Goal: Task Accomplishment & Management: Manage account settings

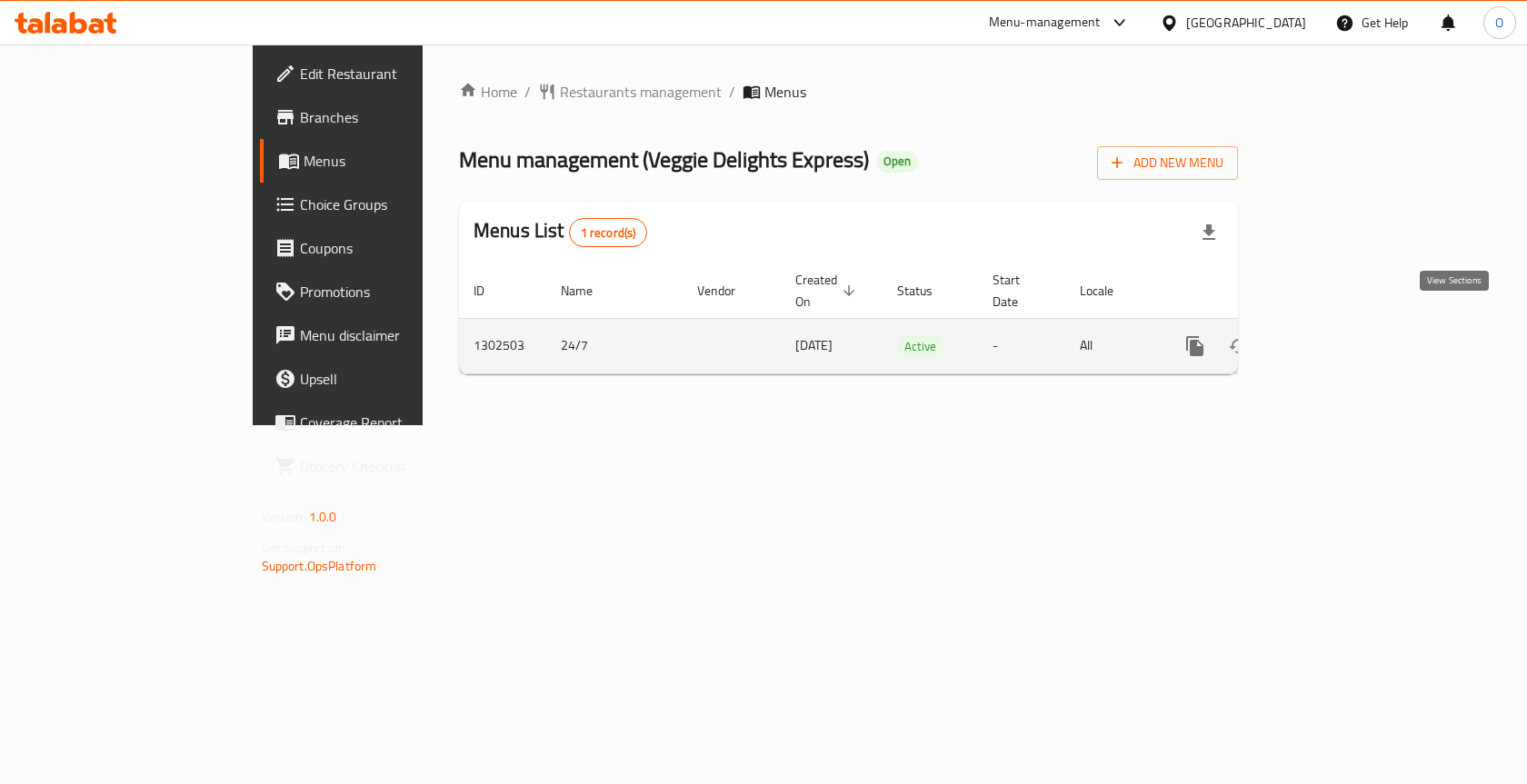
click at [1334, 338] on icon "enhanced table" at bounding box center [1325, 346] width 16 height 16
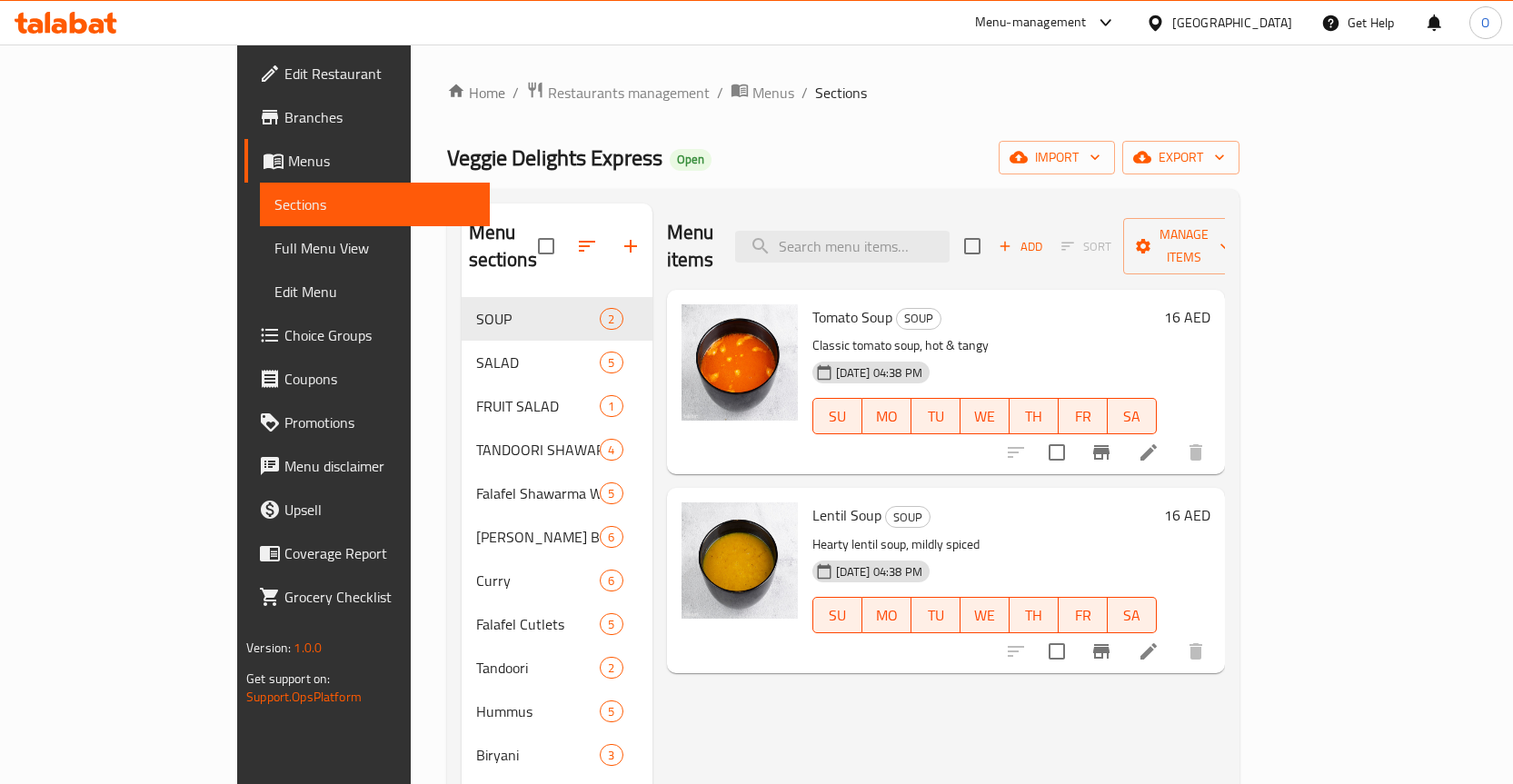
click at [284, 337] on span "Choice Groups" at bounding box center [379, 335] width 191 height 22
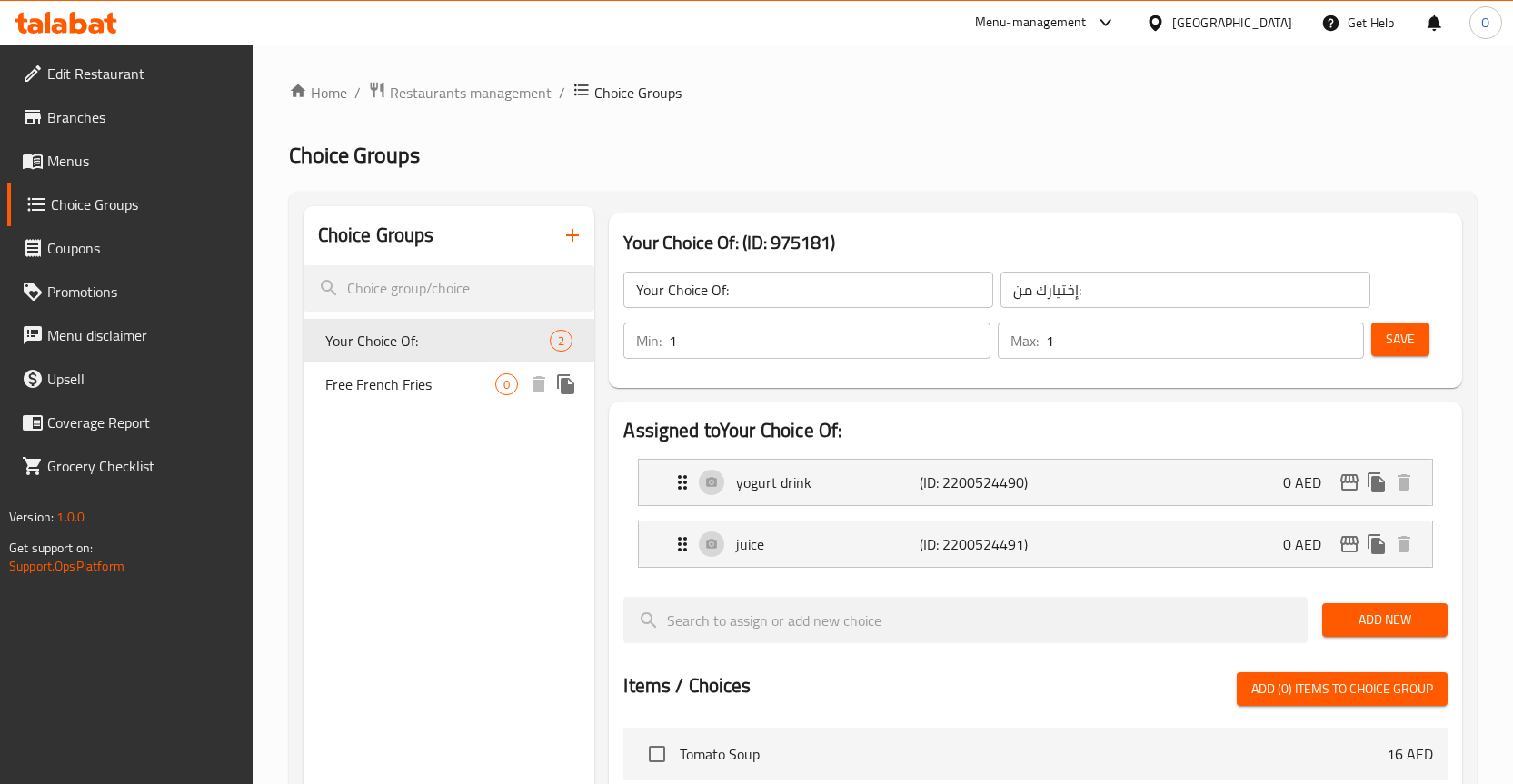
click at [409, 392] on span "Free French Fries" at bounding box center [411, 384] width 171 height 22
type input "Free French Fries"
type input "بطاطا مقلية مجانية"
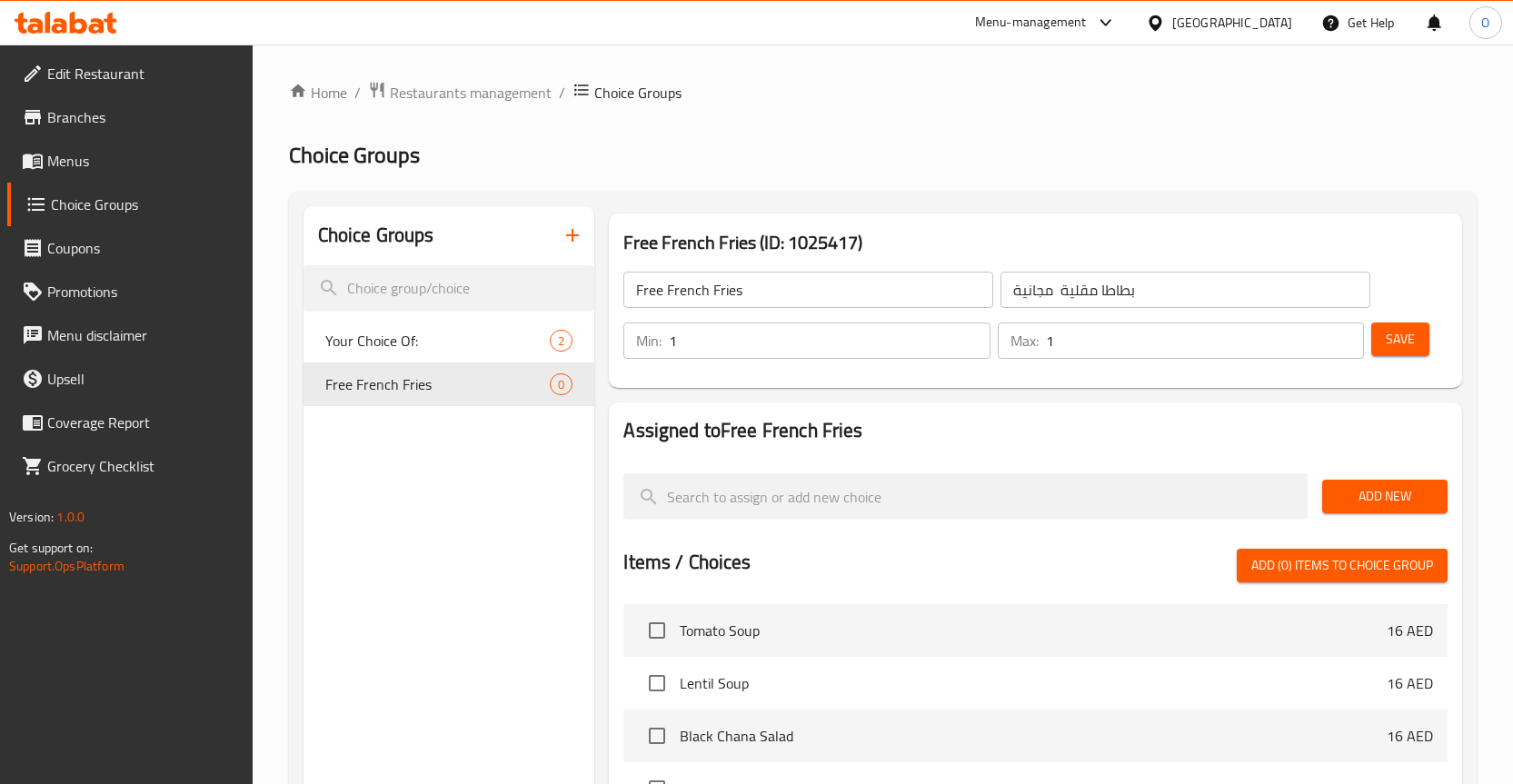
click at [1406, 497] on span "Add New" at bounding box center [1384, 496] width 96 height 23
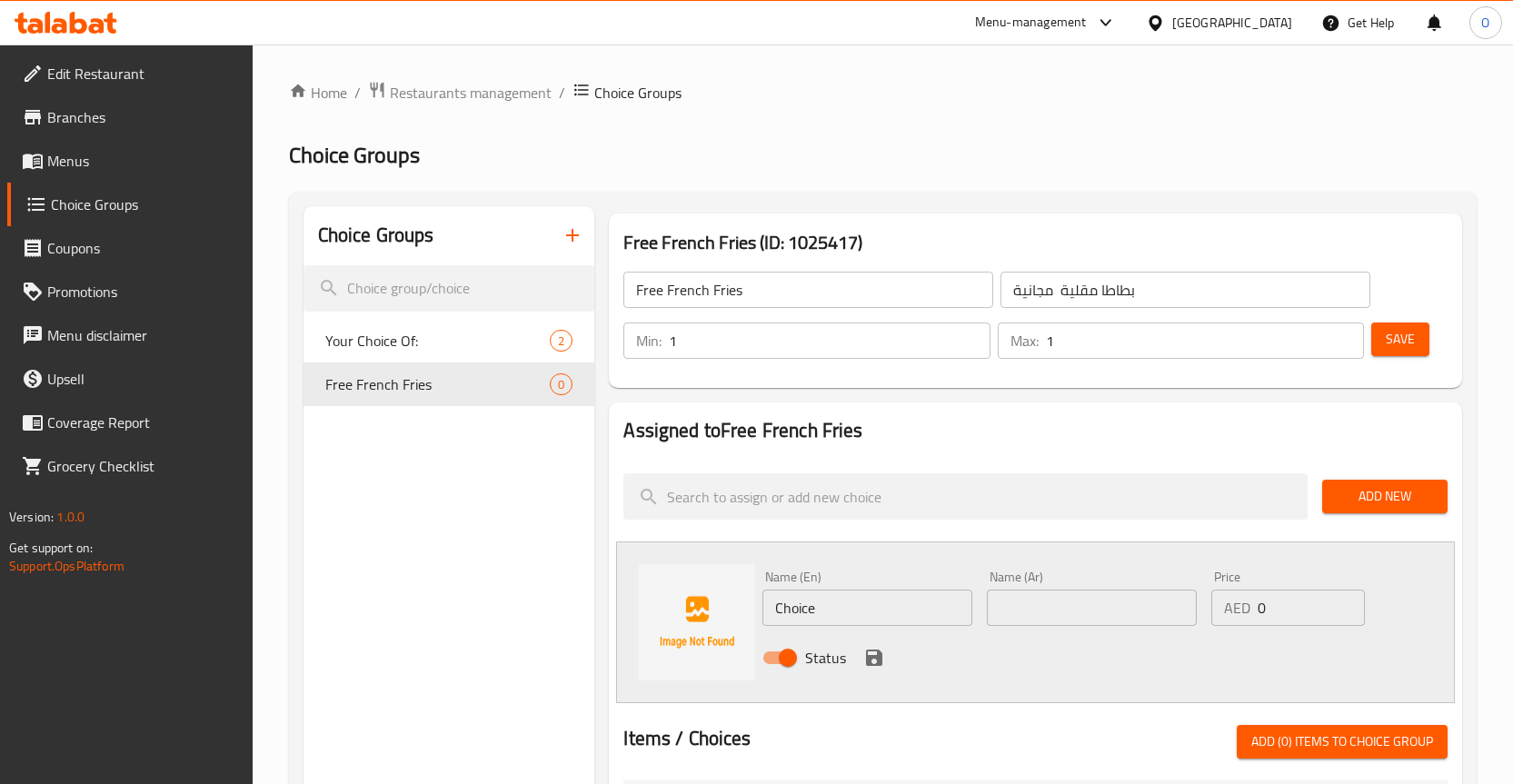
click at [710, 283] on input "Free French Fries" at bounding box center [808, 290] width 370 height 36
click at [820, 607] on input "Choice" at bounding box center [867, 607] width 210 height 36
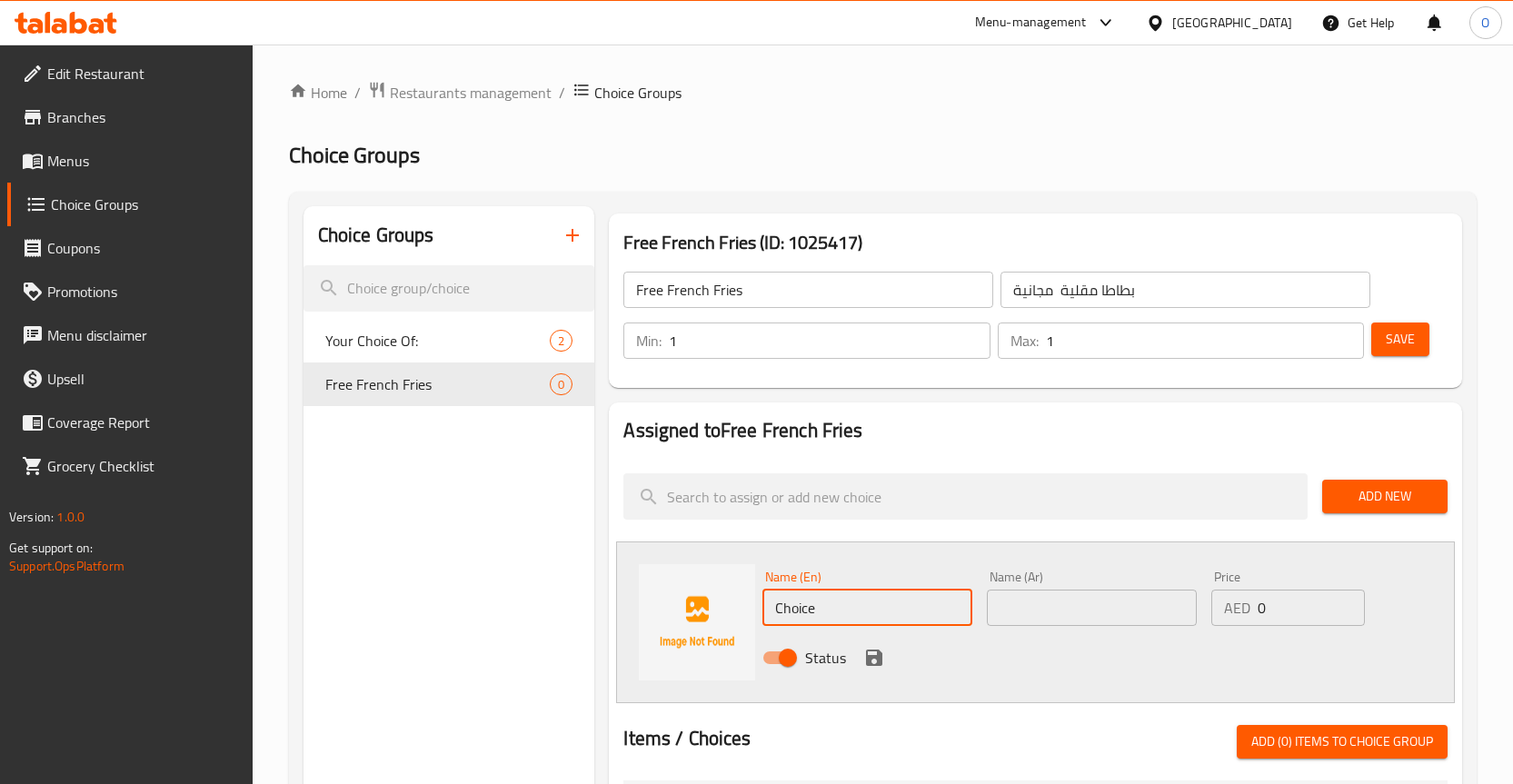
click at [820, 607] on input "Choice" at bounding box center [867, 607] width 210 height 36
paste input "Free French Fries"
type input "Free French Fries"
click at [1074, 290] on input "بطاطا مقلية مجانية" at bounding box center [1184, 290] width 370 height 36
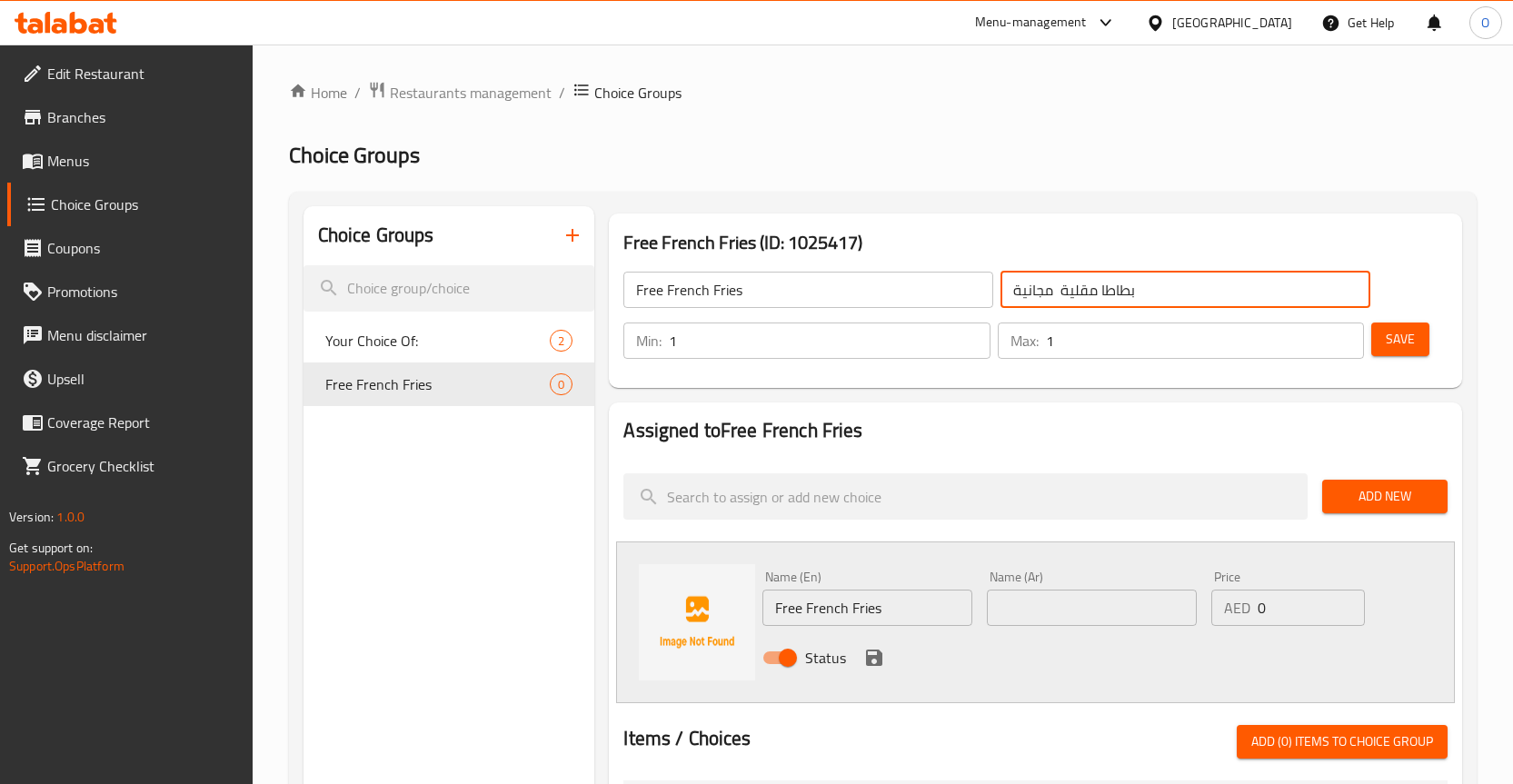
click at [1074, 290] on input "بطاطا مقلية مجانية" at bounding box center [1184, 290] width 370 height 36
click at [1056, 607] on input "text" at bounding box center [1091, 607] width 210 height 36
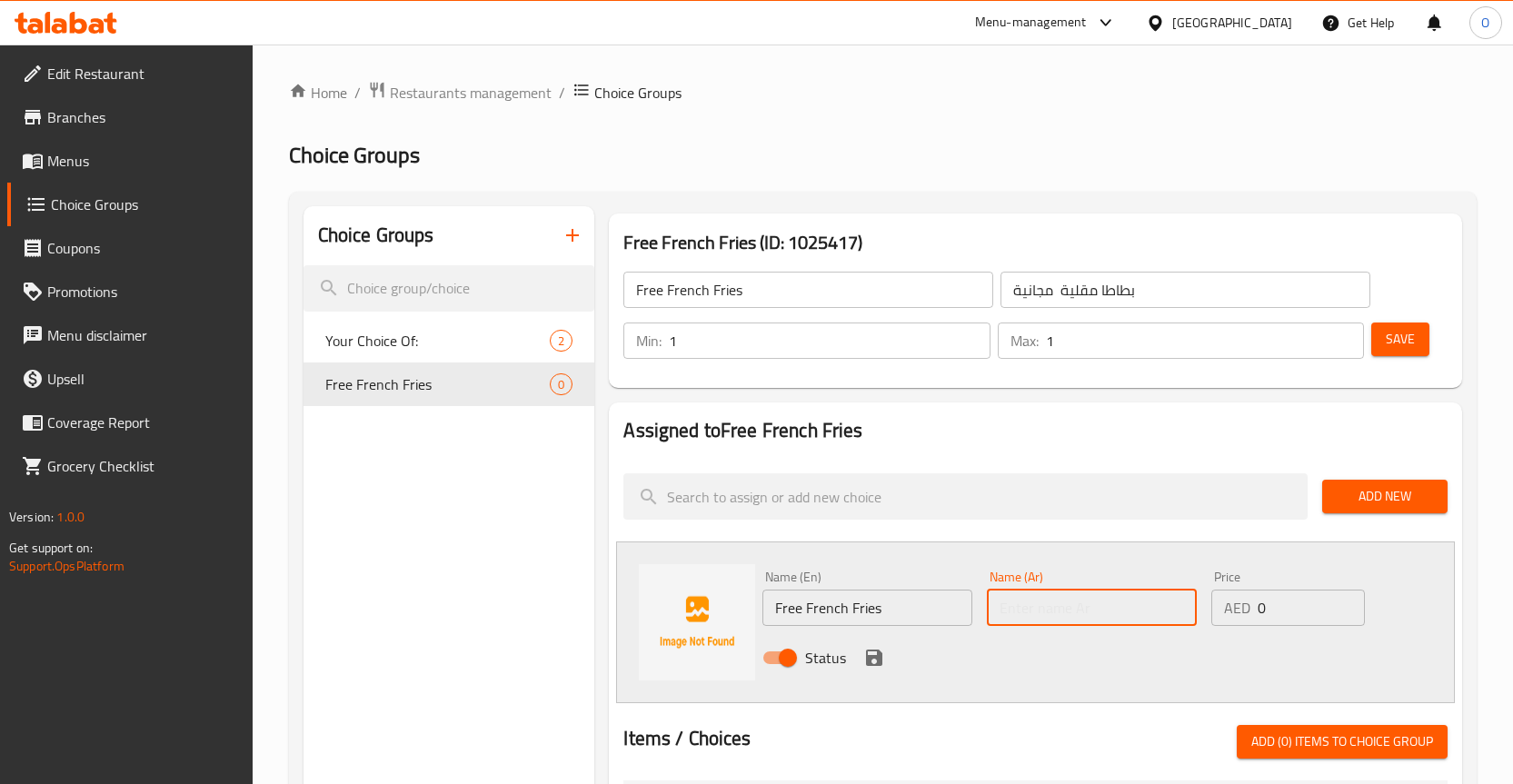
paste input "بطاطا مقلية مجانية"
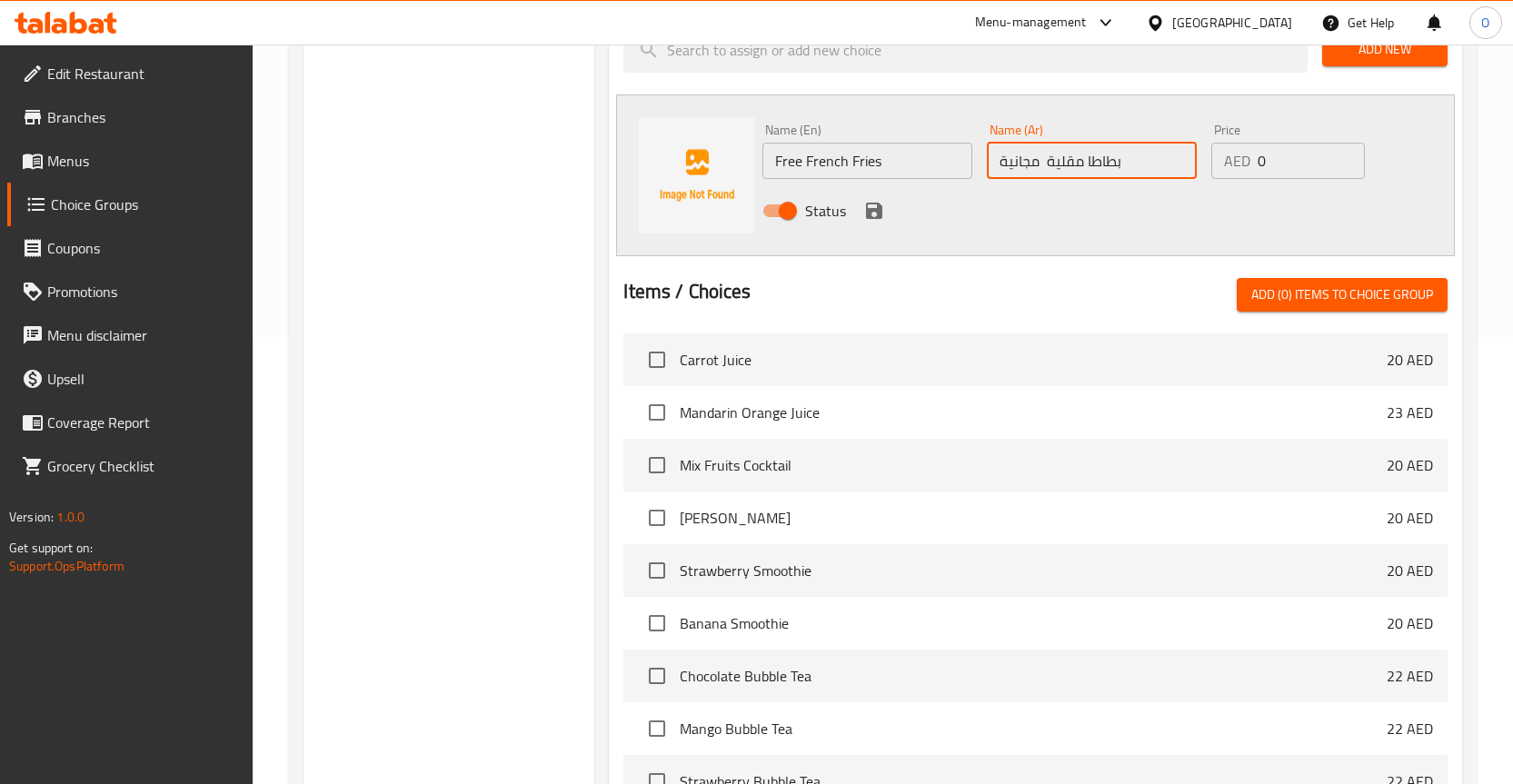
scroll to position [660, 0]
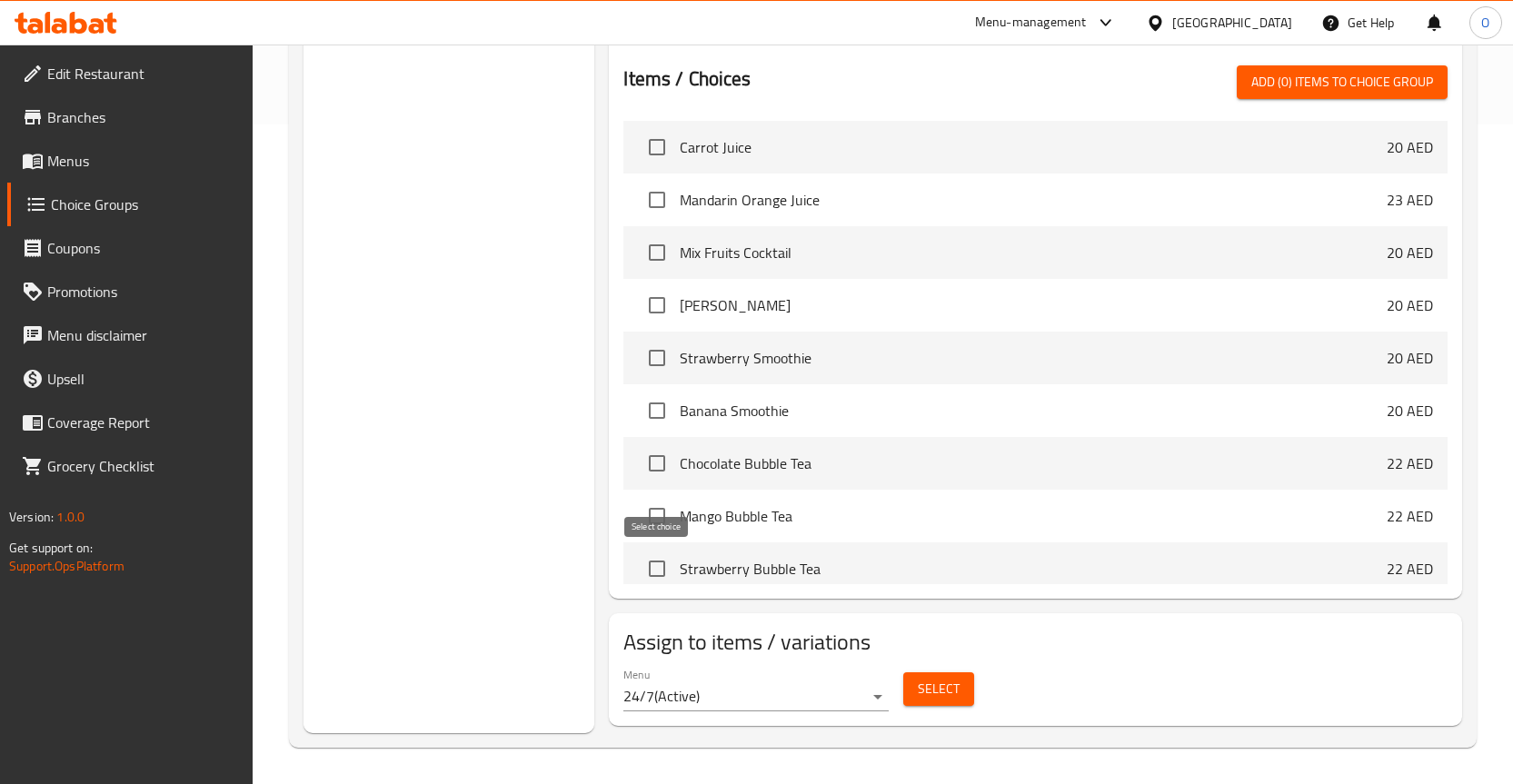
type input "بطاطا مقلية مجانية"
click at [658, 568] on input "checkbox" at bounding box center [657, 568] width 38 height 38
checkbox input "true"
click at [663, 523] on input "checkbox" at bounding box center [657, 516] width 38 height 38
checkbox input "true"
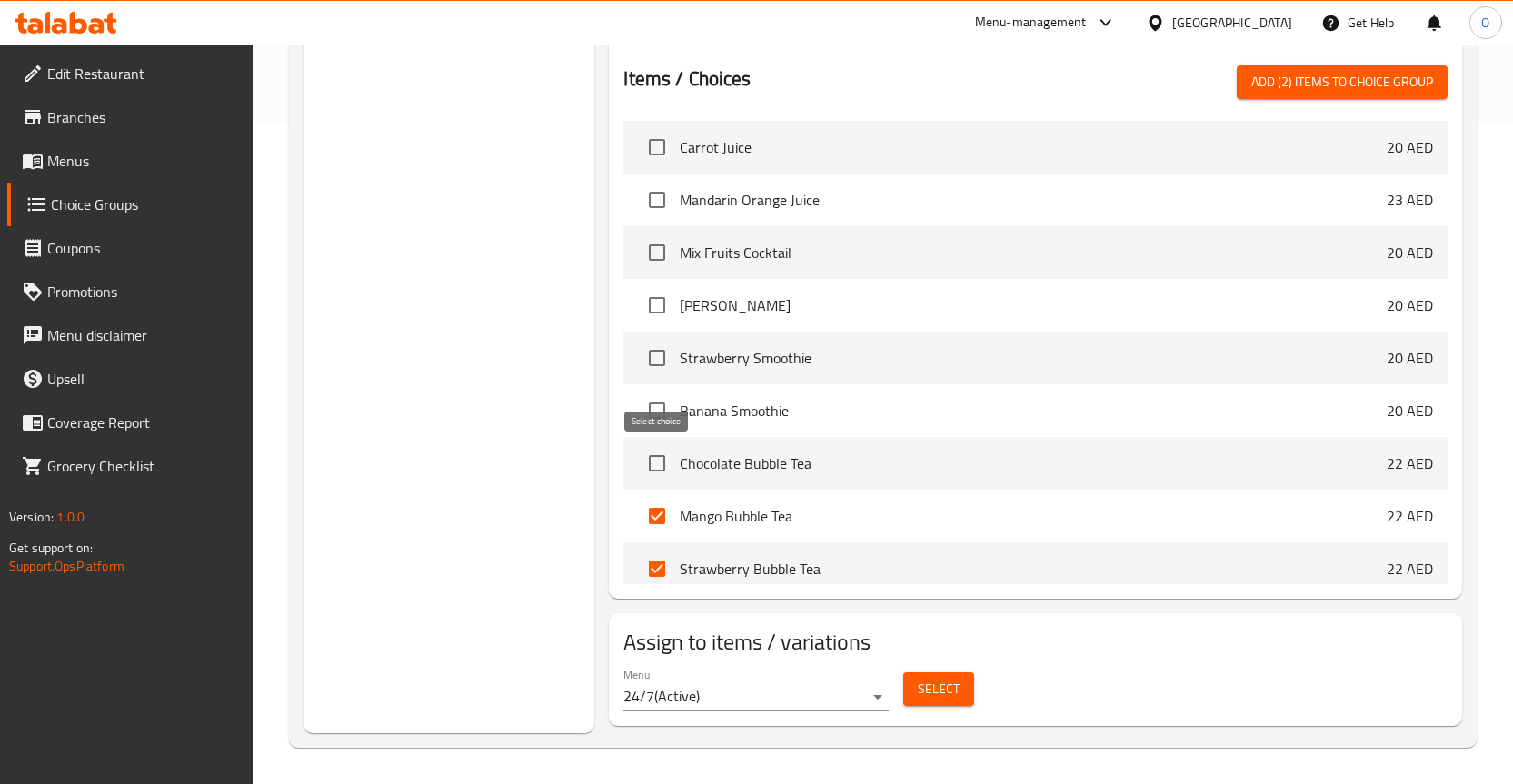
click at [660, 458] on input "checkbox" at bounding box center [657, 463] width 38 height 38
checkbox input "true"
click at [664, 413] on input "checkbox" at bounding box center [657, 411] width 38 height 38
checkbox input "true"
click at [668, 367] on input "checkbox" at bounding box center [657, 358] width 38 height 38
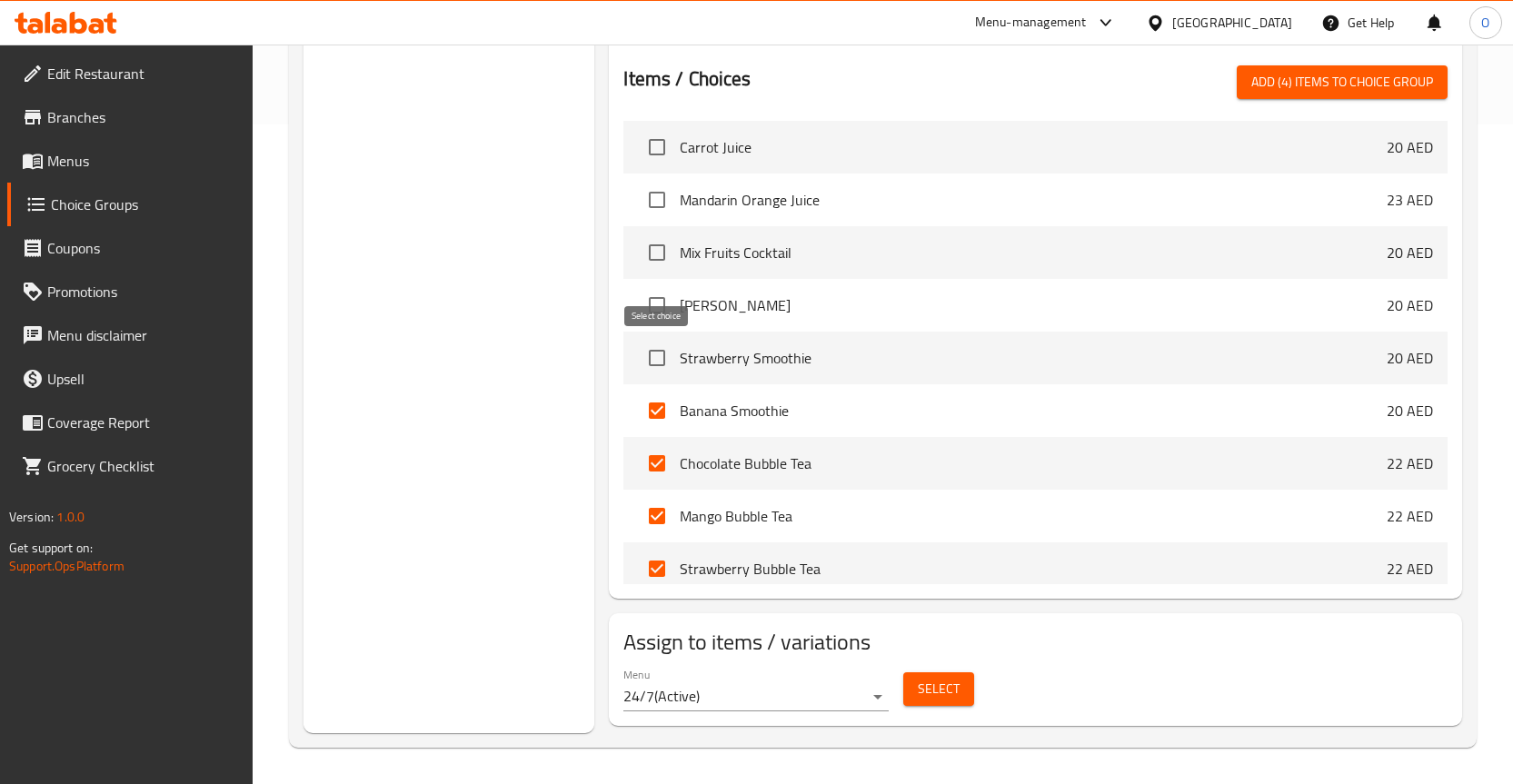
checkbox input "true"
click at [670, 277] on li "Mix Fruits Cocktail 20 AED" at bounding box center [1035, 252] width 824 height 52
click at [664, 320] on input "checkbox" at bounding box center [657, 305] width 38 height 38
checkbox input "true"
click at [661, 246] on input "checkbox" at bounding box center [657, 253] width 38 height 38
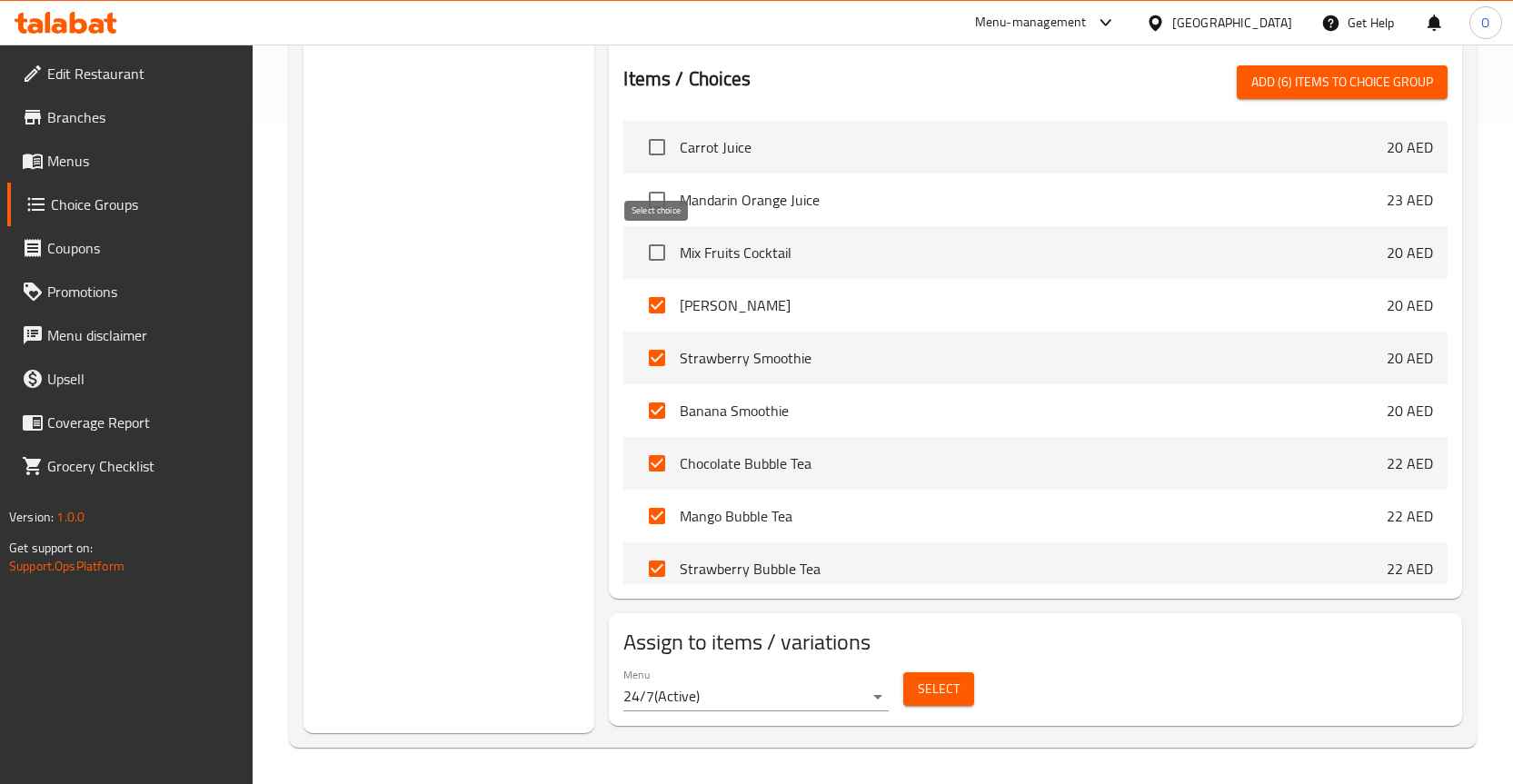
checkbox input "true"
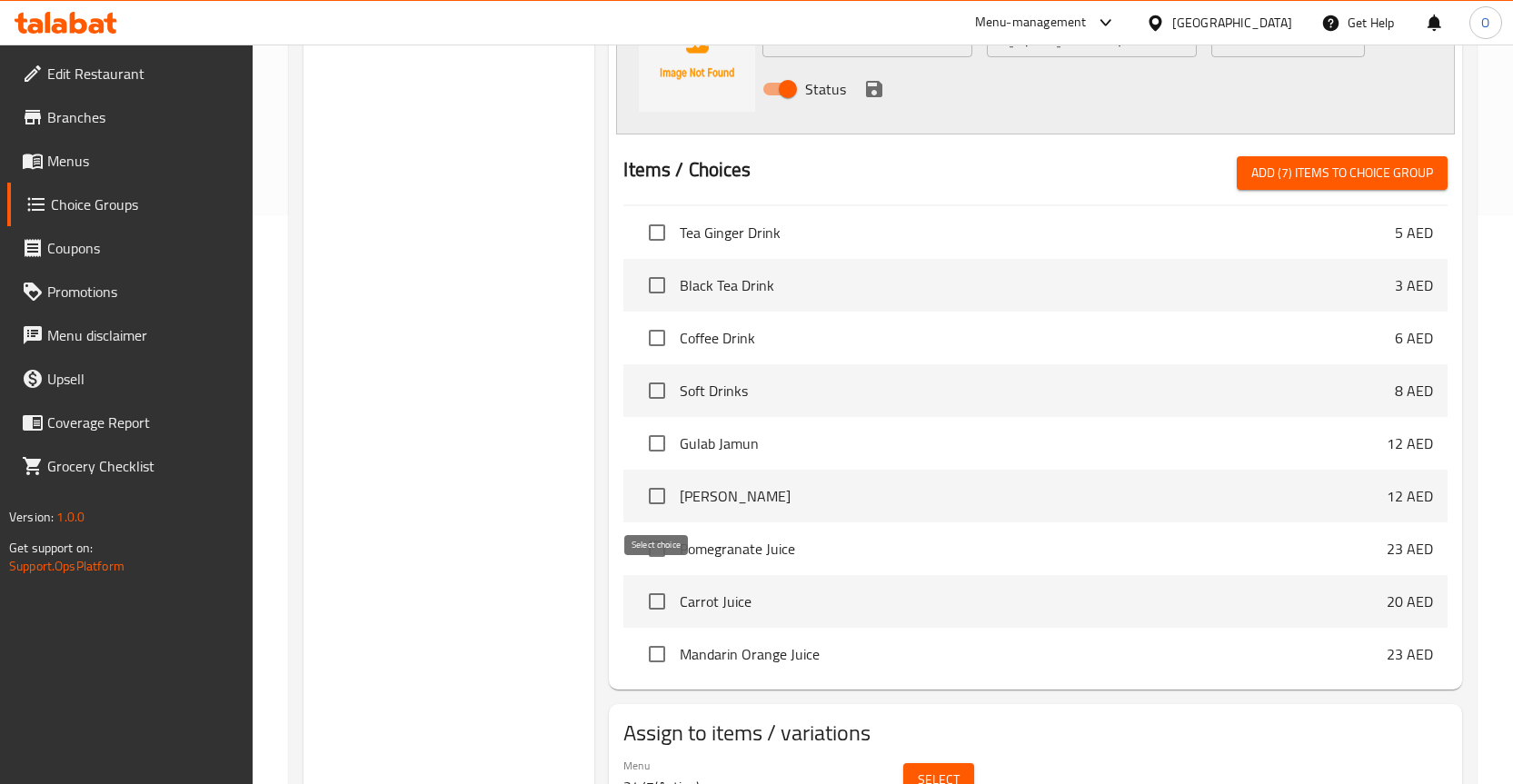
scroll to position [5087, 0]
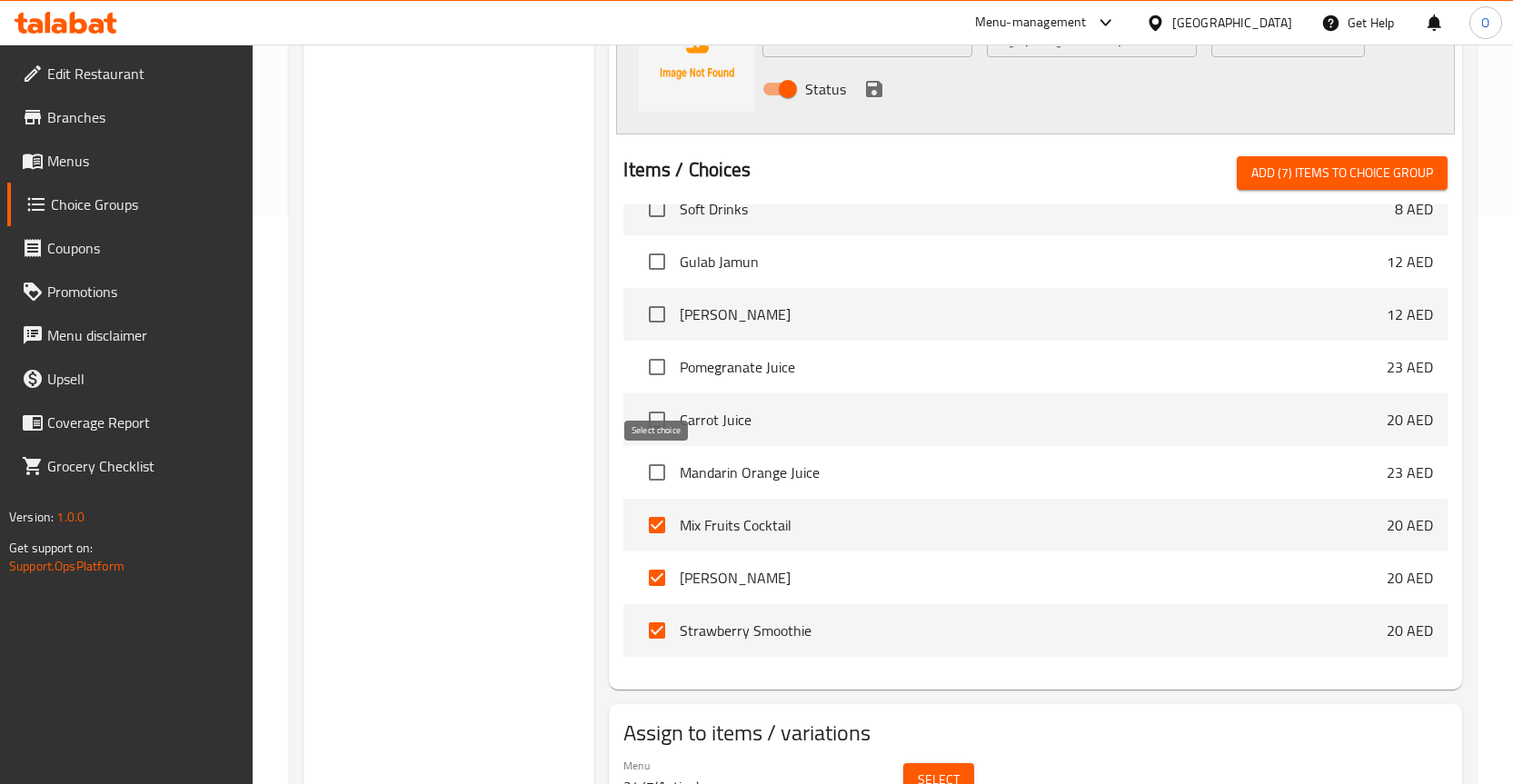
click at [654, 466] on input "checkbox" at bounding box center [657, 472] width 38 height 38
checkbox input "true"
click at [652, 428] on input "checkbox" at bounding box center [657, 420] width 38 height 38
checkbox input "true"
click at [673, 339] on li "[PERSON_NAME] 12 AED" at bounding box center [1035, 314] width 824 height 52
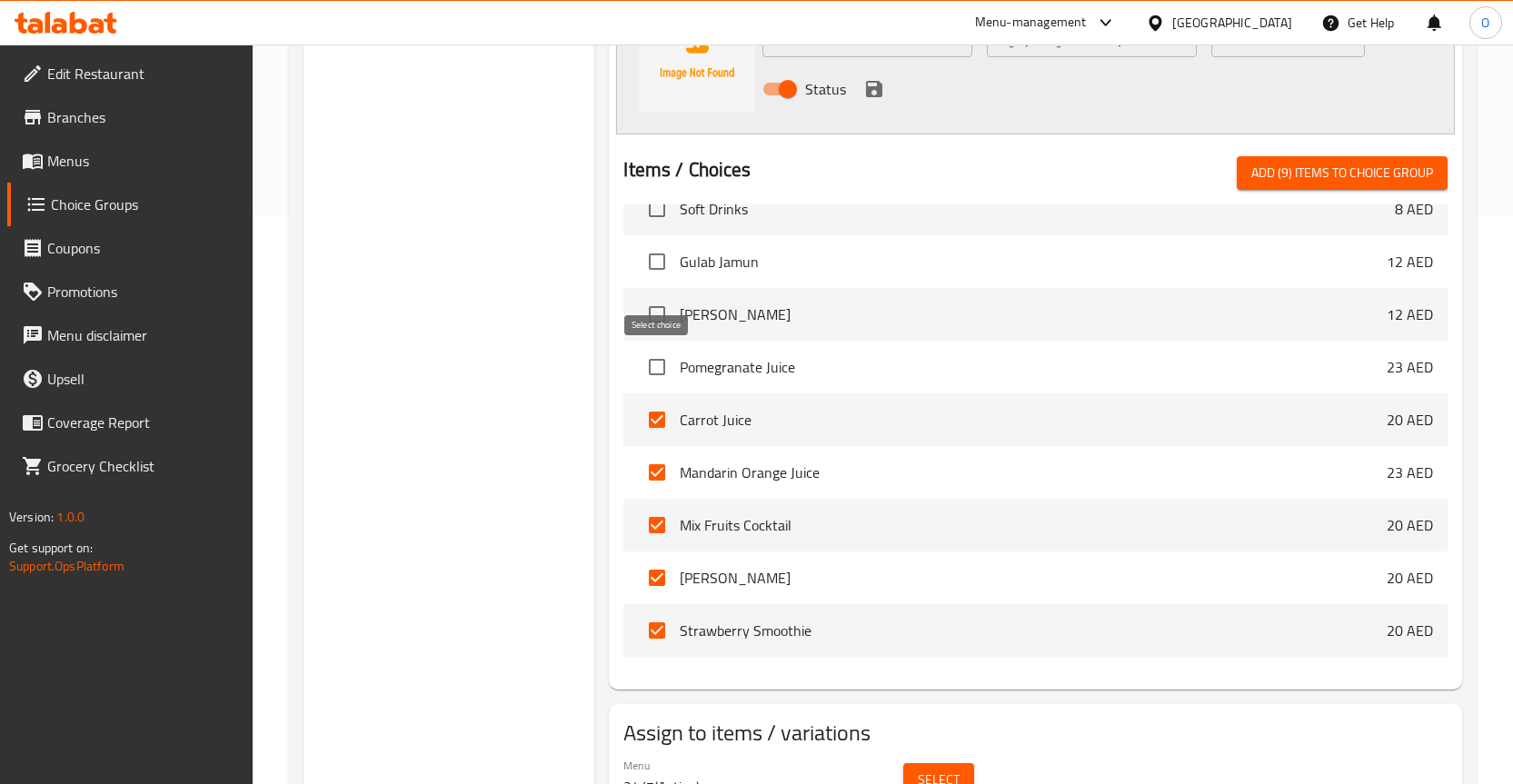
click at [654, 367] on input "checkbox" at bounding box center [657, 367] width 38 height 38
checkbox input "true"
click at [662, 314] on input "checkbox" at bounding box center [657, 315] width 38 height 38
checkbox input "true"
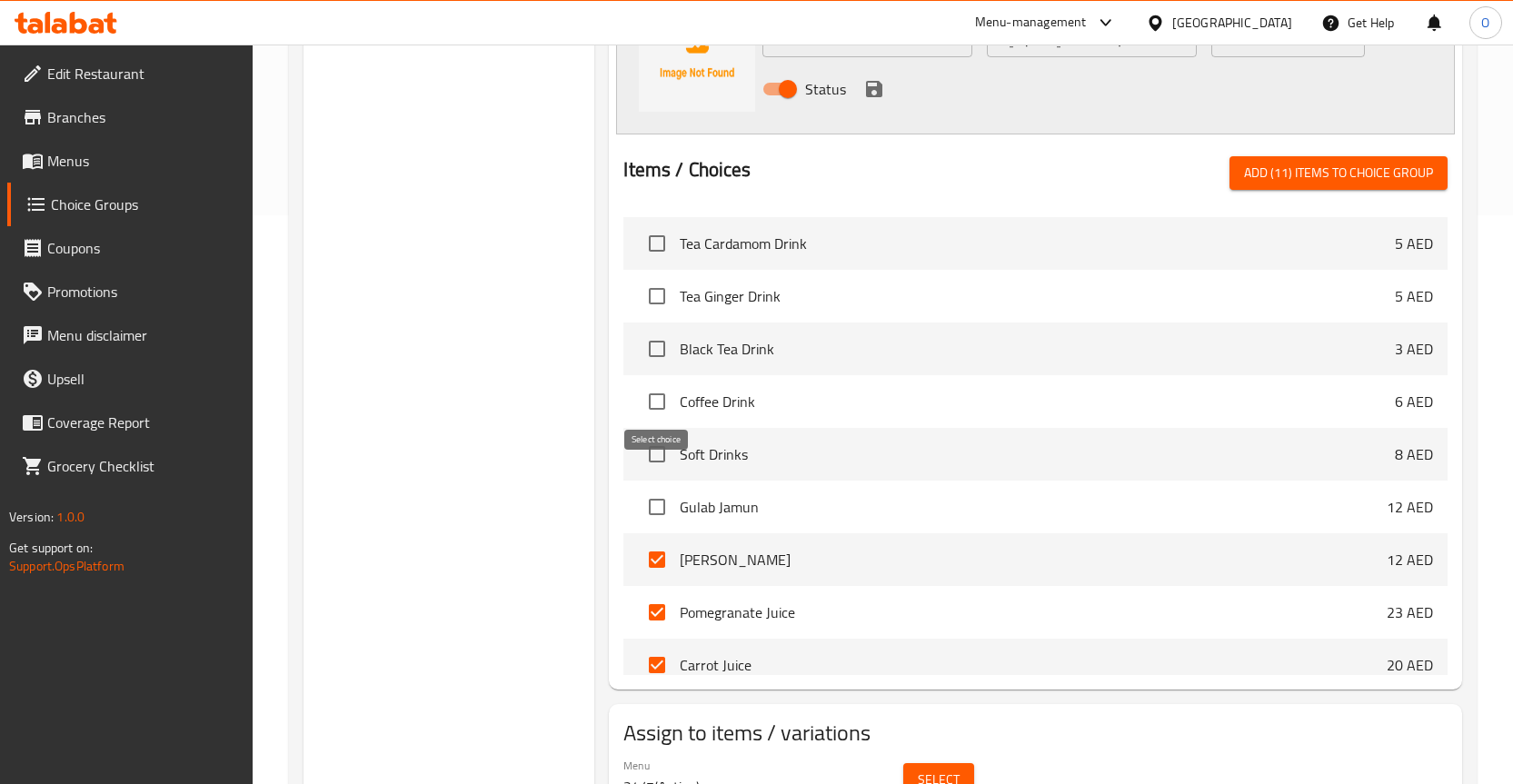
scroll to position [4815, 0]
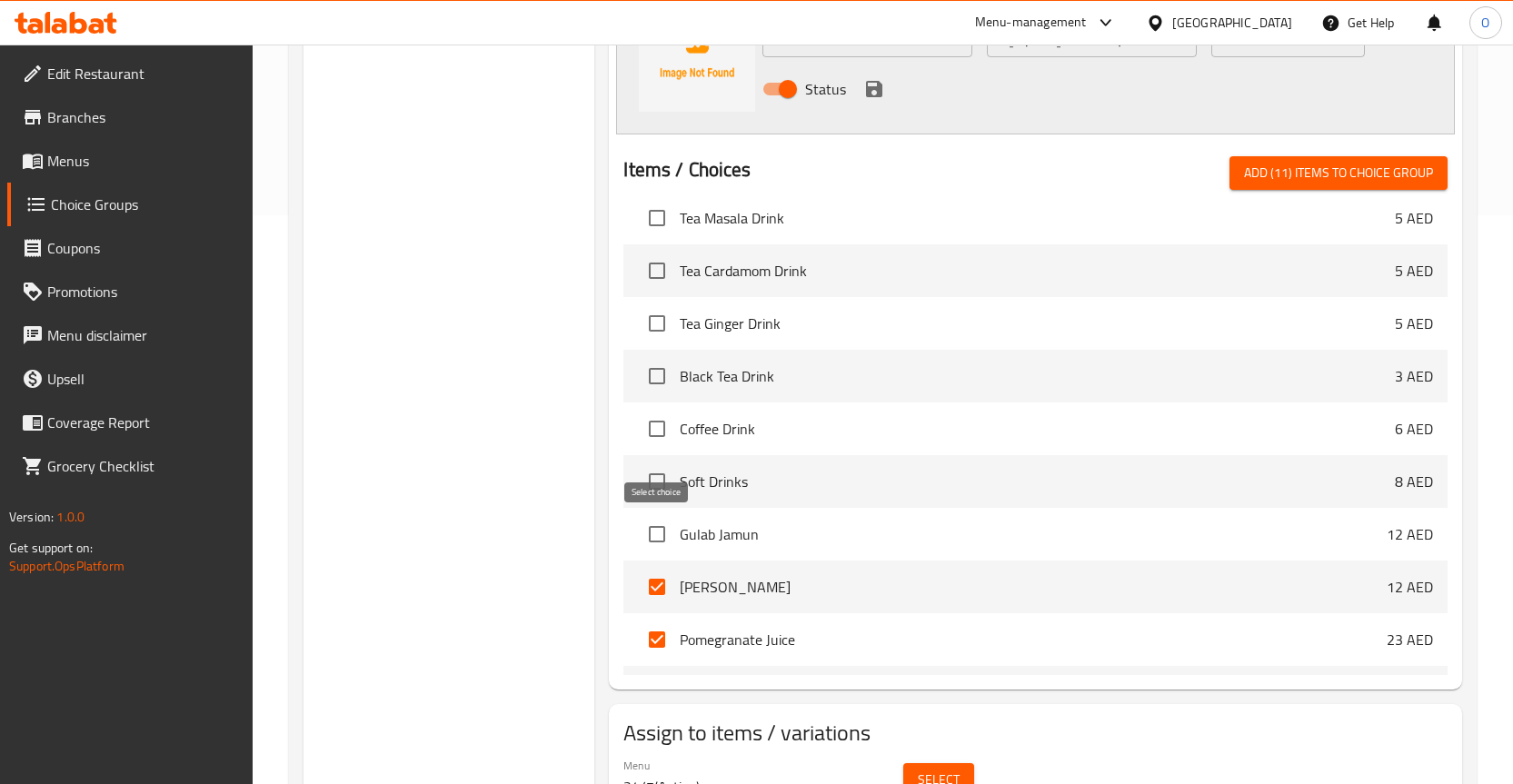
click at [662, 526] on input "checkbox" at bounding box center [657, 534] width 38 height 38
checkbox input "true"
click at [661, 472] on input "checkbox" at bounding box center [657, 482] width 38 height 38
checkbox input "true"
click at [657, 424] on input "checkbox" at bounding box center [657, 429] width 38 height 38
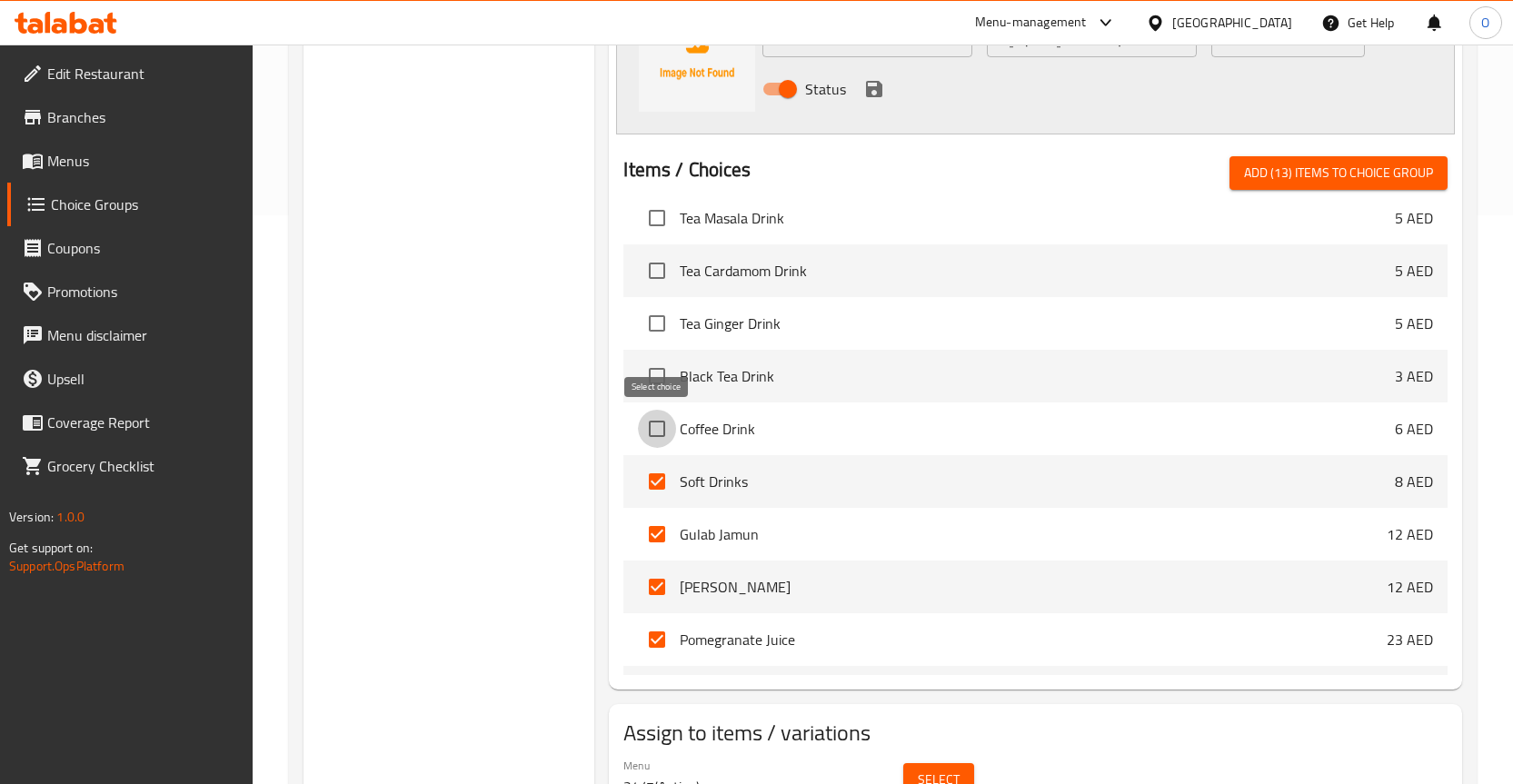
checkbox input "true"
click at [657, 371] on input "checkbox" at bounding box center [657, 376] width 38 height 38
checkbox input "true"
click at [653, 319] on input "checkbox" at bounding box center [657, 323] width 38 height 38
checkbox input "true"
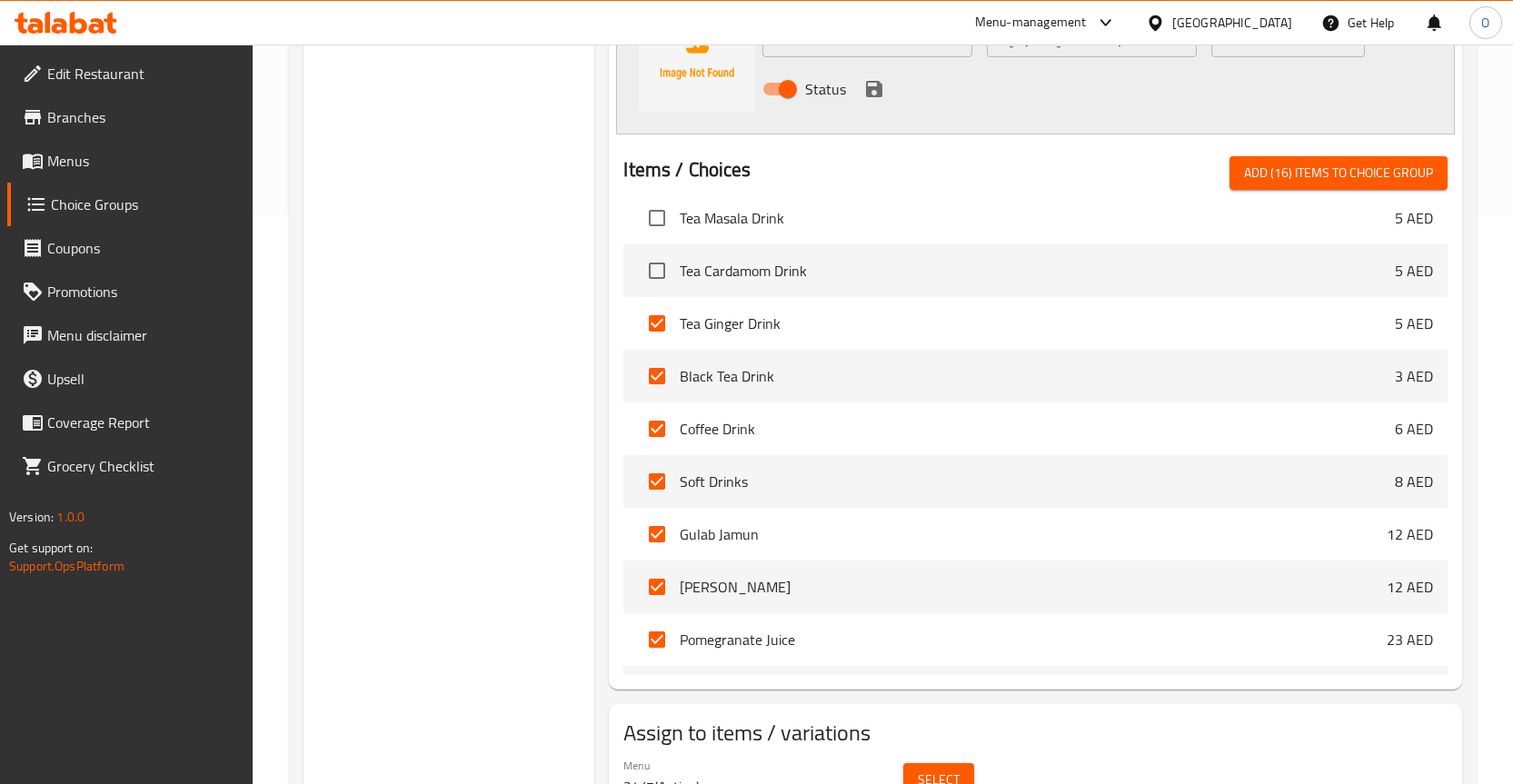
click at [662, 270] on input "checkbox" at bounding box center [657, 271] width 38 height 38
checkbox input "true"
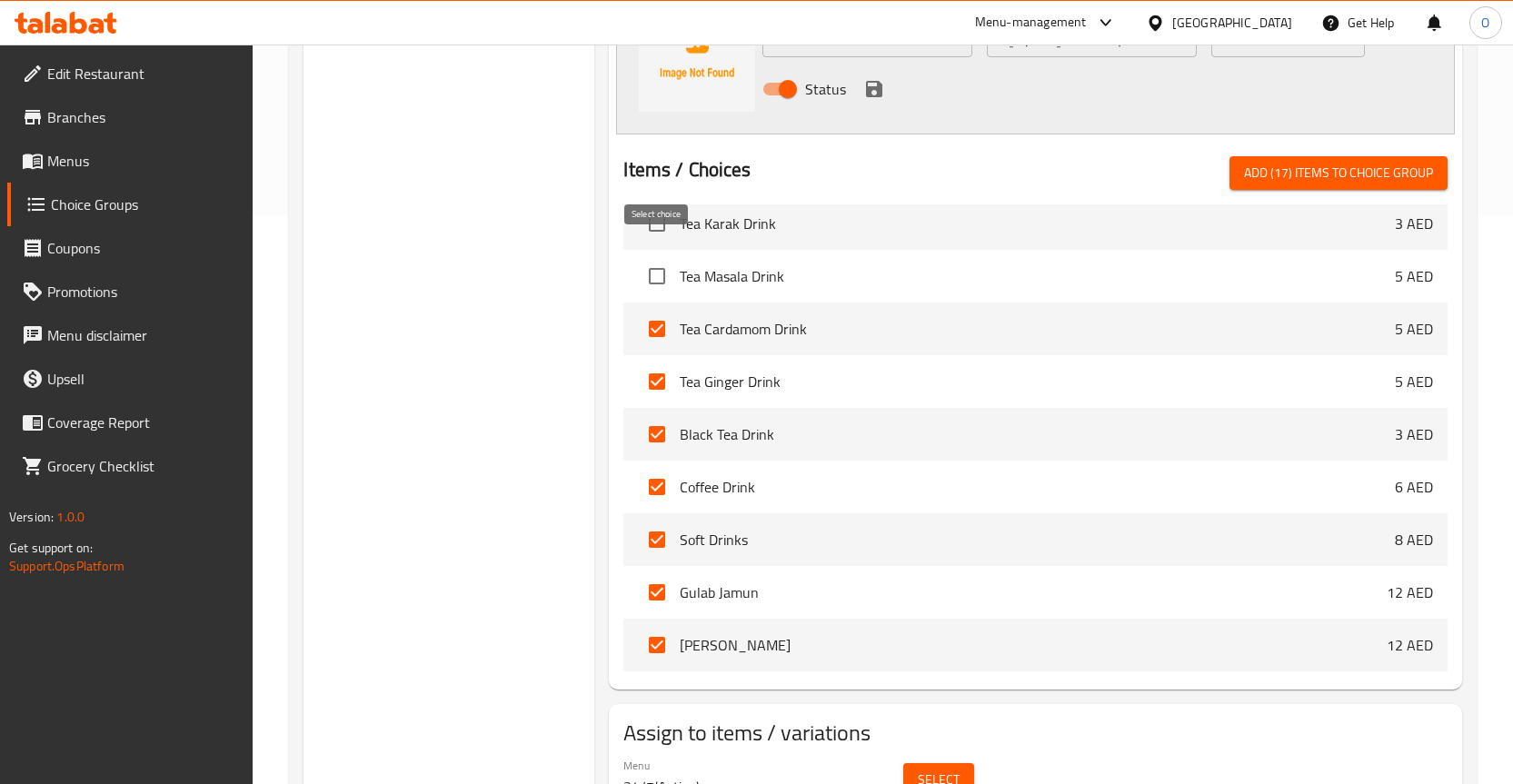
scroll to position [4724, 0]
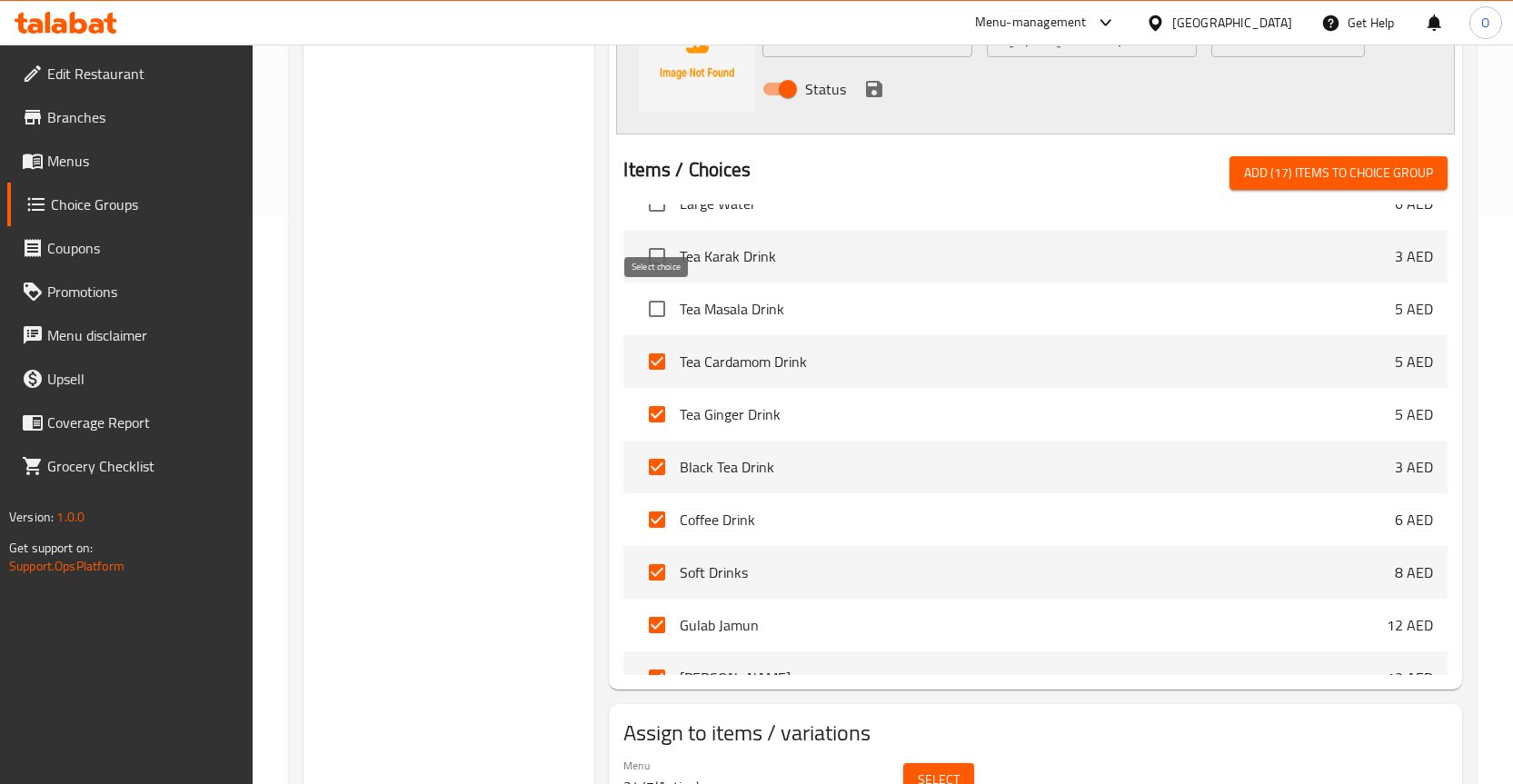
click at [654, 306] on input "checkbox" at bounding box center [657, 309] width 38 height 38
checkbox input "true"
click at [657, 254] on input "checkbox" at bounding box center [657, 257] width 38 height 38
checkbox input "true"
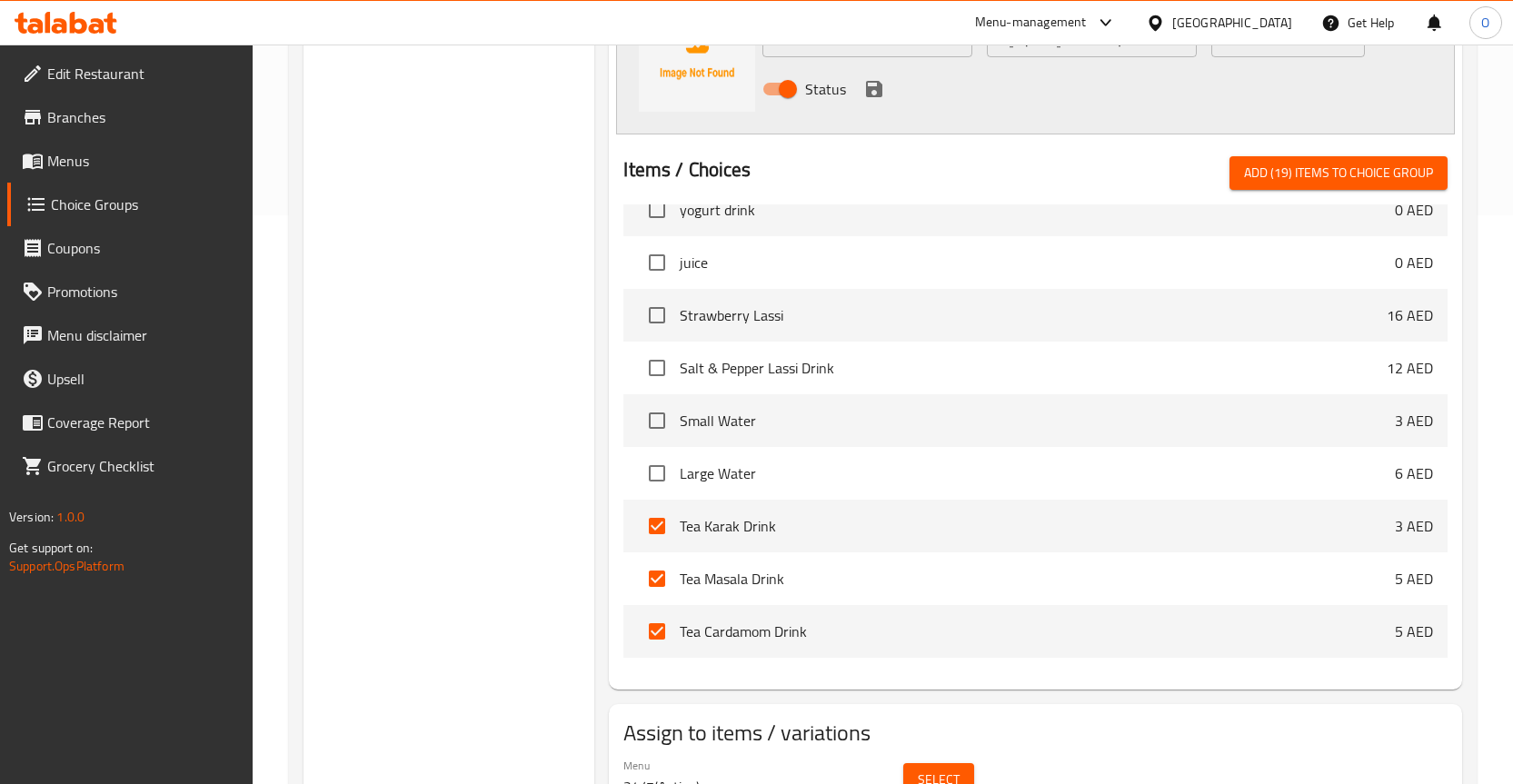
scroll to position [4451, 0]
click at [662, 468] on input "checkbox" at bounding box center [657, 476] width 38 height 38
checkbox input "true"
click at [666, 421] on input "checkbox" at bounding box center [657, 423] width 38 height 38
checkbox input "true"
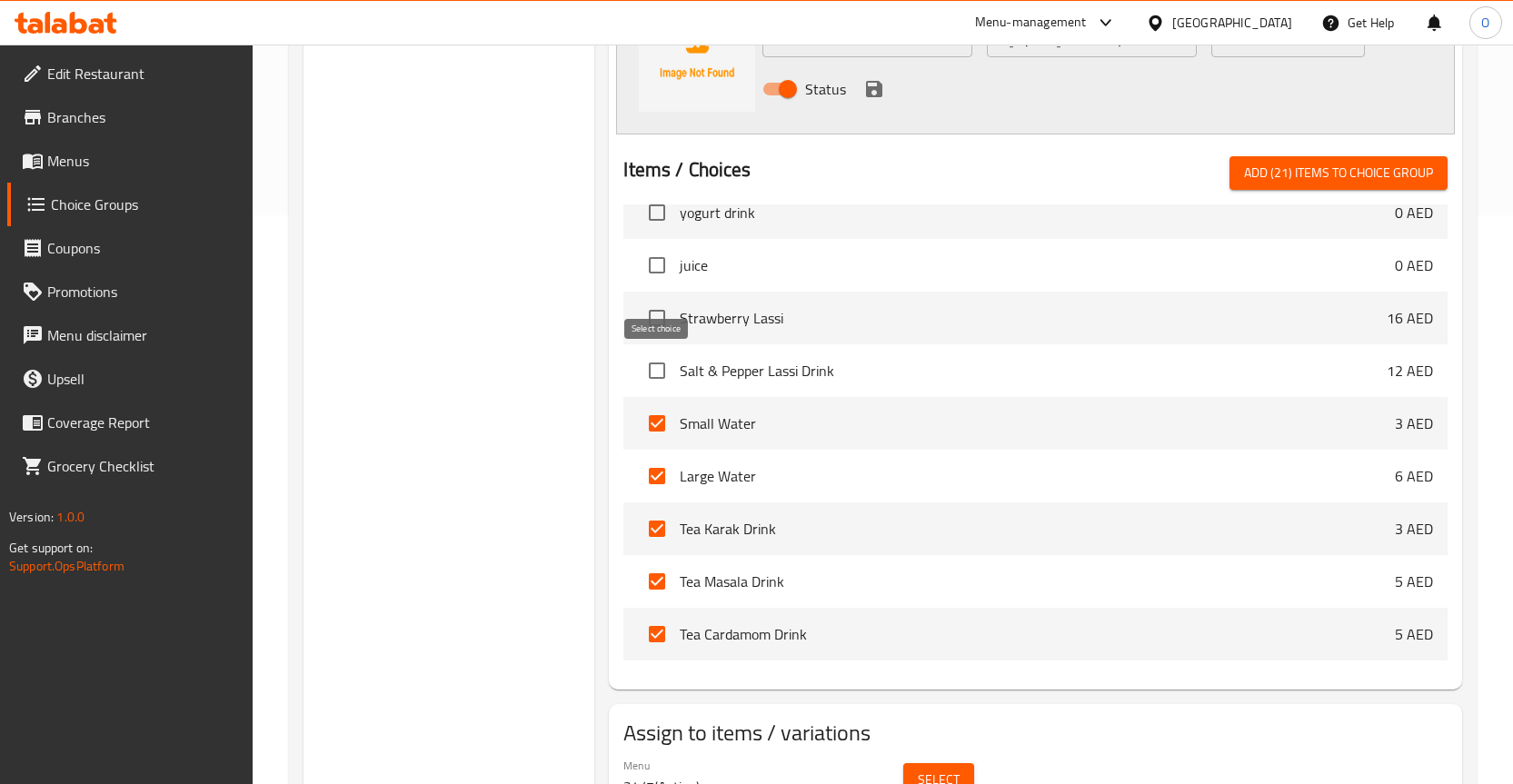
click at [661, 364] on input "checkbox" at bounding box center [657, 371] width 38 height 38
checkbox input "true"
click at [661, 311] on input "checkbox" at bounding box center [657, 318] width 38 height 38
checkbox input "true"
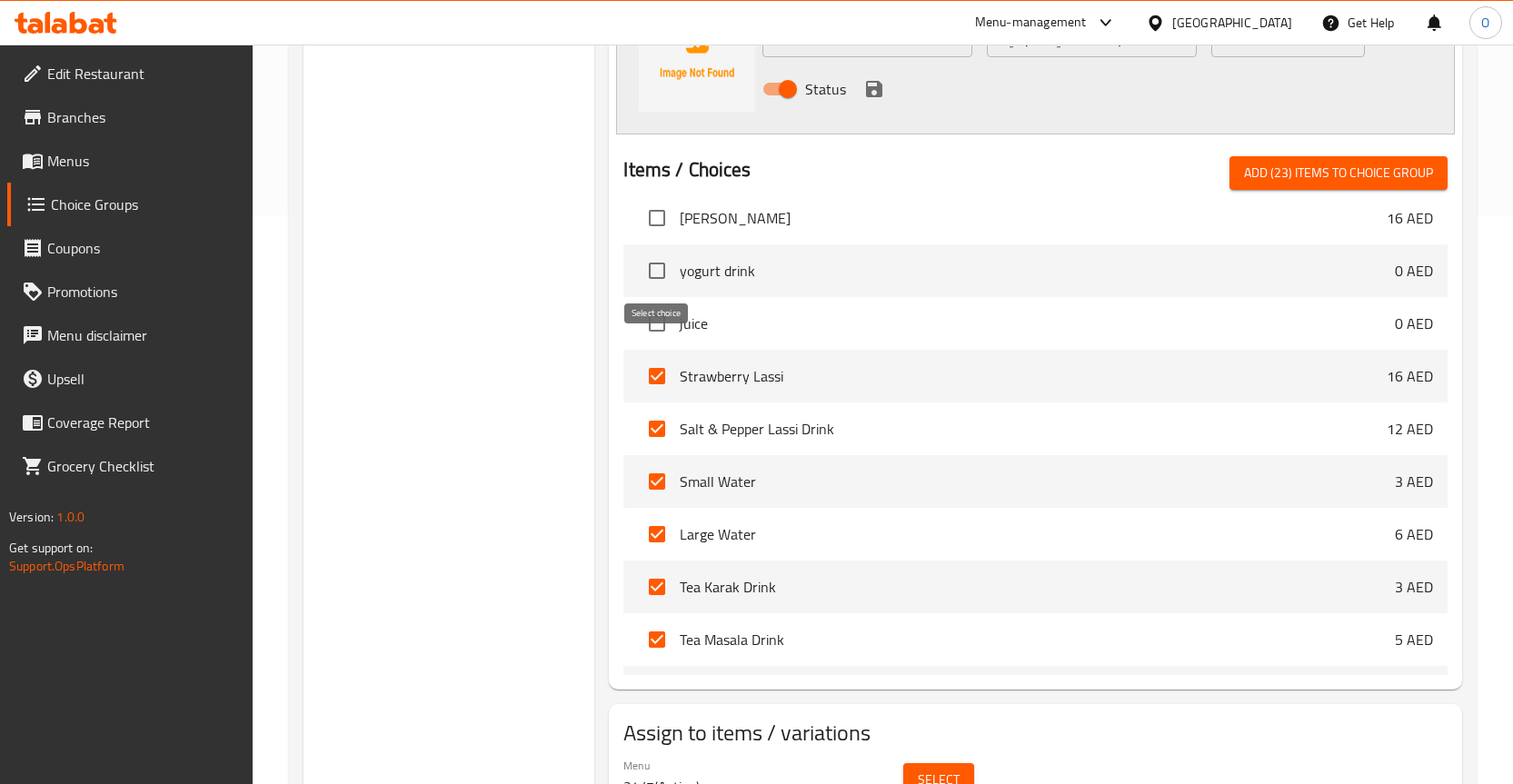
scroll to position [4361, 0]
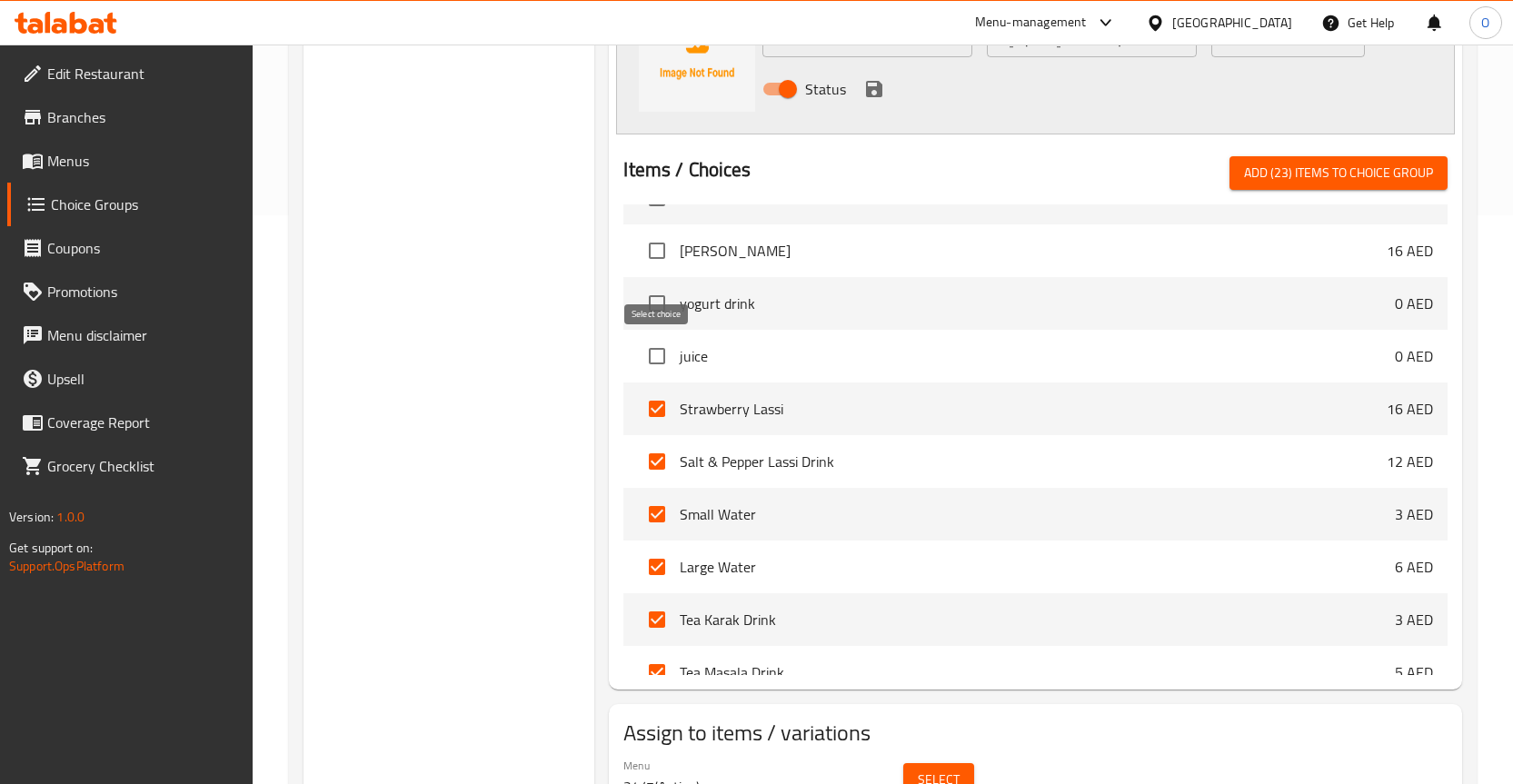
click at [650, 359] on input "checkbox" at bounding box center [657, 356] width 38 height 38
checkbox input "true"
click at [661, 286] on input "checkbox" at bounding box center [657, 303] width 38 height 38
checkbox input "true"
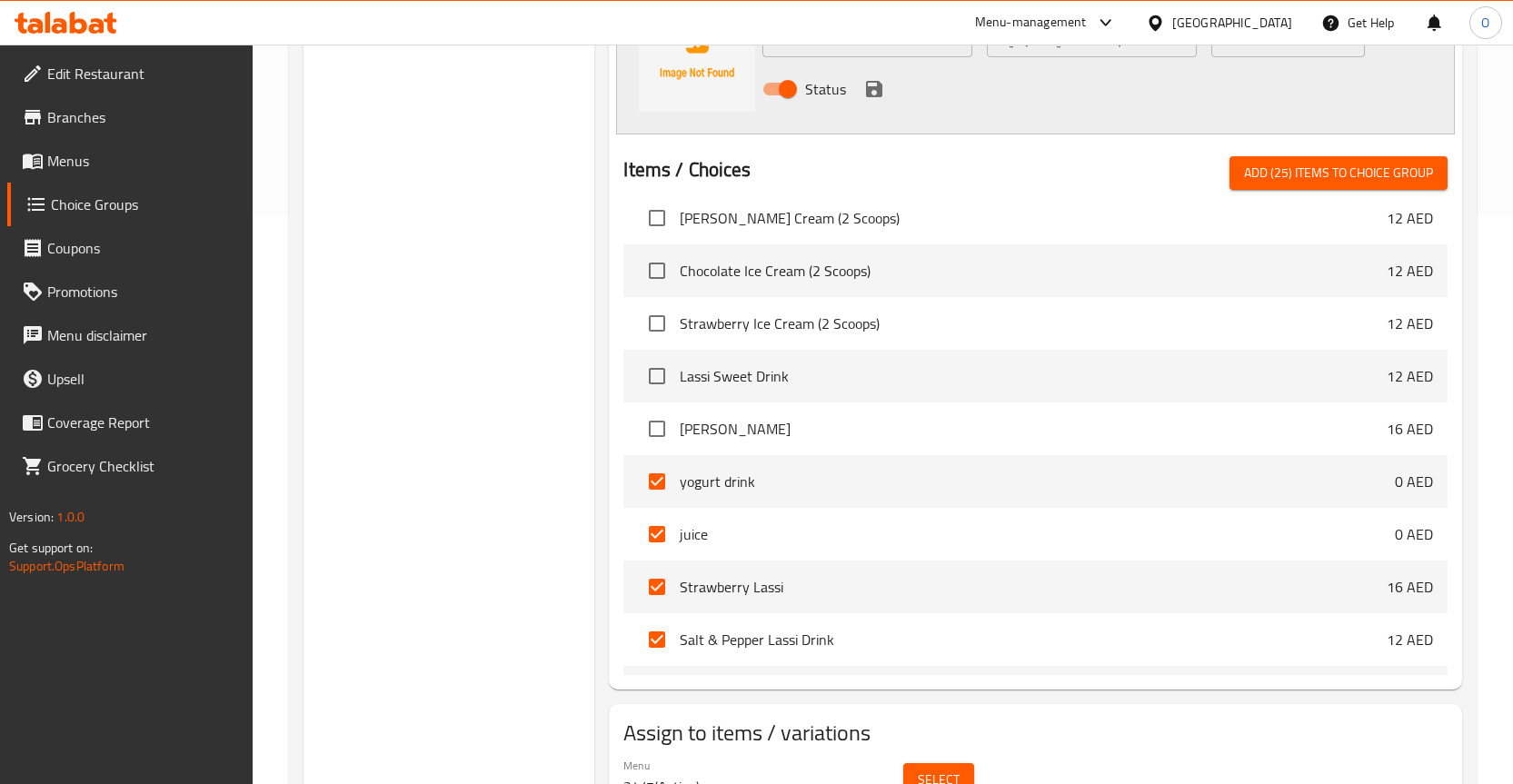
scroll to position [4178, 0]
click at [657, 435] on input "checkbox" at bounding box center [657, 432] width 38 height 38
checkbox input "true"
click at [655, 380] on input "checkbox" at bounding box center [657, 380] width 38 height 38
checkbox input "true"
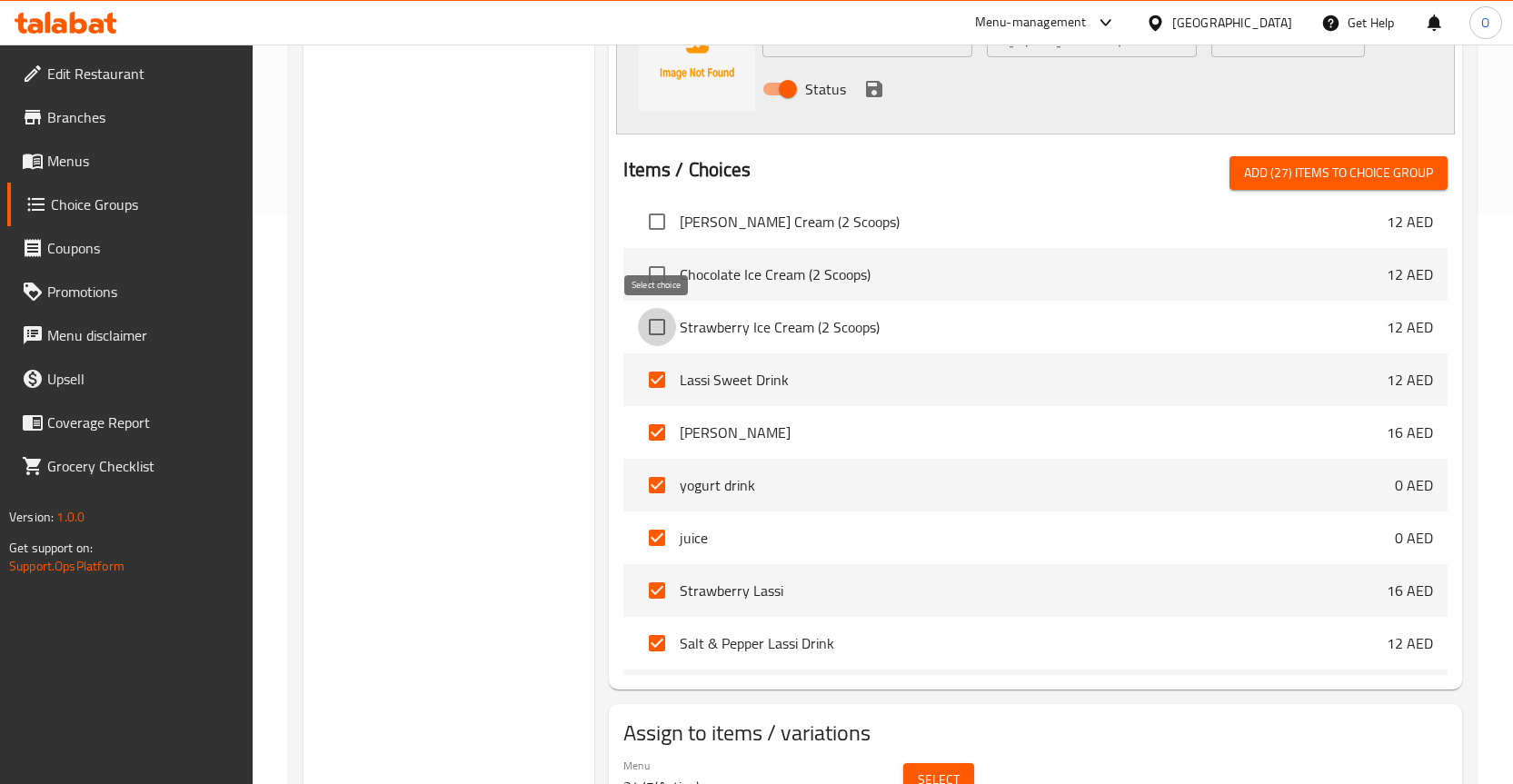
click at [661, 324] on input "checkbox" at bounding box center [657, 327] width 38 height 38
checkbox input "true"
click at [667, 277] on input "checkbox" at bounding box center [657, 275] width 38 height 38
checkbox input "true"
click at [665, 220] on input "checkbox" at bounding box center [657, 221] width 38 height 38
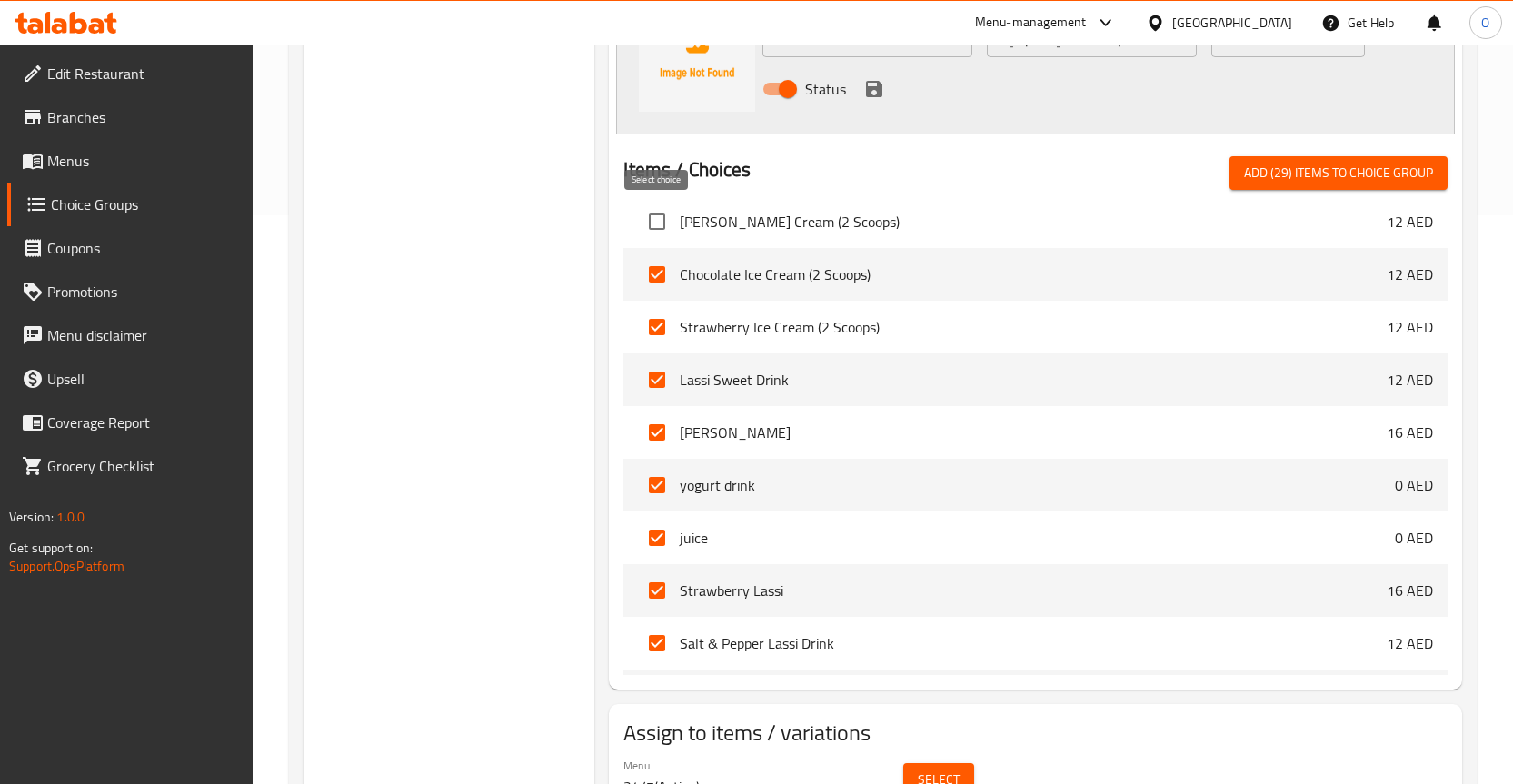
checkbox input "true"
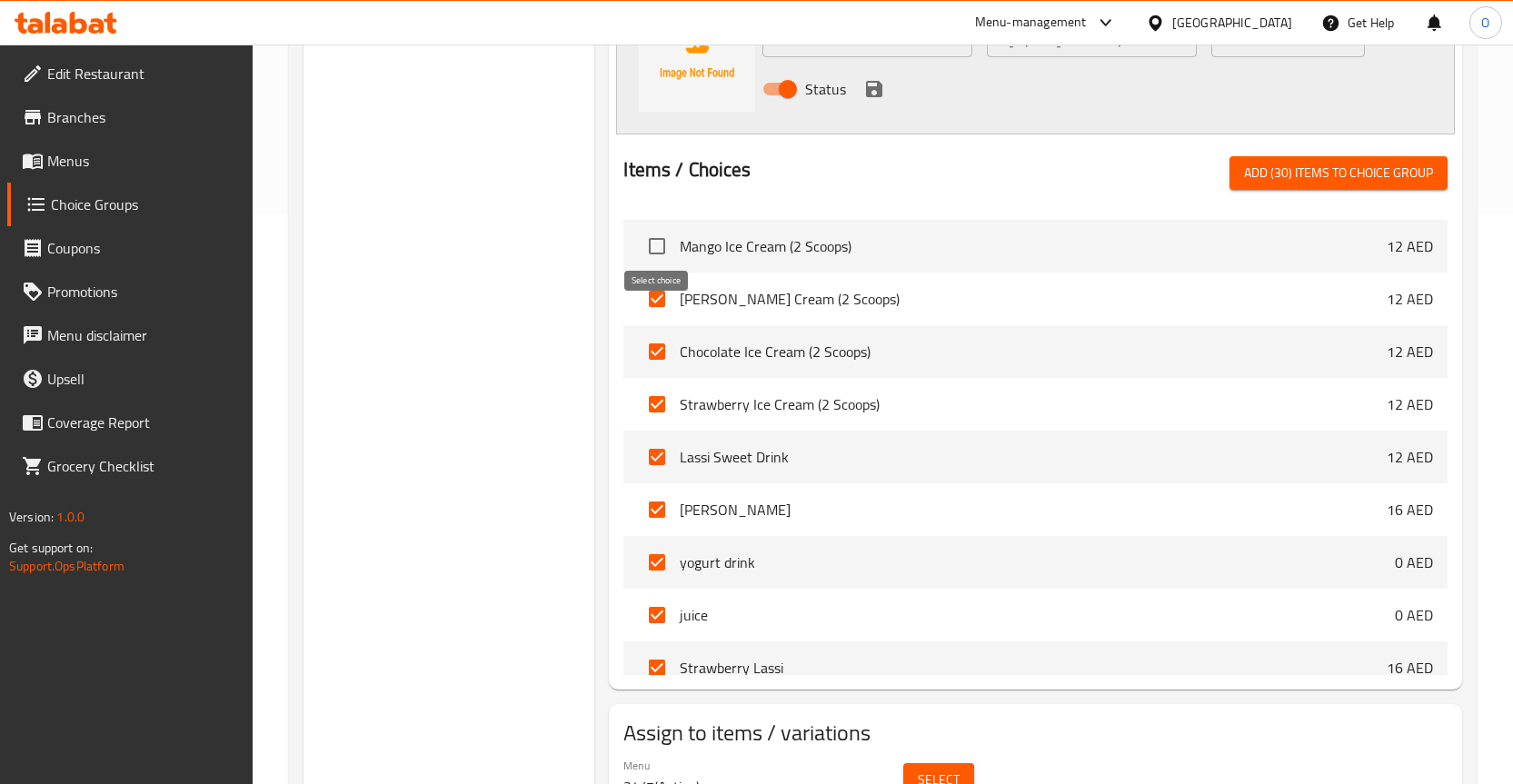
scroll to position [3997, 0]
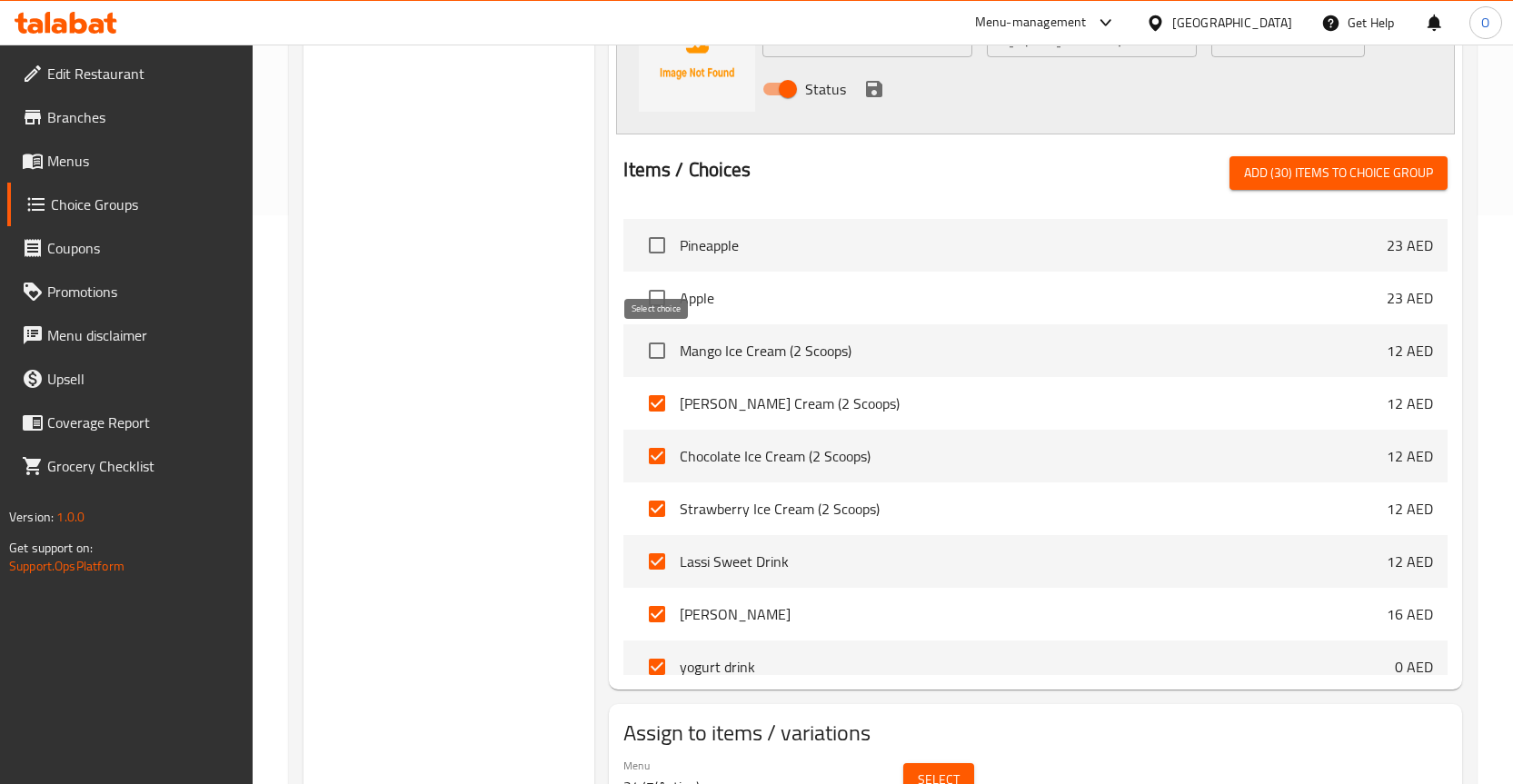
click at [646, 358] on input "checkbox" at bounding box center [657, 351] width 38 height 38
checkbox input "true"
click at [669, 287] on input "checkbox" at bounding box center [657, 297] width 38 height 38
checkbox input "true"
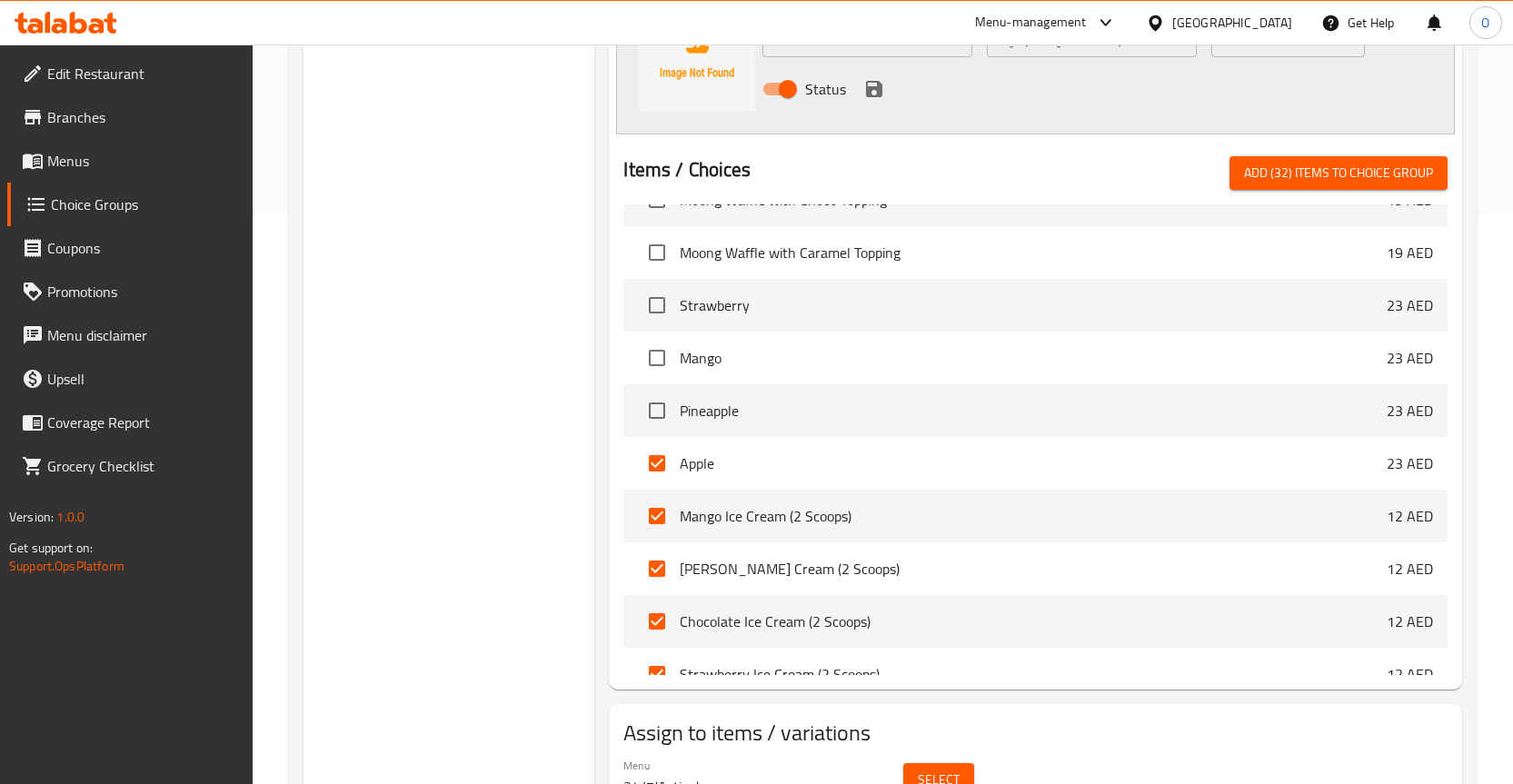
scroll to position [3815, 0]
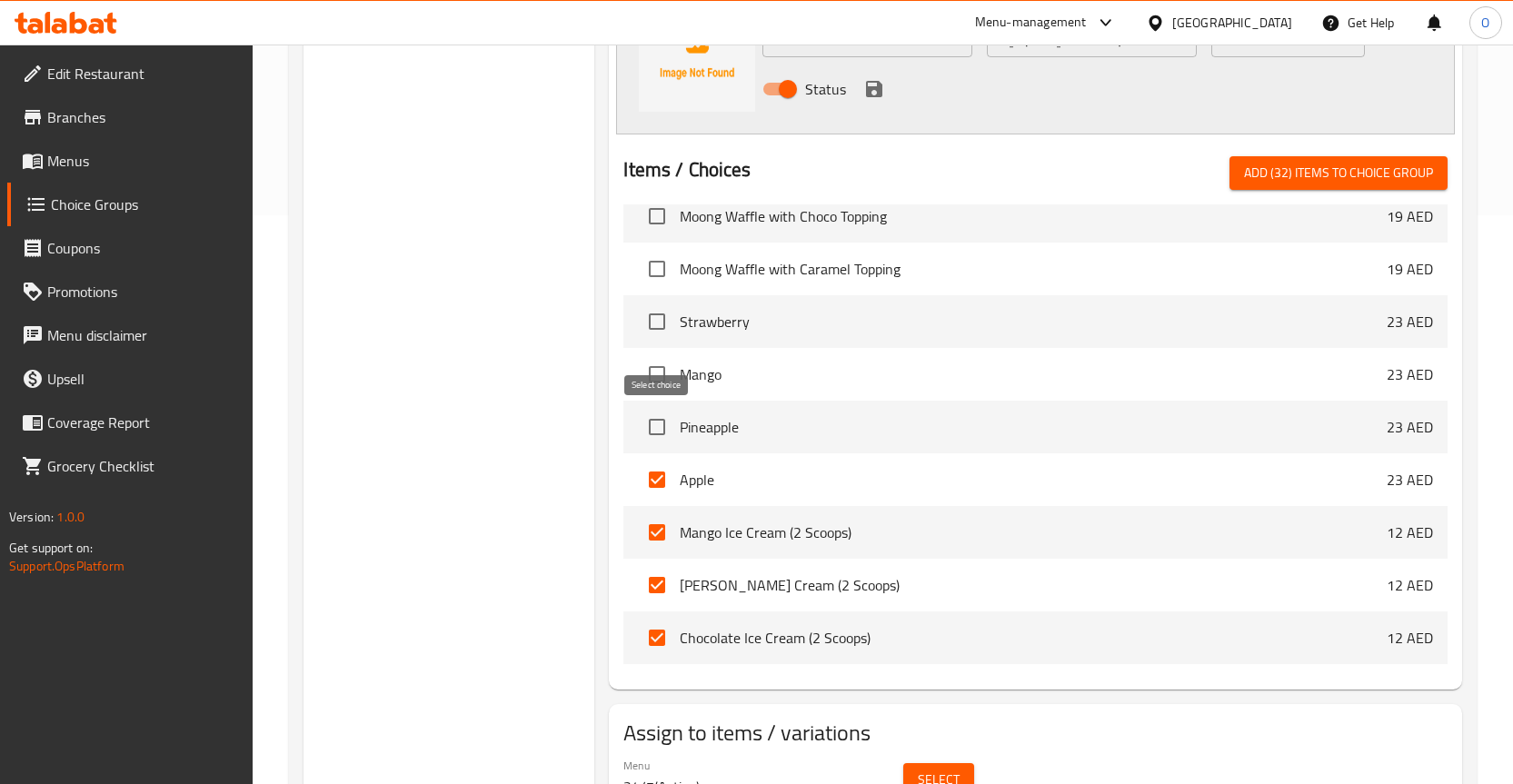
click at [663, 417] on input "checkbox" at bounding box center [657, 427] width 38 height 38
checkbox input "true"
click at [663, 367] on input "checkbox" at bounding box center [657, 374] width 38 height 38
checkbox input "true"
click at [661, 324] on input "checkbox" at bounding box center [657, 321] width 38 height 38
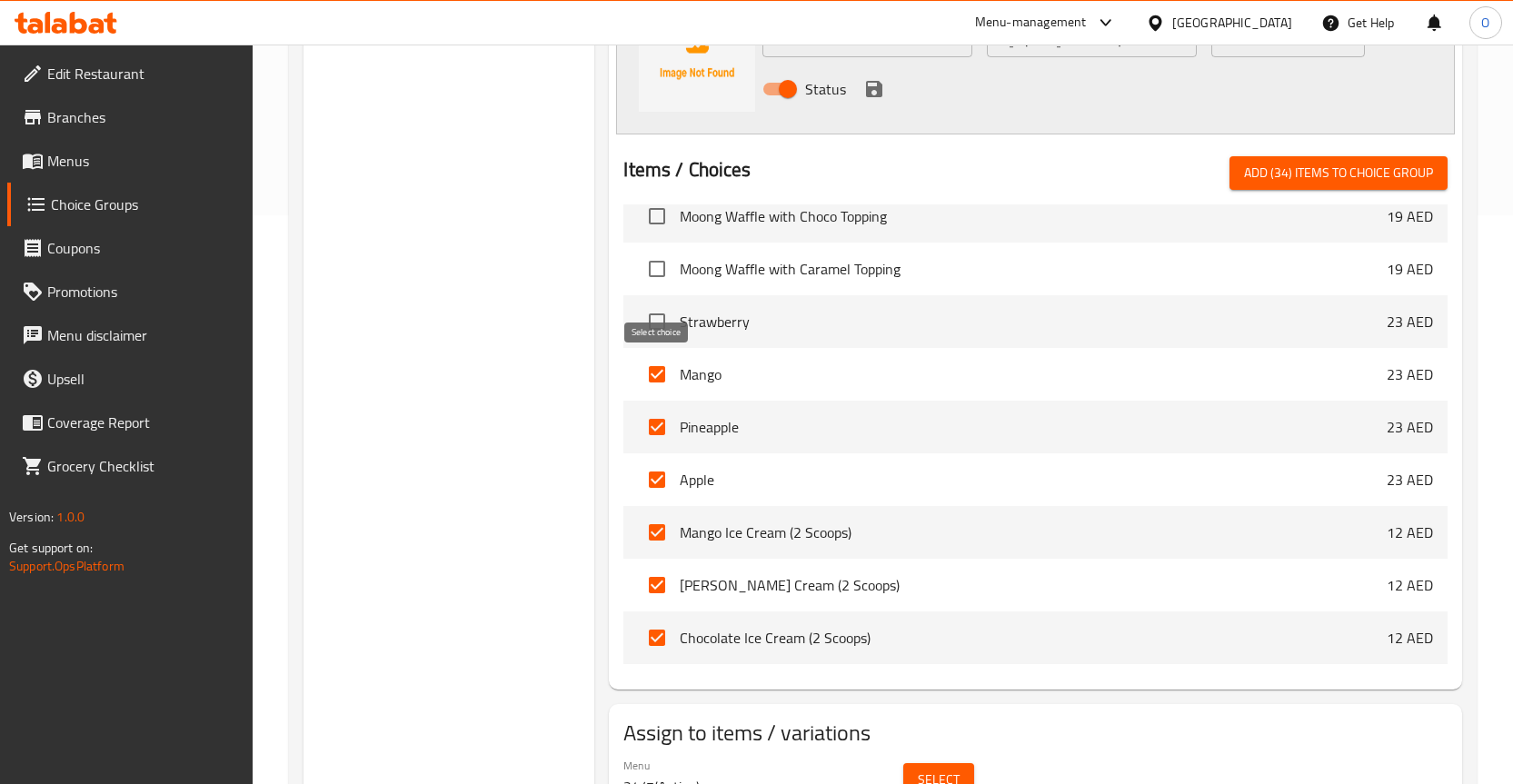
checkbox input "true"
click at [665, 275] on input "checkbox" at bounding box center [657, 269] width 38 height 38
checkbox input "true"
click at [661, 209] on input "checkbox" at bounding box center [657, 216] width 38 height 38
checkbox input "true"
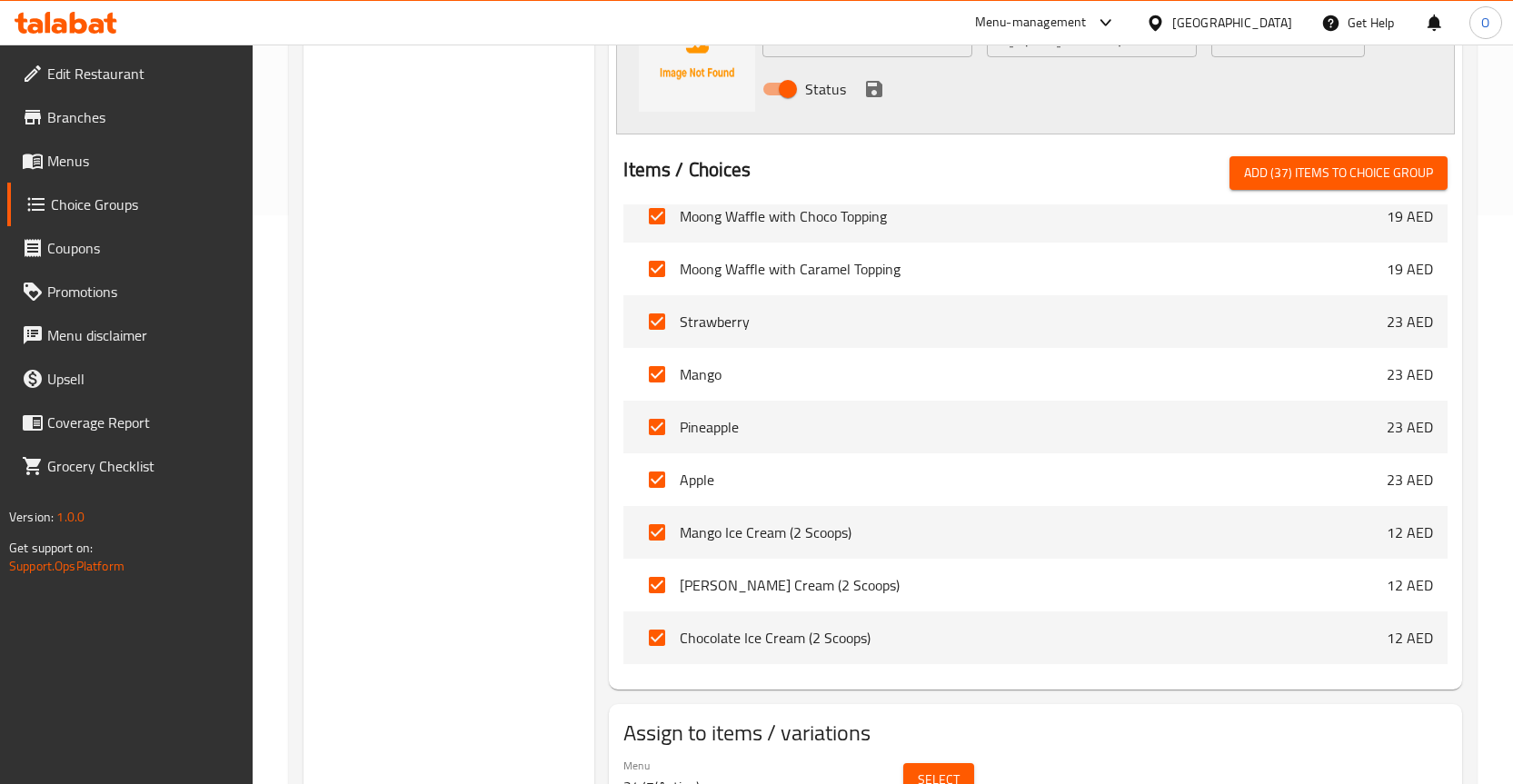
scroll to position [3634, 0]
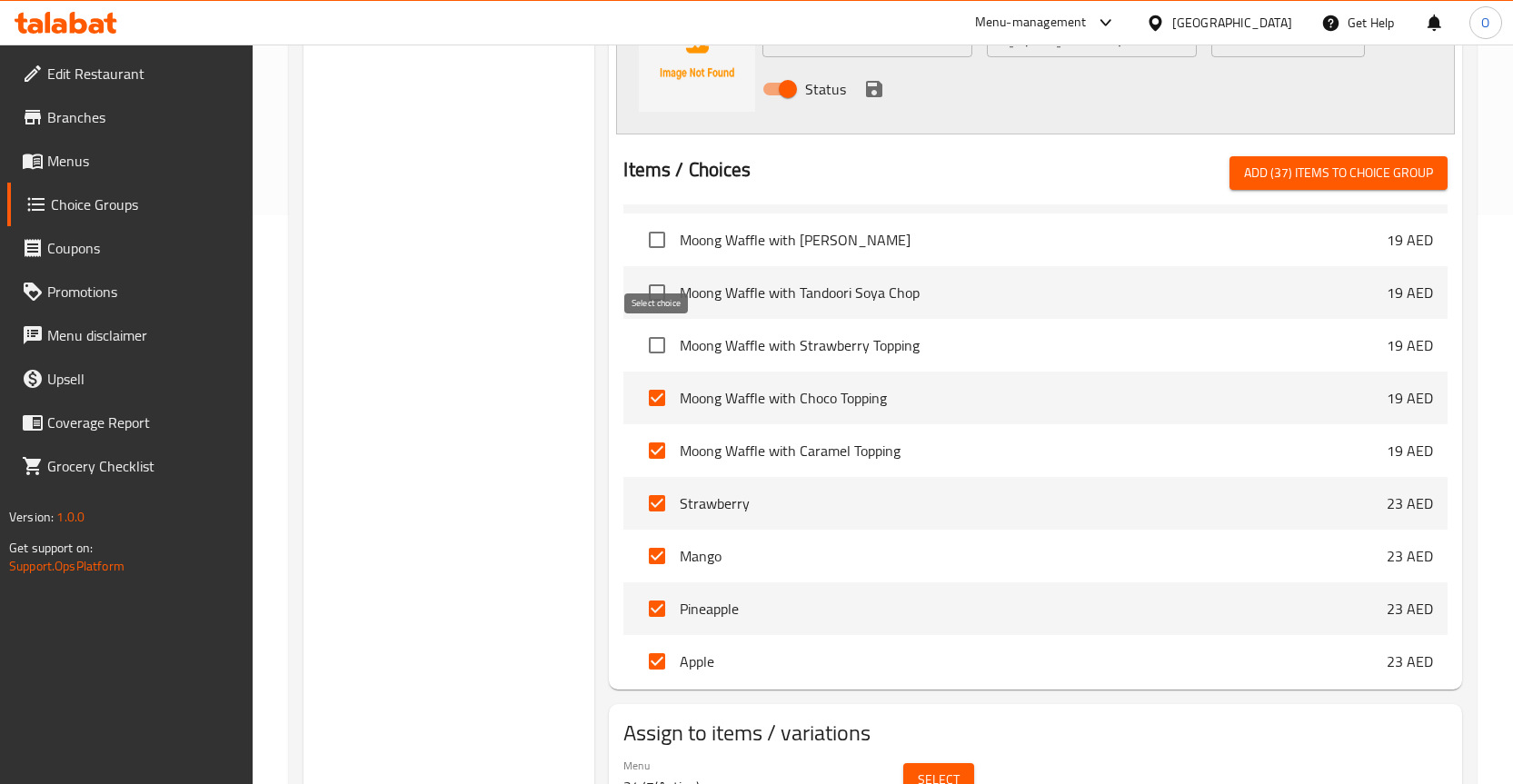
click at [661, 344] on input "checkbox" at bounding box center [657, 345] width 38 height 38
checkbox input "true"
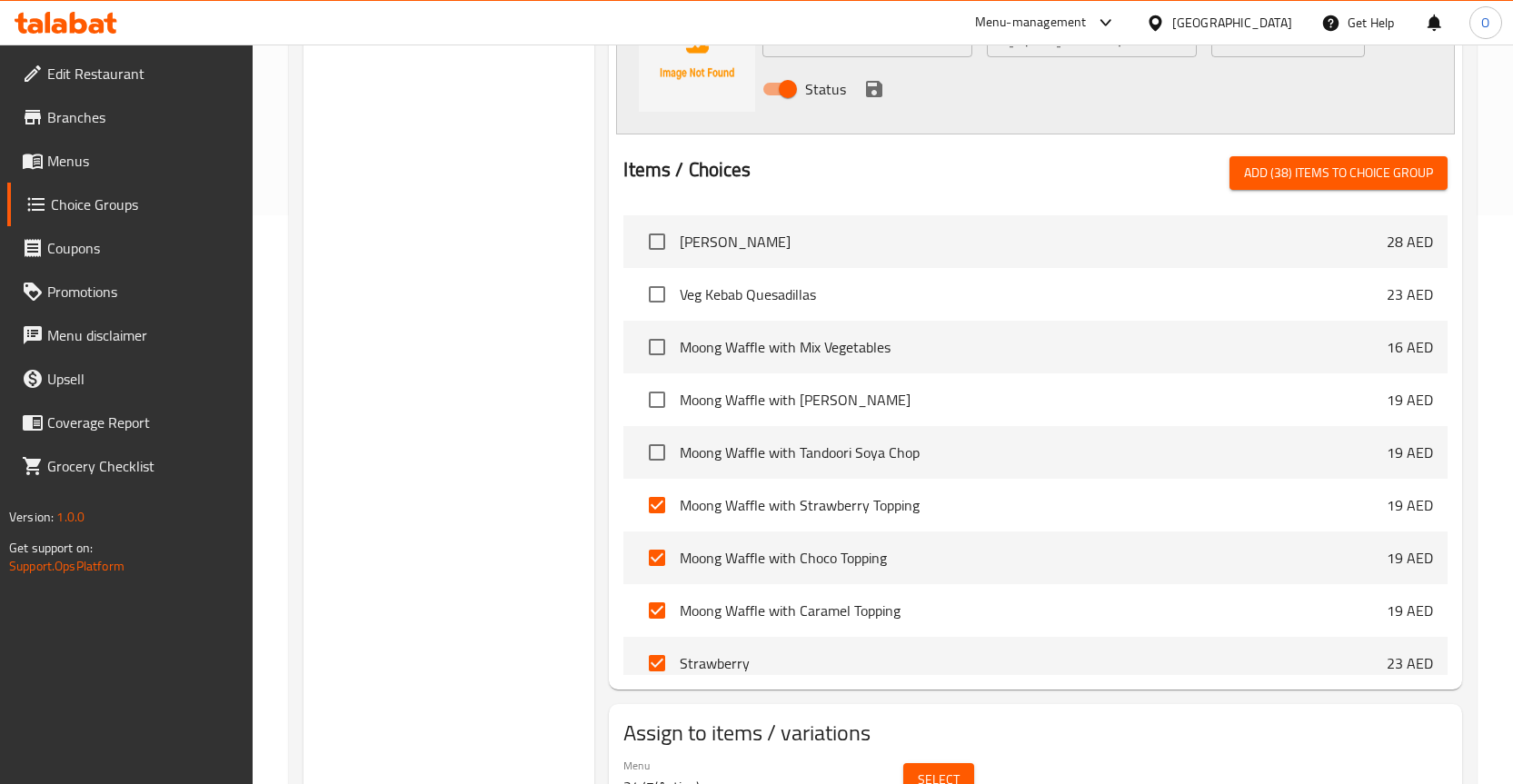
scroll to position [3452, 0]
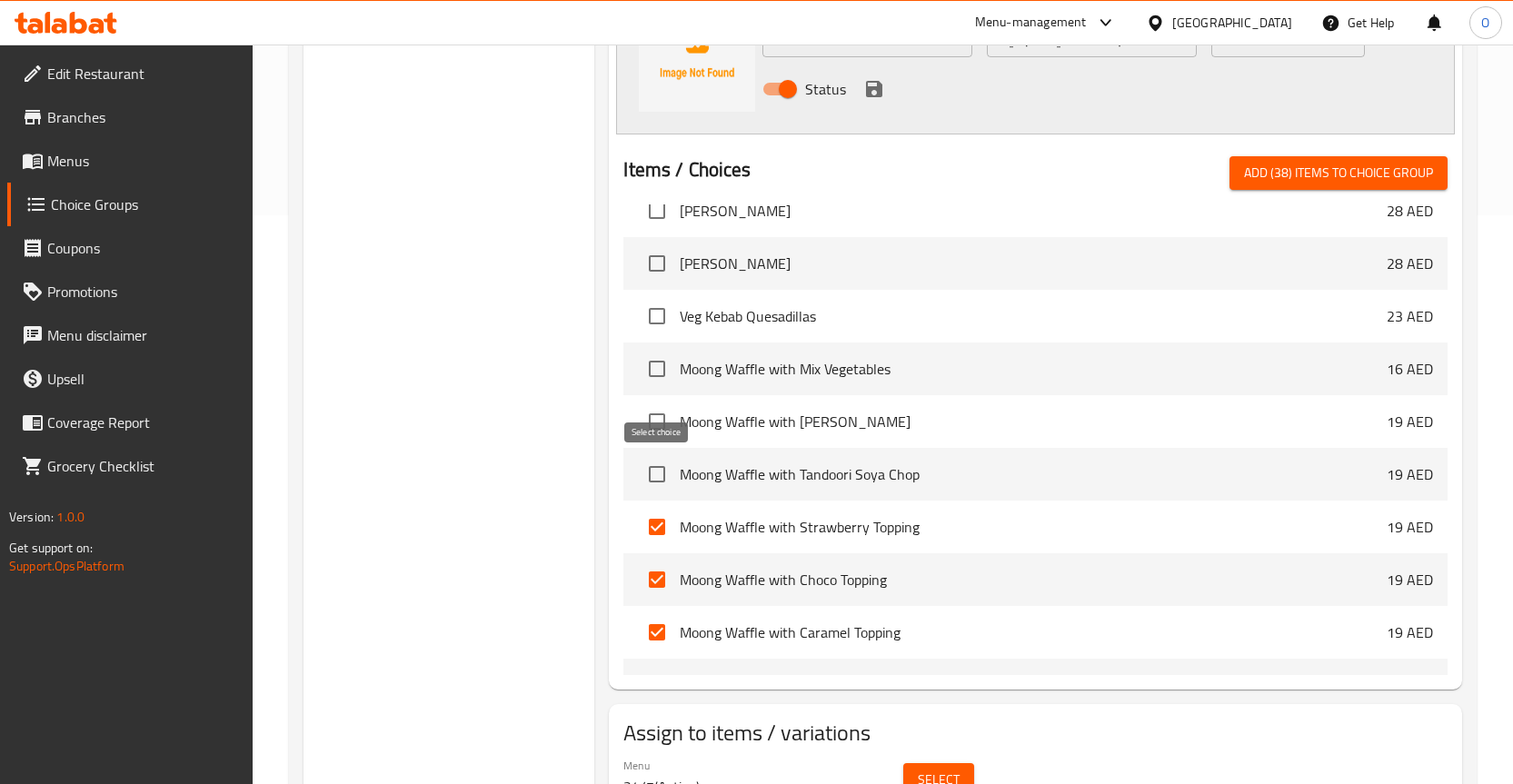
click at [652, 469] on input "checkbox" at bounding box center [657, 474] width 38 height 38
checkbox input "true"
click at [643, 418] on input "checkbox" at bounding box center [657, 421] width 38 height 38
checkbox input "true"
click at [661, 372] on input "checkbox" at bounding box center [657, 369] width 38 height 38
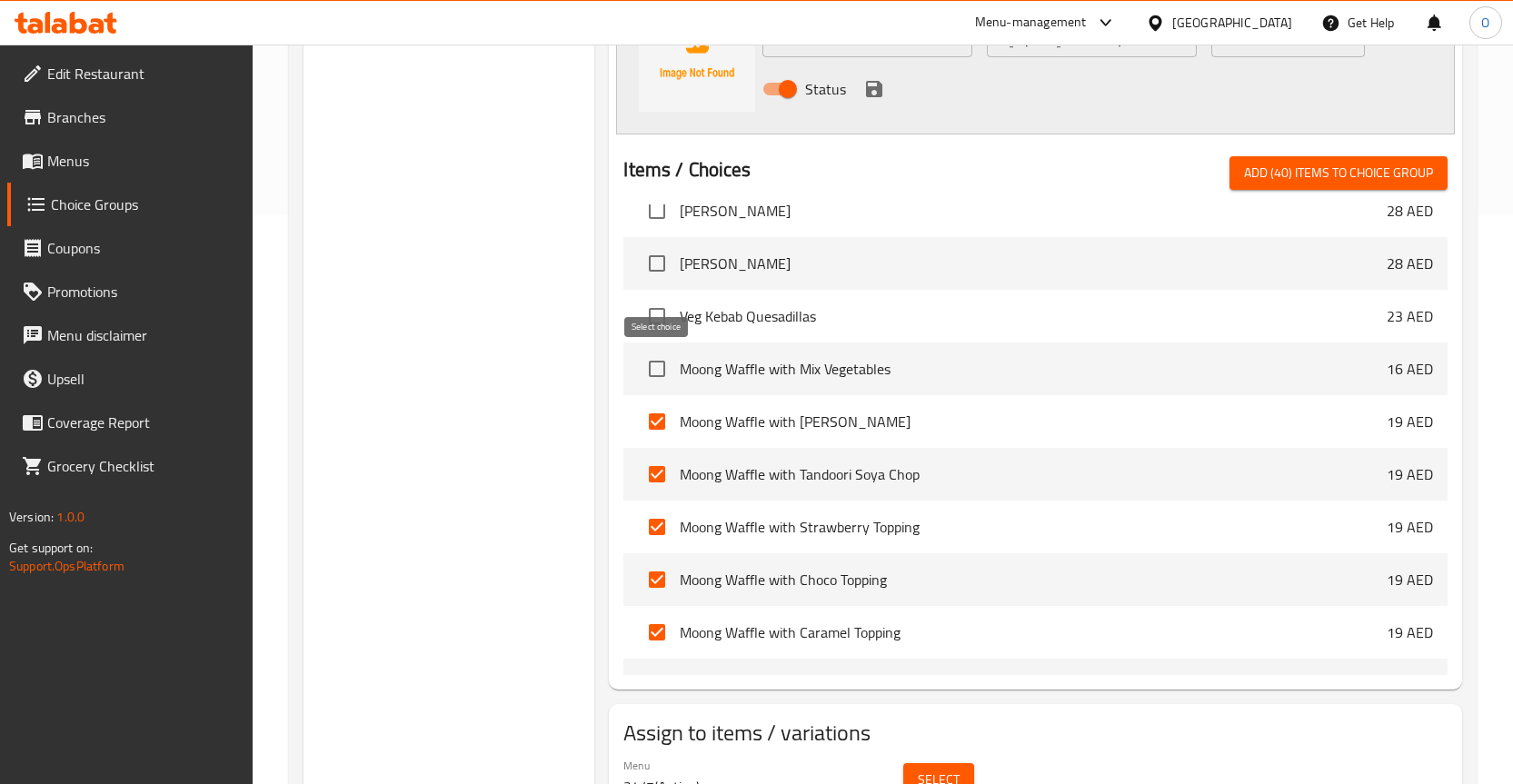
checkbox input "true"
click at [667, 299] on input "checkbox" at bounding box center [657, 316] width 38 height 38
checkbox input "true"
click at [666, 279] on input "checkbox" at bounding box center [657, 263] width 38 height 38
checkbox input "true"
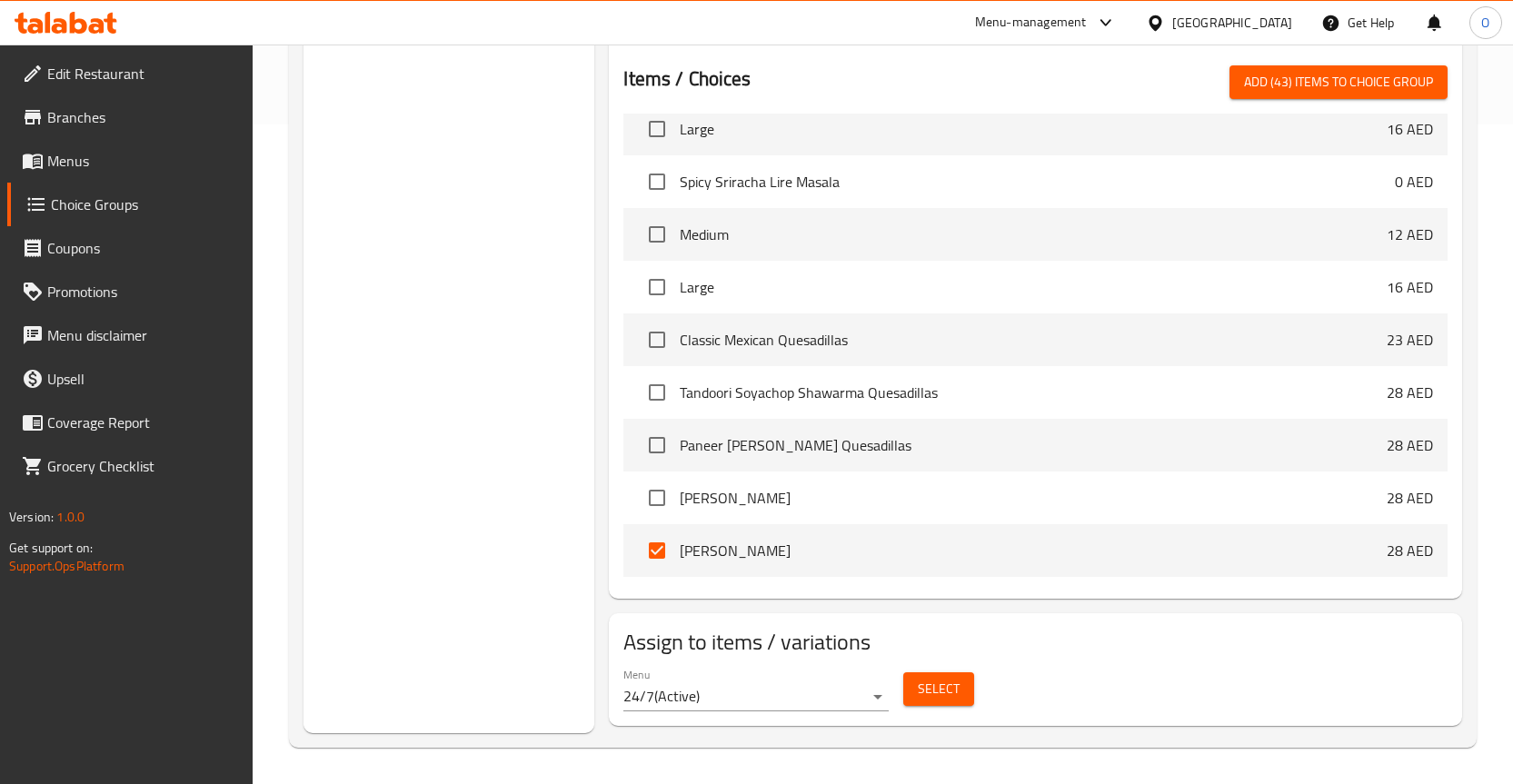
scroll to position [3180, 0]
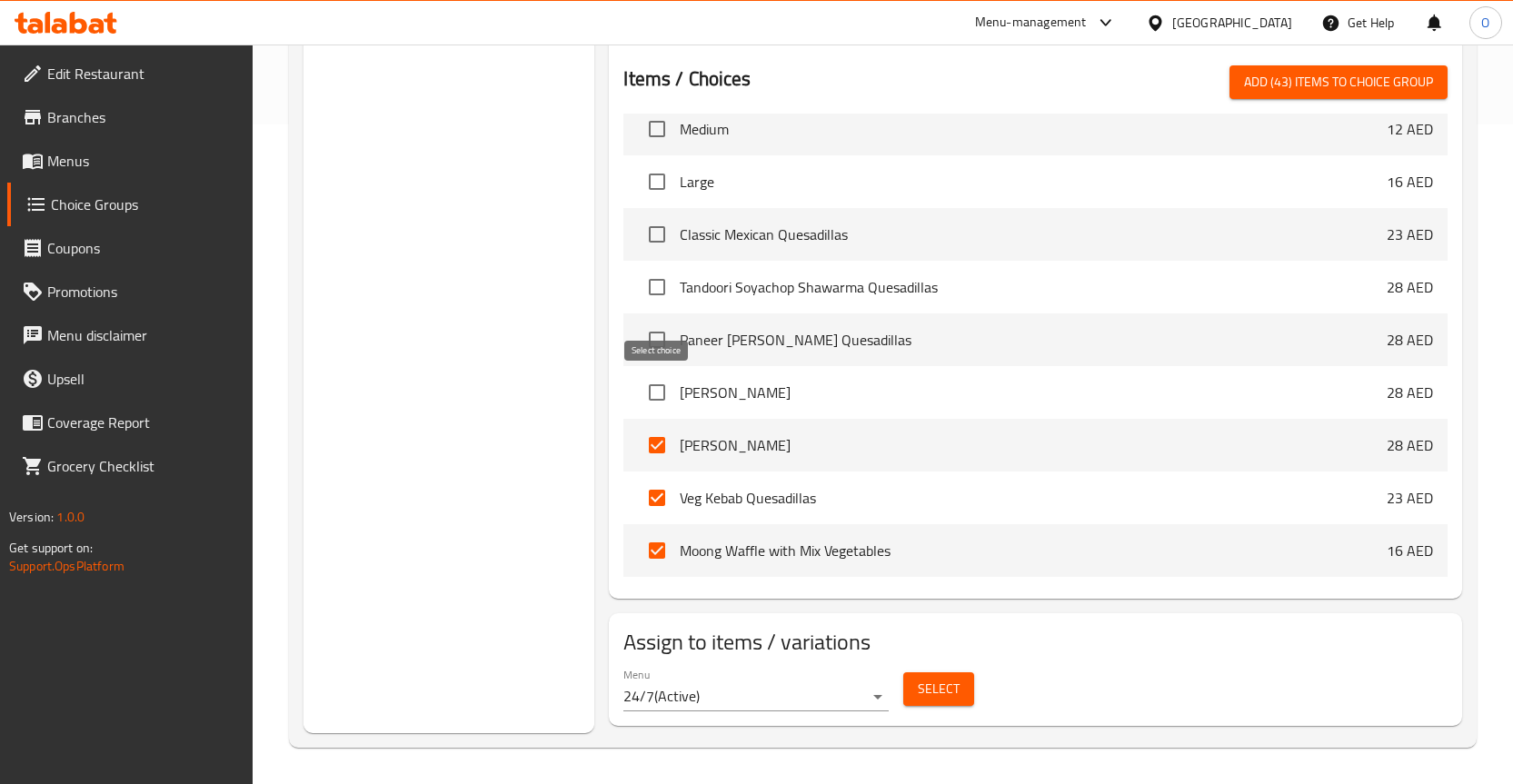
click at [655, 399] on input "checkbox" at bounding box center [657, 392] width 38 height 38
checkbox input "true"
click at [661, 336] on input "checkbox" at bounding box center [657, 339] width 38 height 38
checkbox input "true"
click at [656, 285] on input "checkbox" at bounding box center [657, 287] width 38 height 38
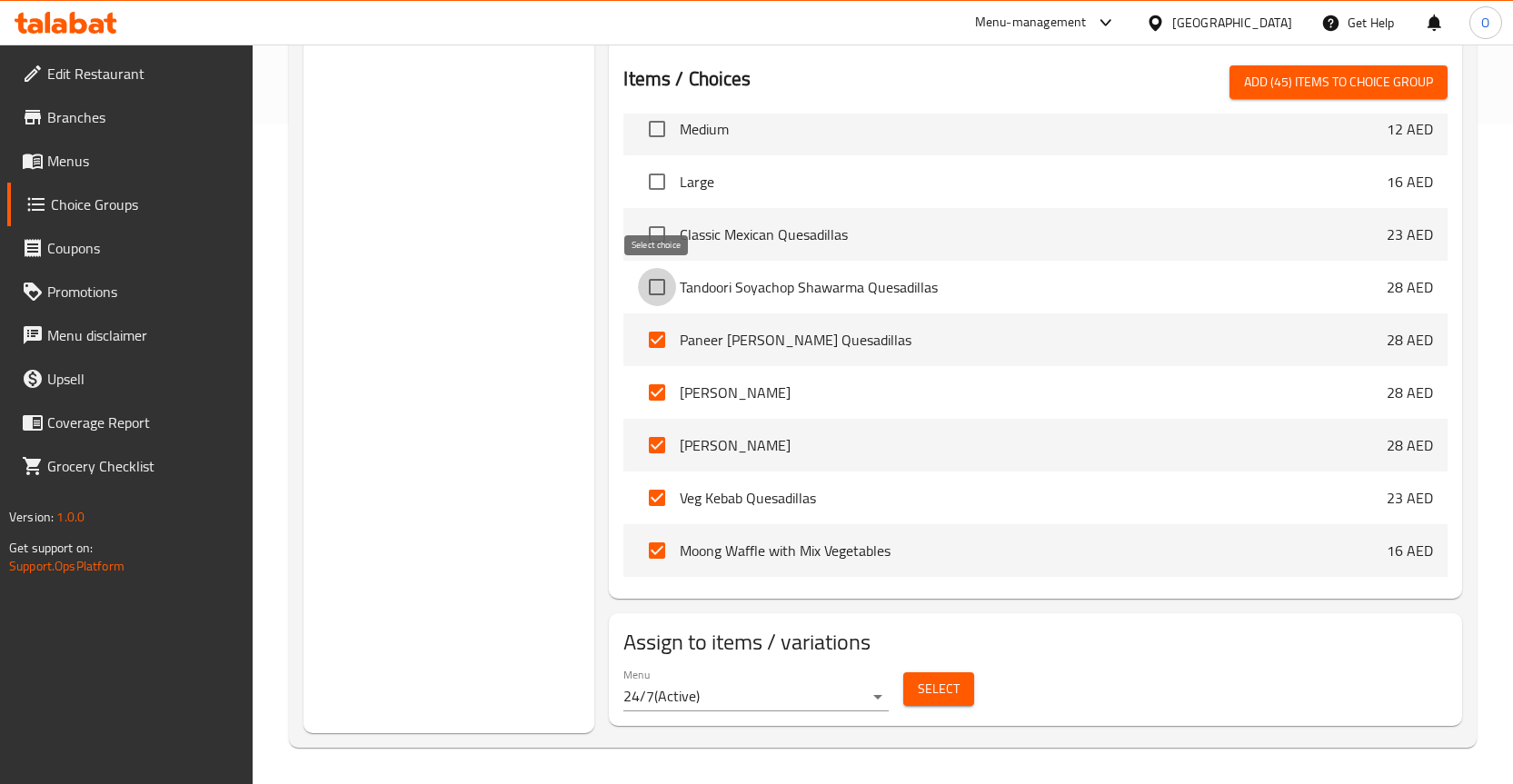
checkbox input "true"
click at [671, 232] on input "checkbox" at bounding box center [657, 235] width 38 height 38
checkbox input "true"
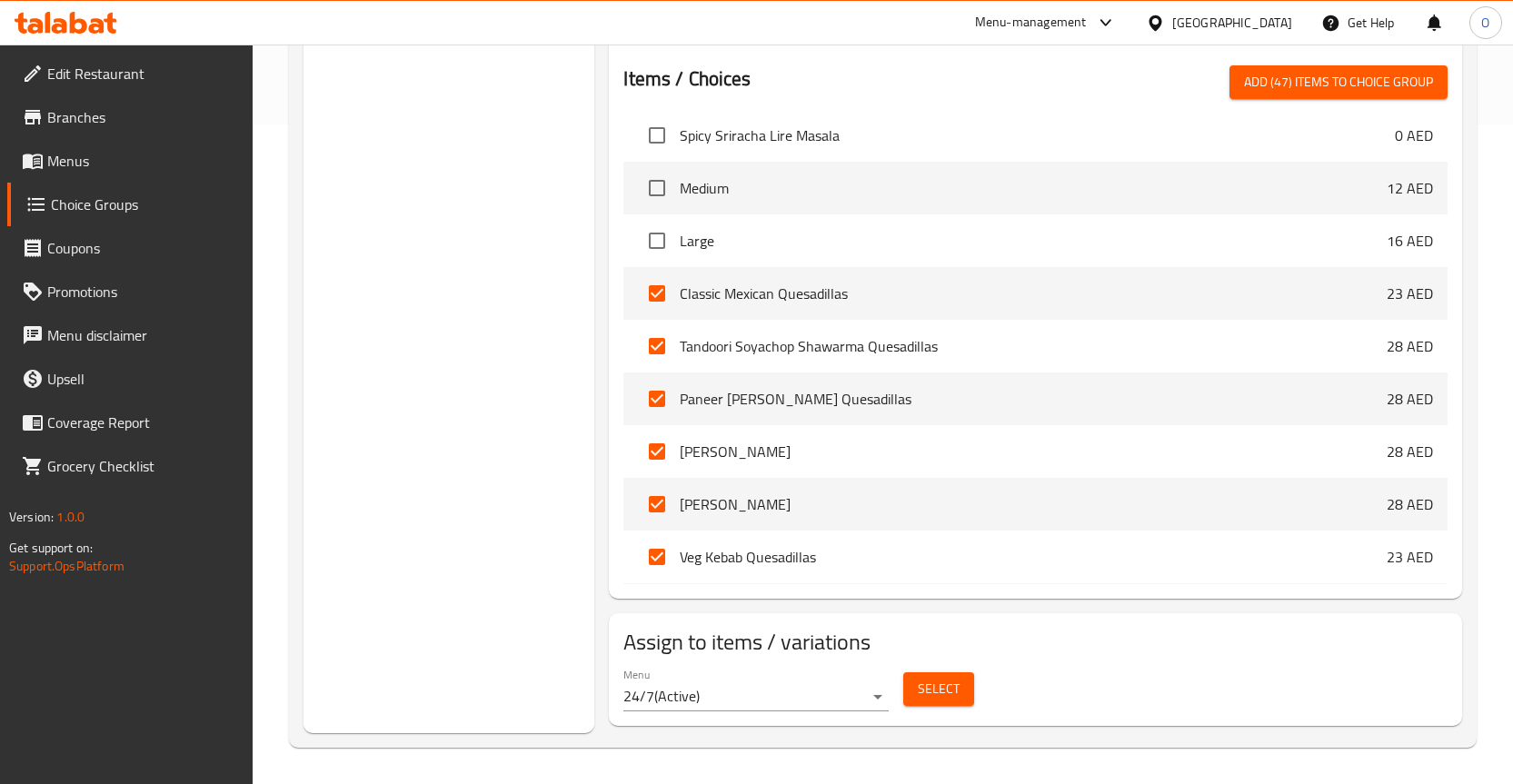
scroll to position [3088, 0]
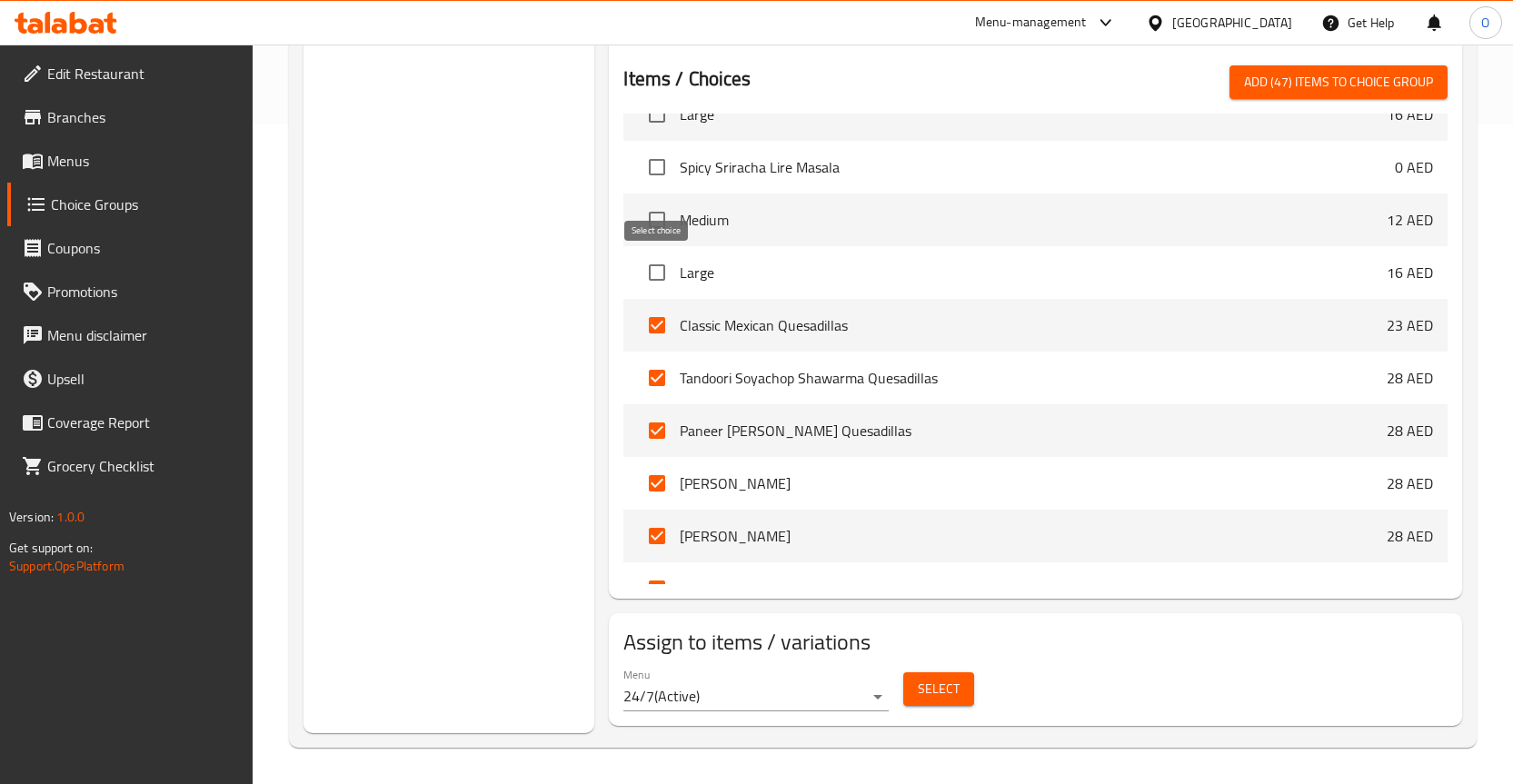
click at [654, 262] on input "checkbox" at bounding box center [657, 273] width 38 height 38
checkbox input "true"
click at [665, 188] on li "Spicy Sriracha Lire Masala 0 AED" at bounding box center [1035, 166] width 824 height 52
click at [662, 222] on input "checkbox" at bounding box center [657, 220] width 38 height 38
checkbox input "true"
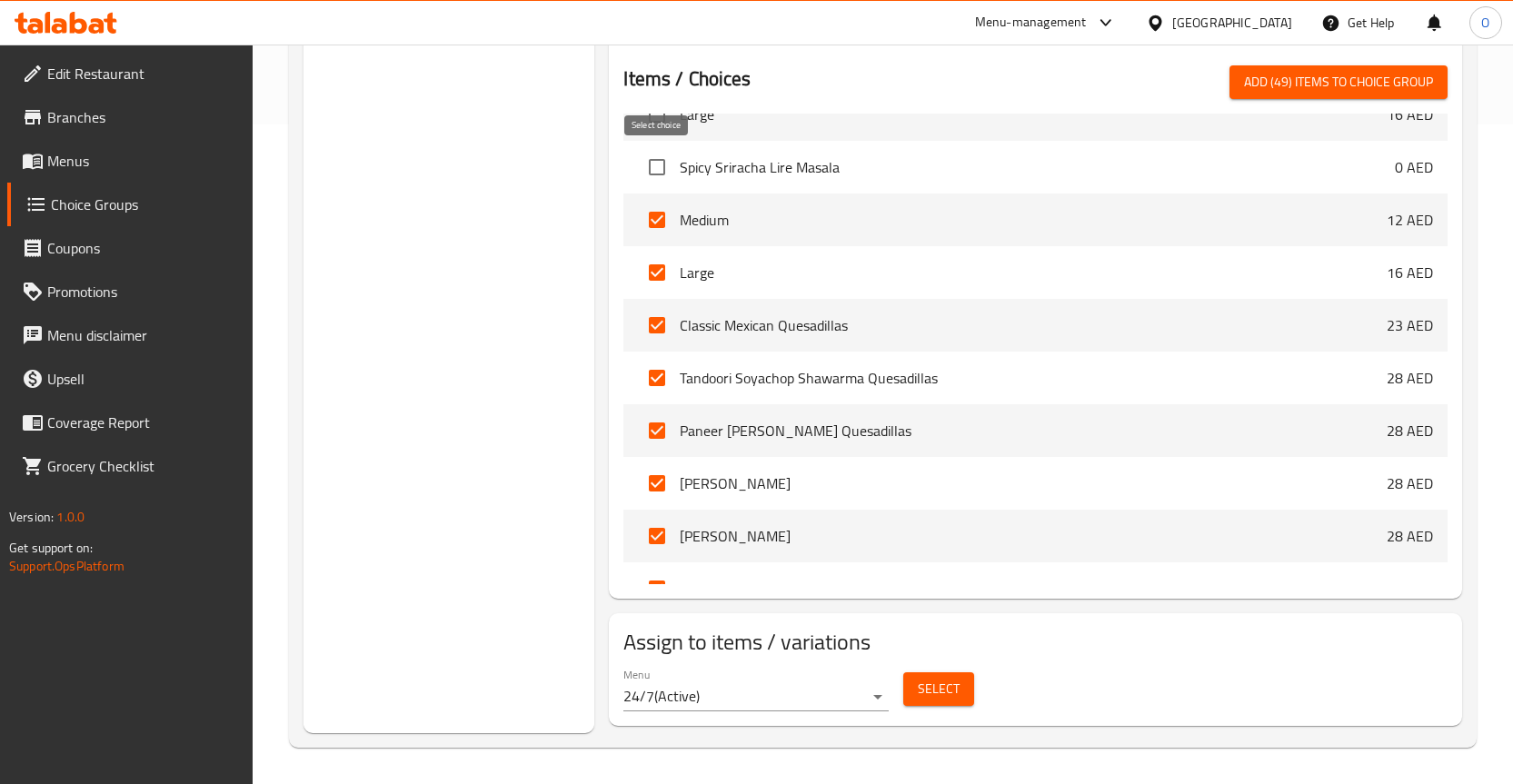
click at [665, 163] on input "checkbox" at bounding box center [657, 167] width 38 height 38
checkbox input "true"
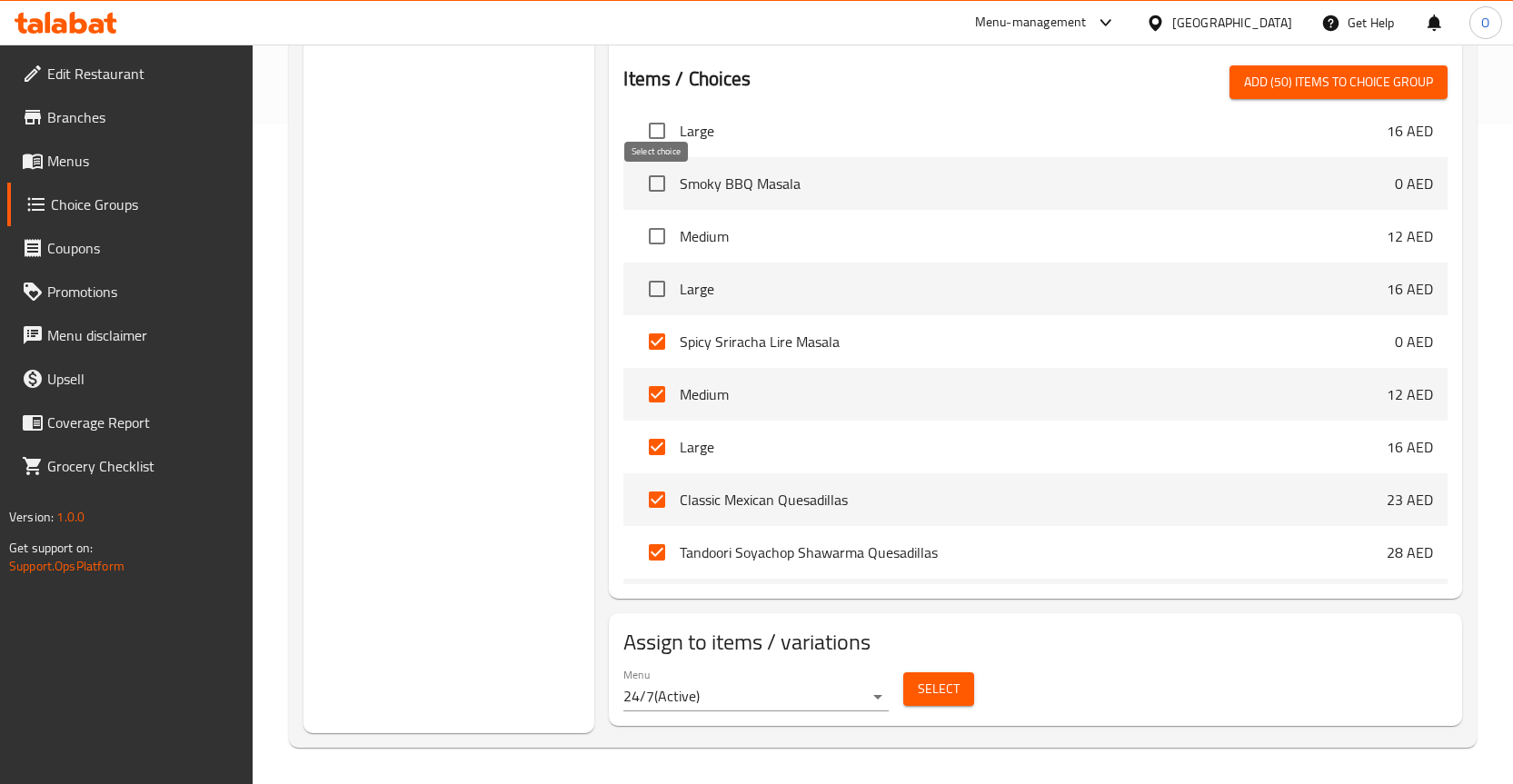
scroll to position [2907, 0]
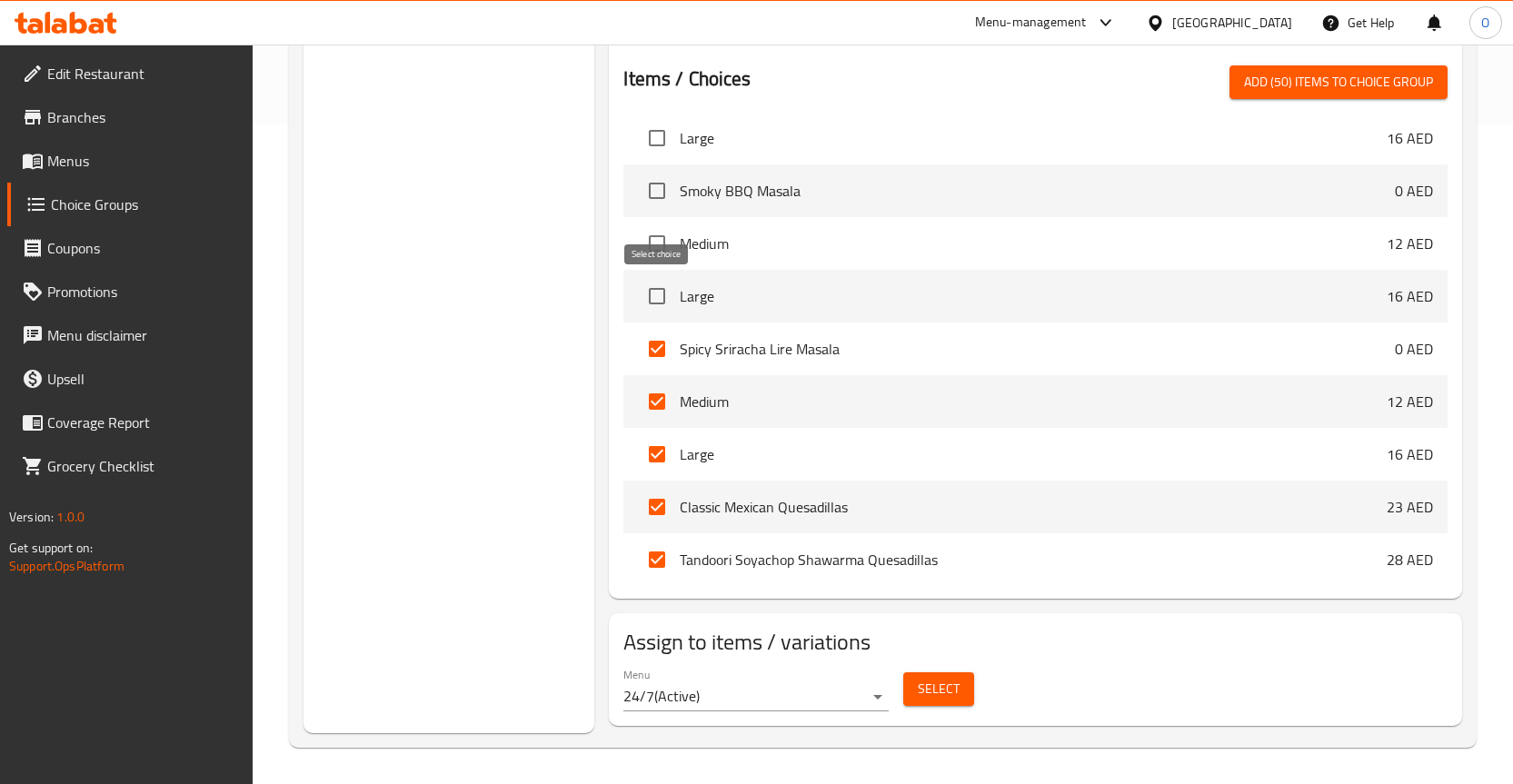
click at [651, 292] on input "checkbox" at bounding box center [657, 296] width 38 height 38
checkbox input "true"
click at [653, 242] on input "checkbox" at bounding box center [657, 243] width 38 height 38
checkbox input "true"
click at [656, 190] on input "checkbox" at bounding box center [657, 191] width 38 height 38
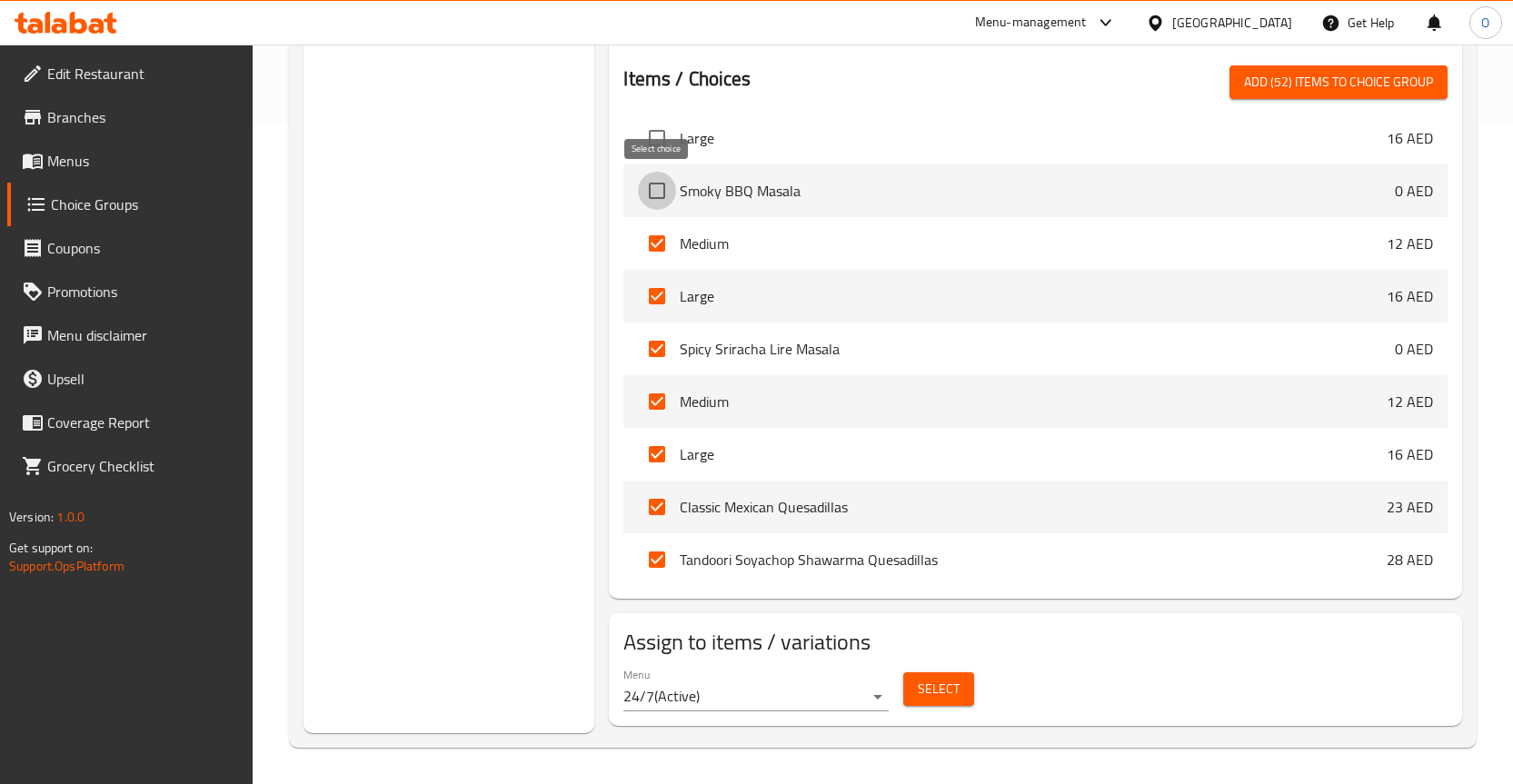
checkbox input "true"
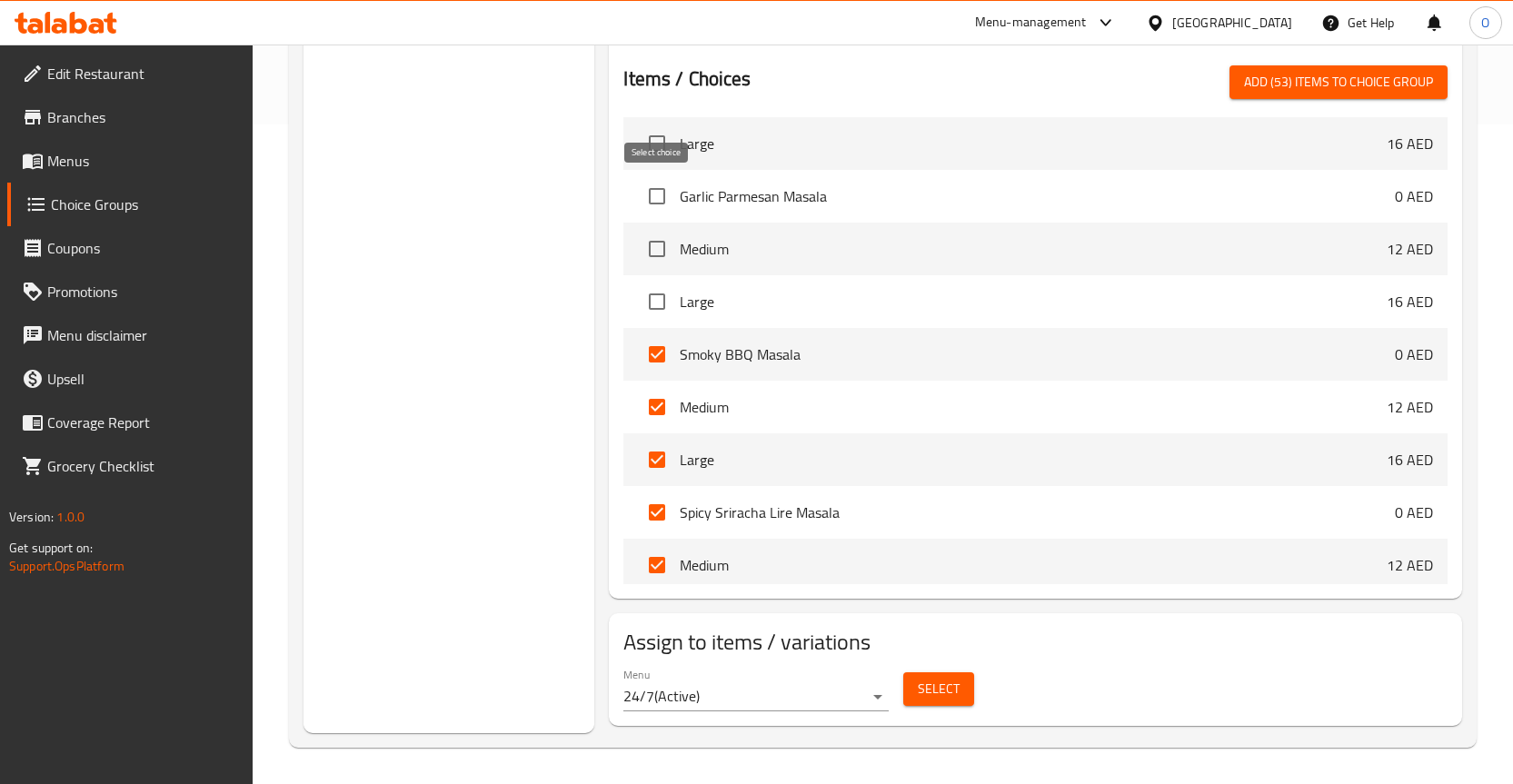
scroll to position [2725, 0]
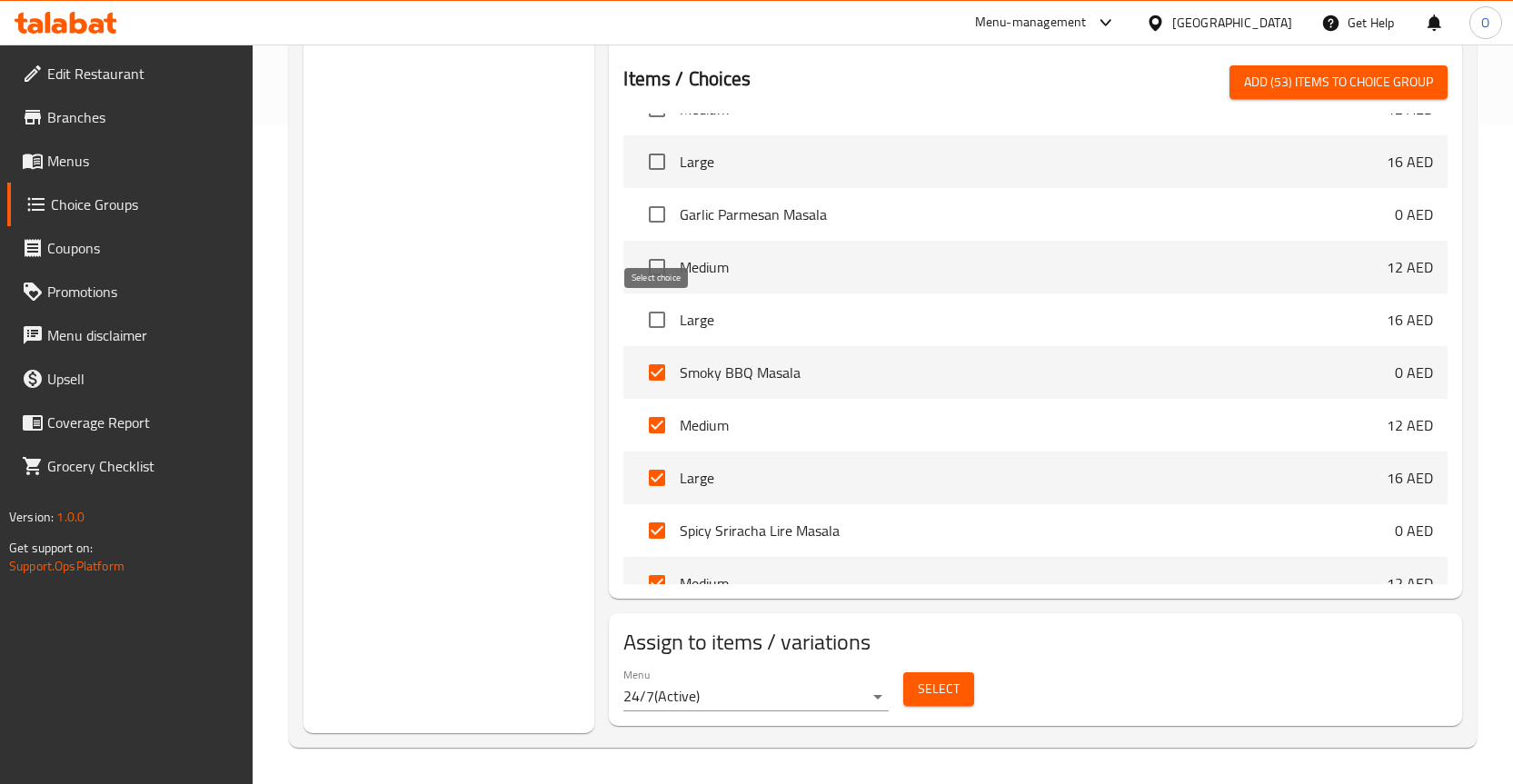
click at [658, 309] on input "checkbox" at bounding box center [657, 319] width 38 height 38
checkbox input "true"
click at [651, 263] on input "checkbox" at bounding box center [657, 267] width 38 height 38
checkbox input "true"
click at [670, 199] on input "checkbox" at bounding box center [657, 215] width 38 height 38
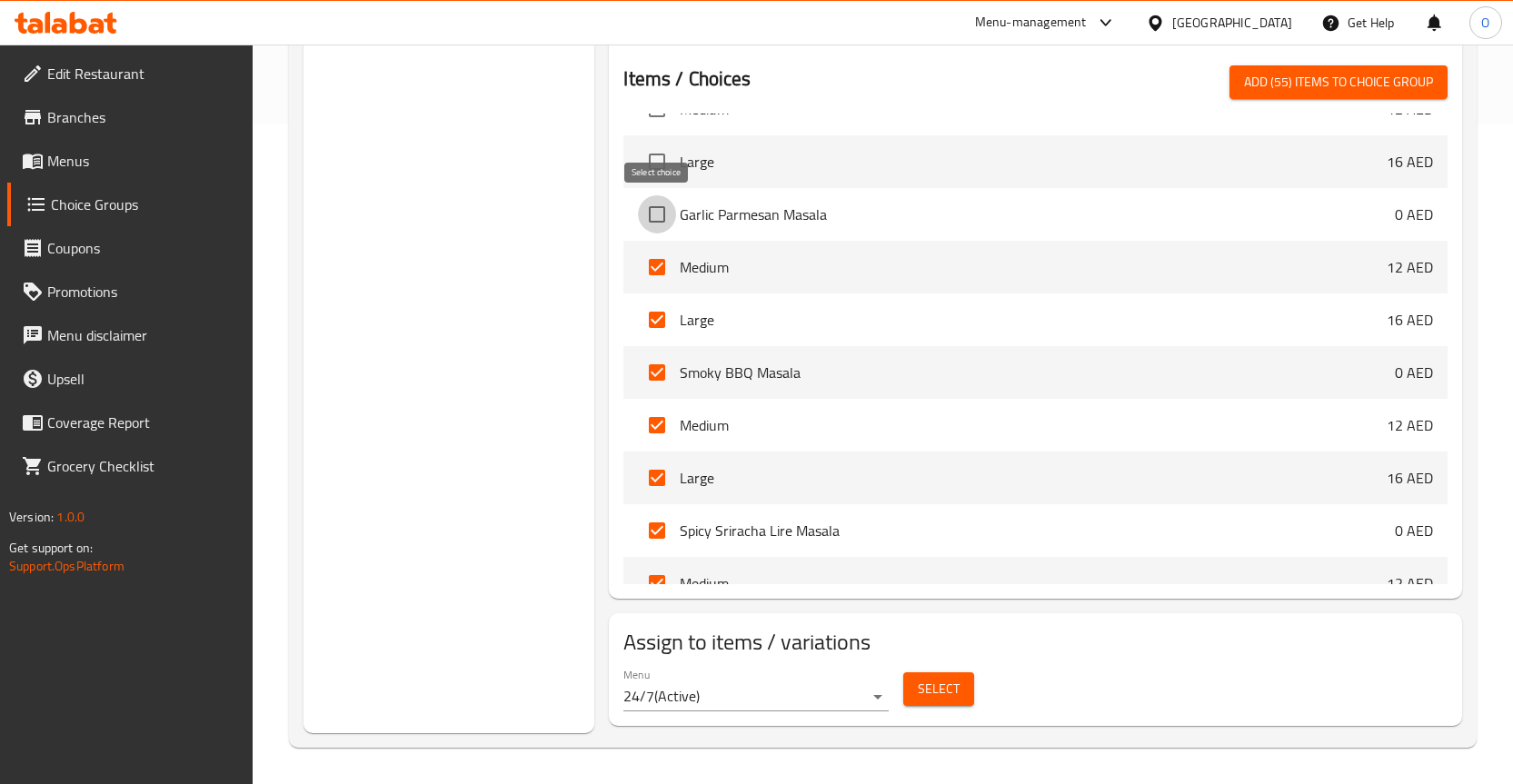
checkbox input "true"
click at [657, 167] on input "checkbox" at bounding box center [657, 162] width 38 height 38
checkbox input "true"
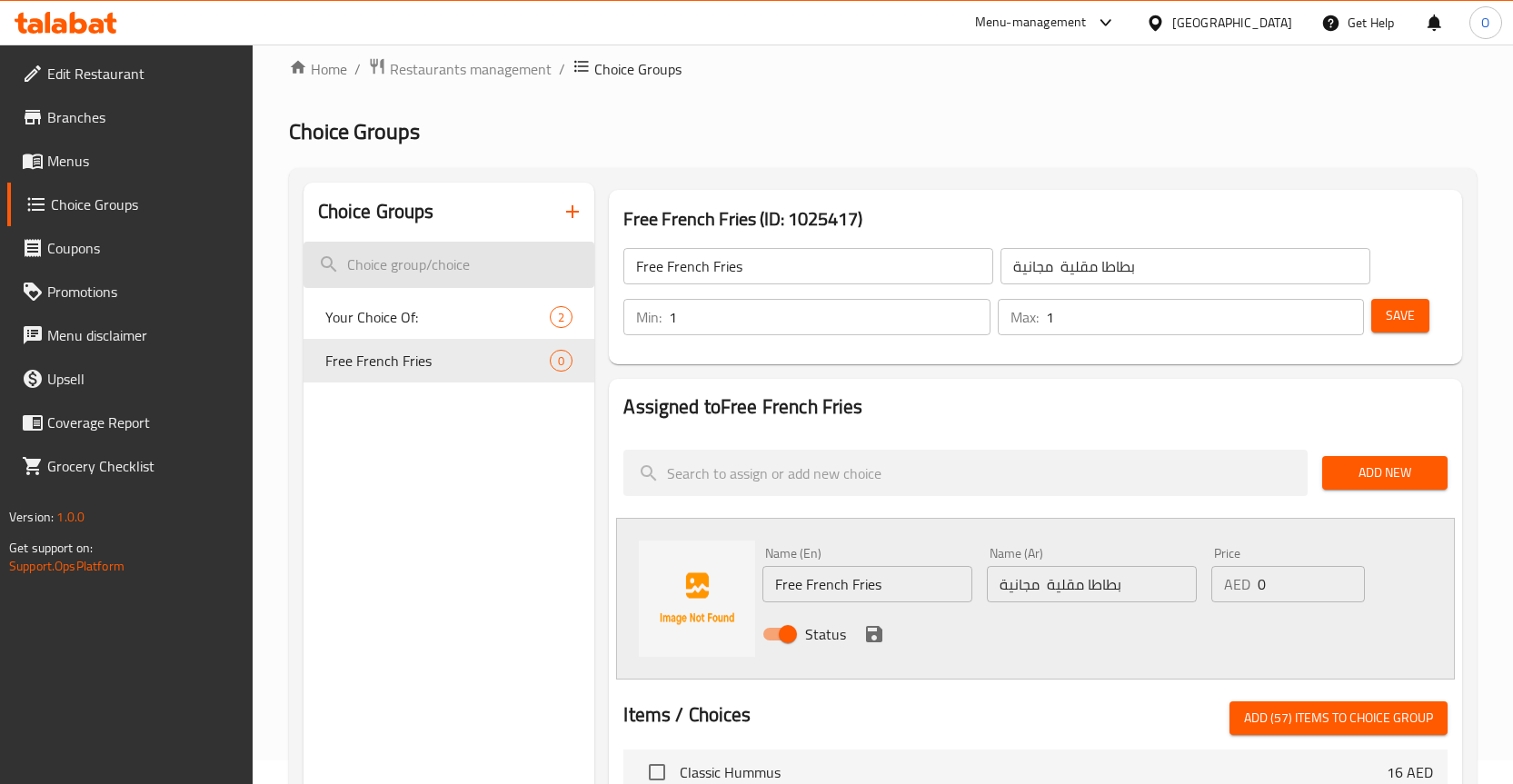
scroll to position [0, 0]
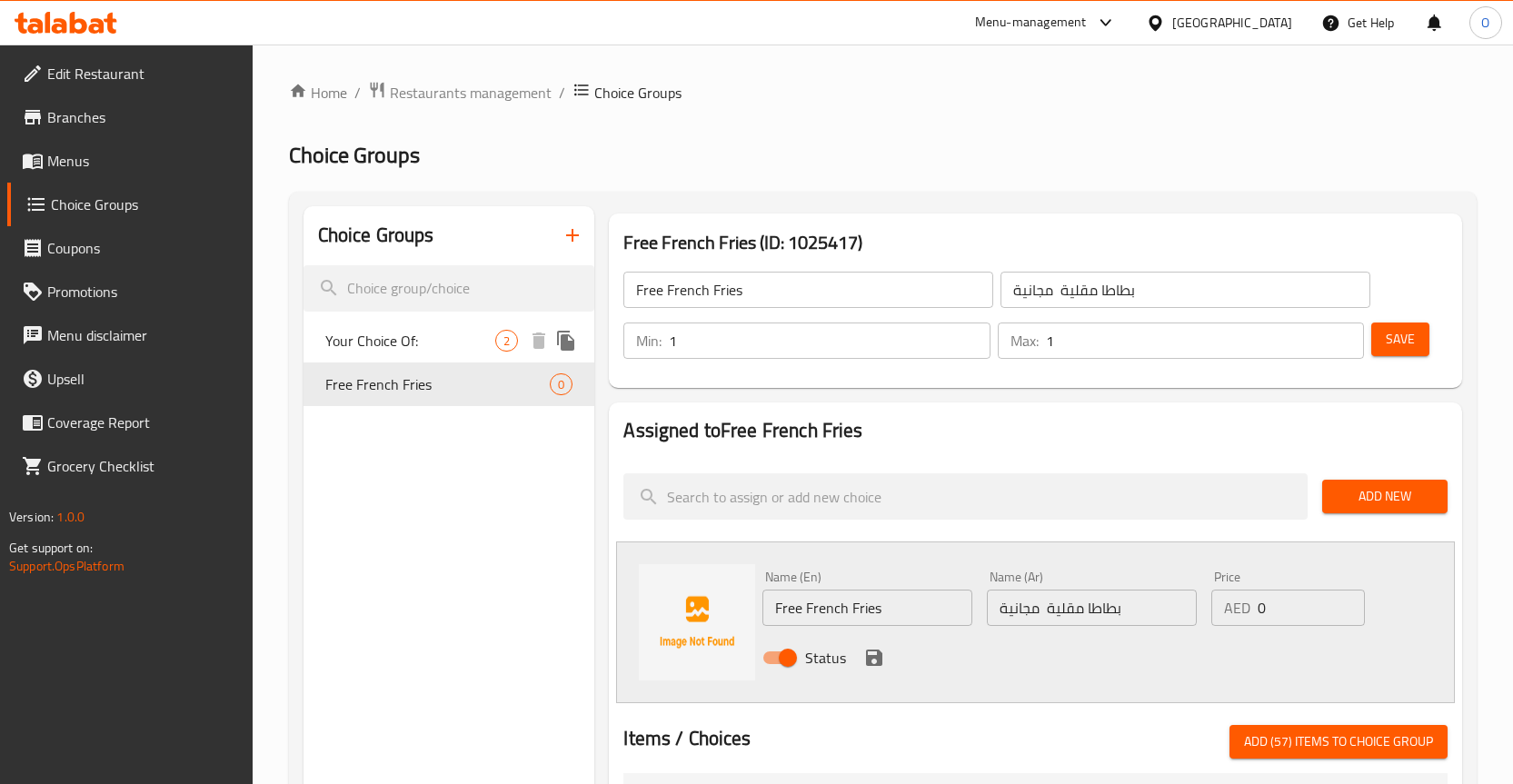
click at [422, 340] on span "Your Choice Of:" at bounding box center [411, 340] width 171 height 22
type input "Your Choice Of:"
type input "إختيارك من:"
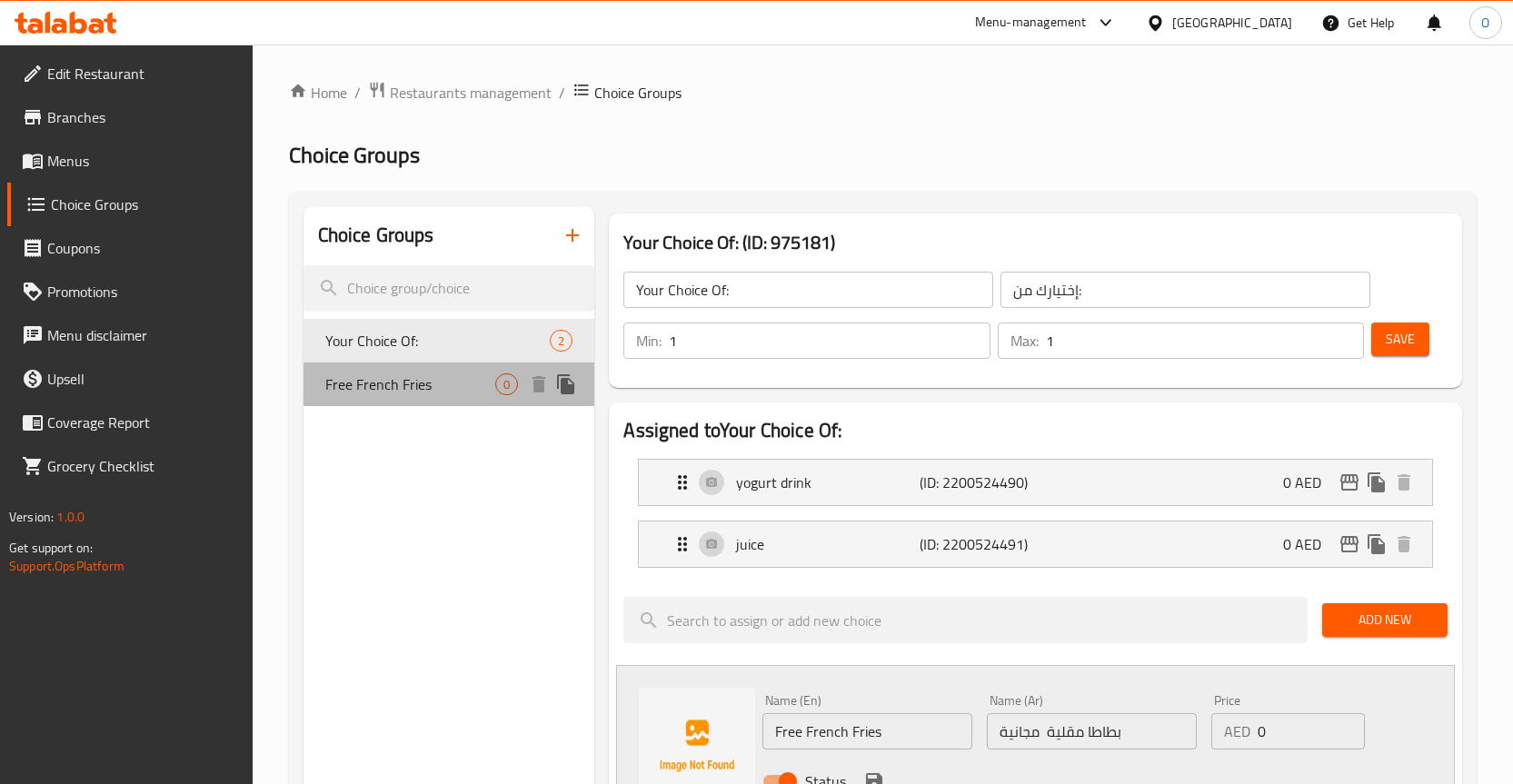
click at [384, 394] on span "Free French Fries" at bounding box center [411, 384] width 171 height 22
type input "Free French Fries"
type input "بطاطا مقلية مجانية"
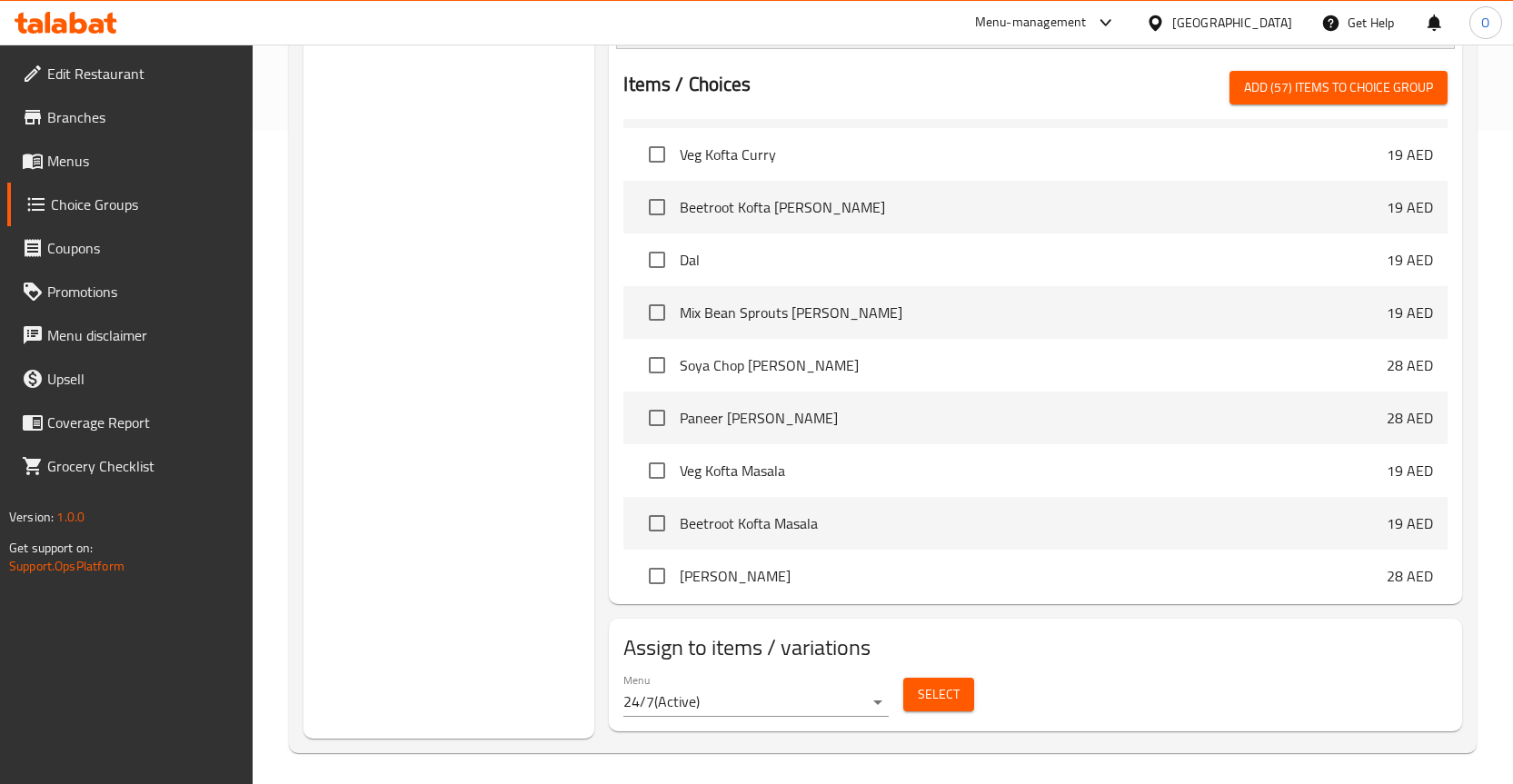
scroll to position [660, 0]
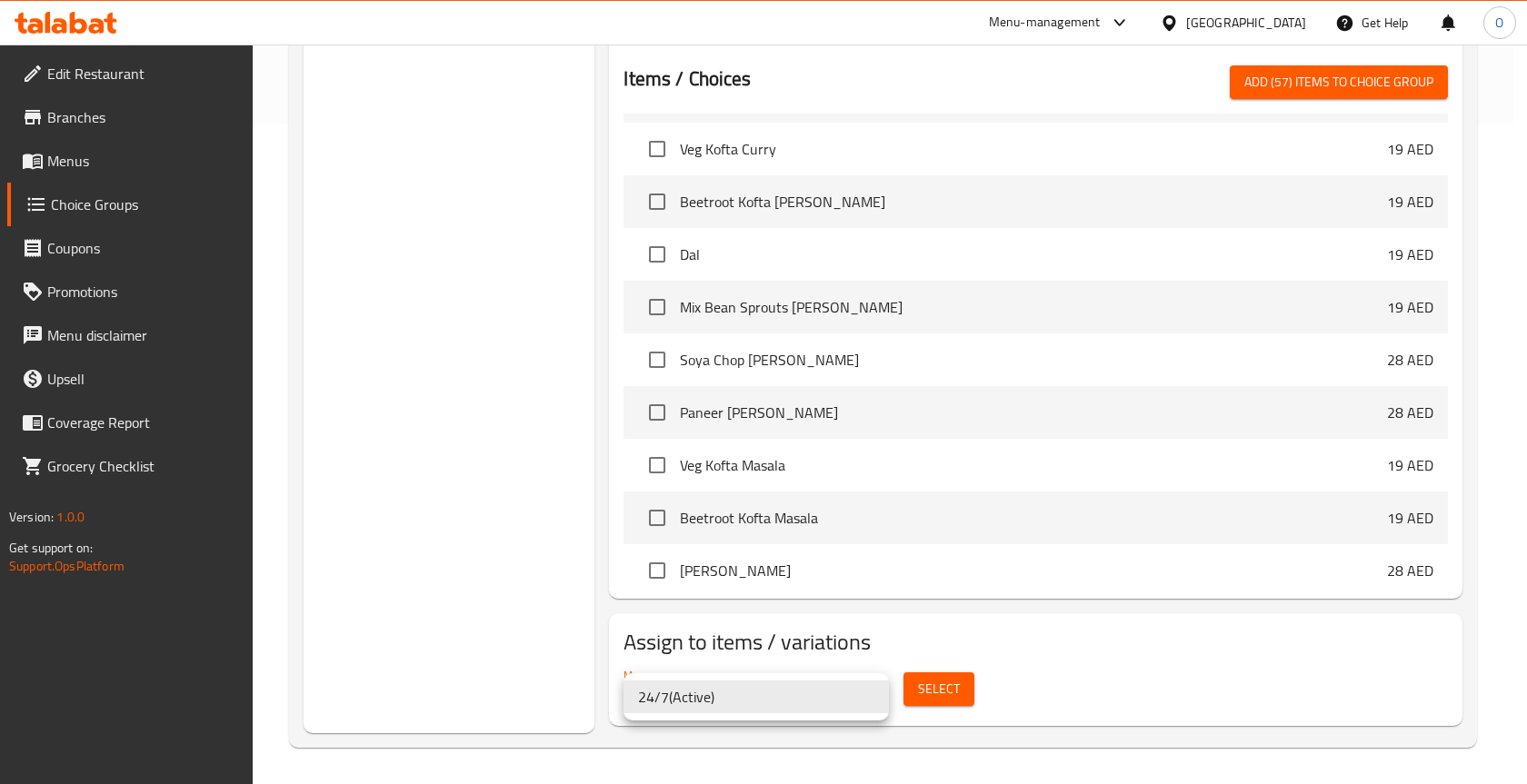
click at [733, 700] on li "24/7 ( Active )" at bounding box center [756, 697] width 265 height 32
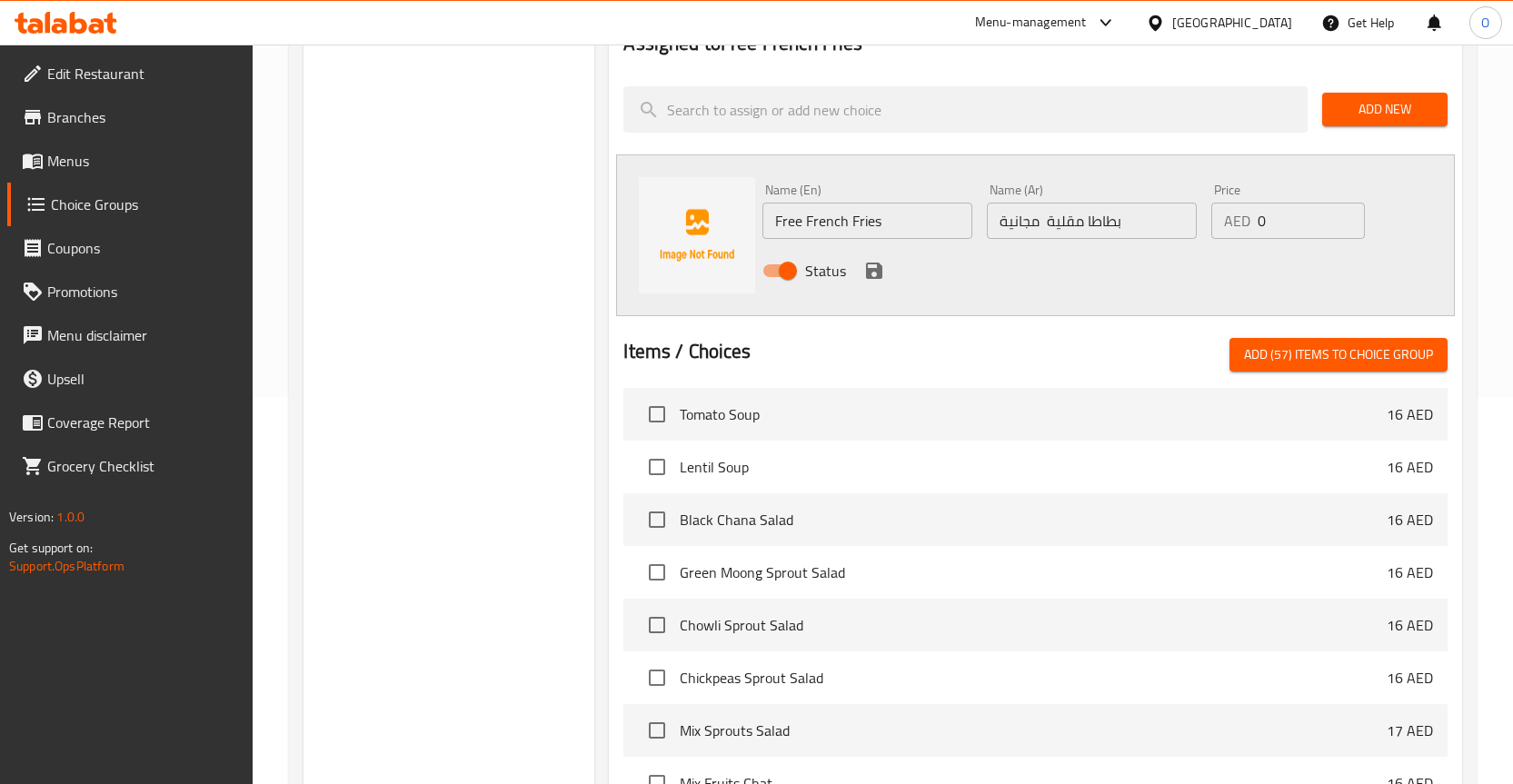
scroll to position [0, 0]
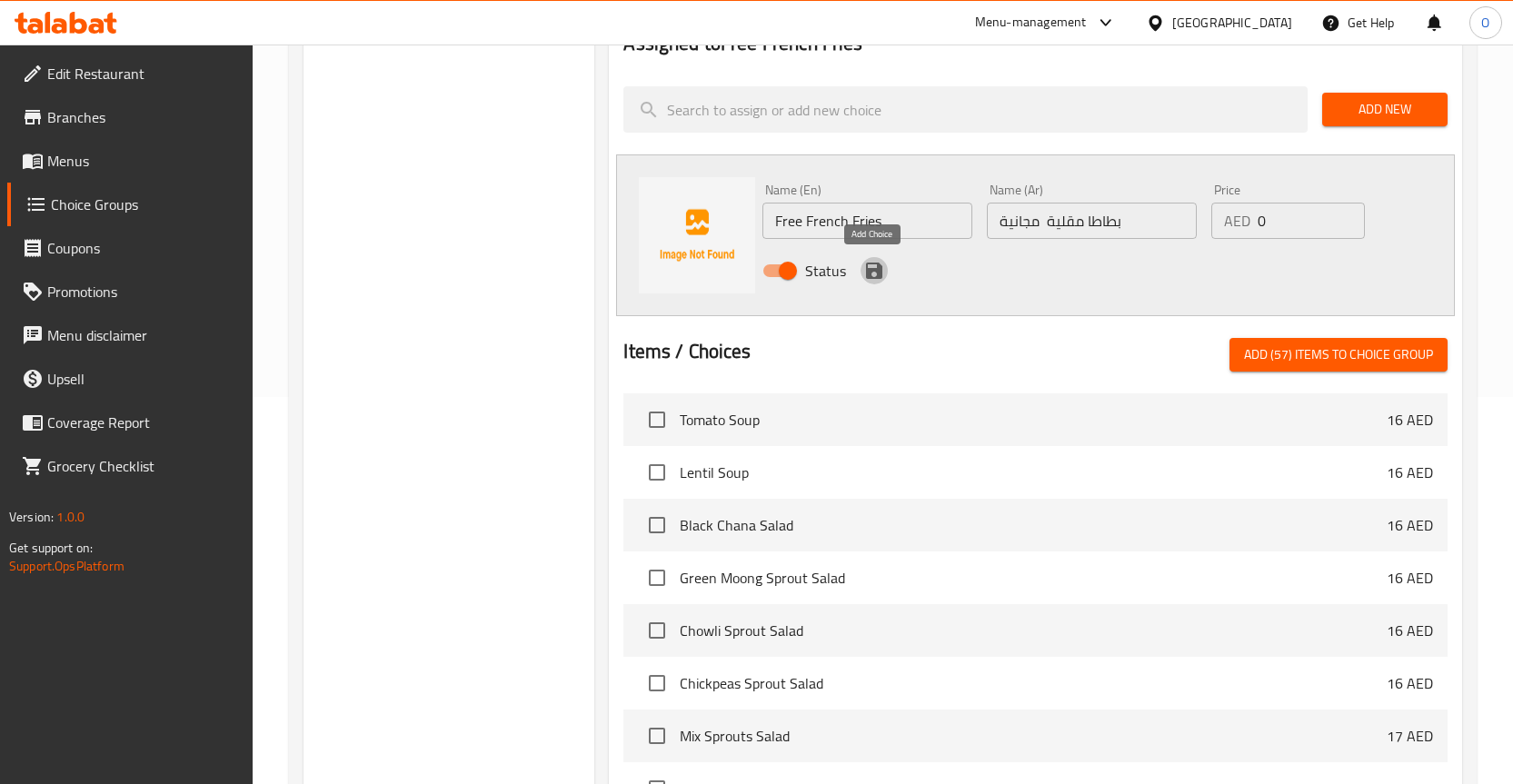
click at [876, 270] on icon "save" at bounding box center [873, 270] width 16 height 16
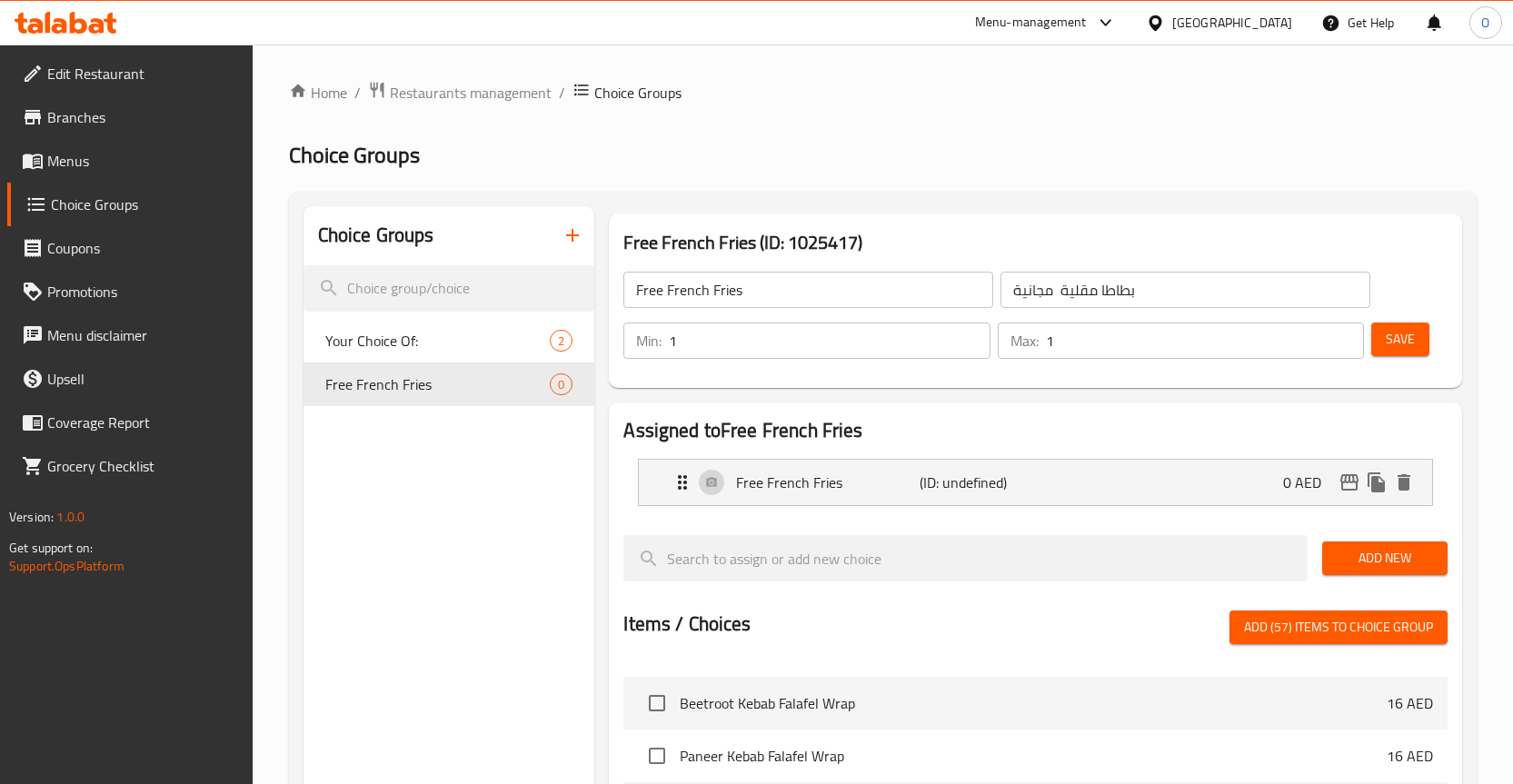
click at [1395, 344] on span "Save" at bounding box center [1400, 339] width 29 height 23
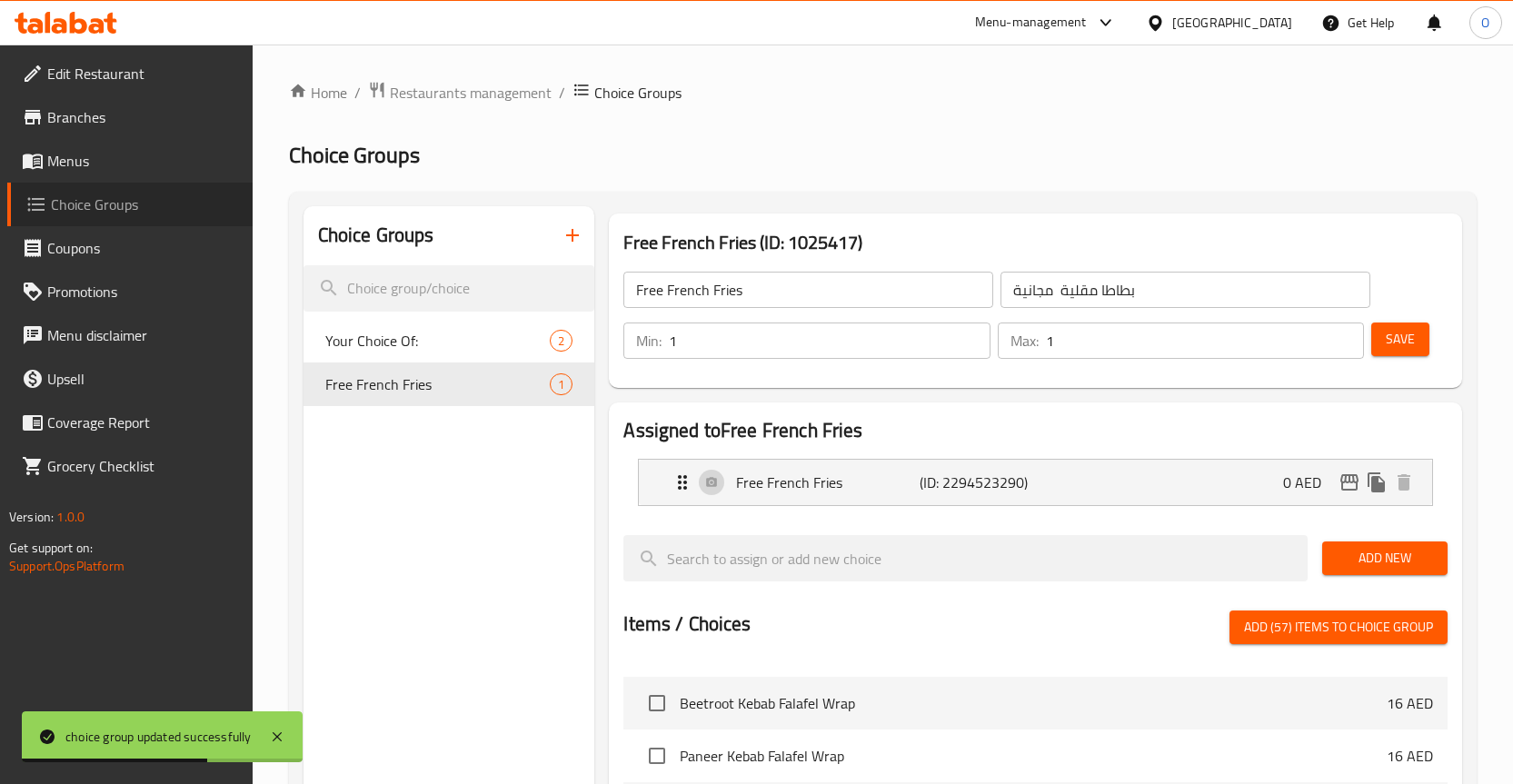
click at [98, 200] on span "Choice Groups" at bounding box center [144, 204] width 187 height 22
click at [447, 414] on div "Choice Groups Your Choice Of: 2 Free French Fries 1" at bounding box center [449, 742] width 292 height 1072
click at [442, 396] on div "Free French Fries 1" at bounding box center [449, 384] width 292 height 44
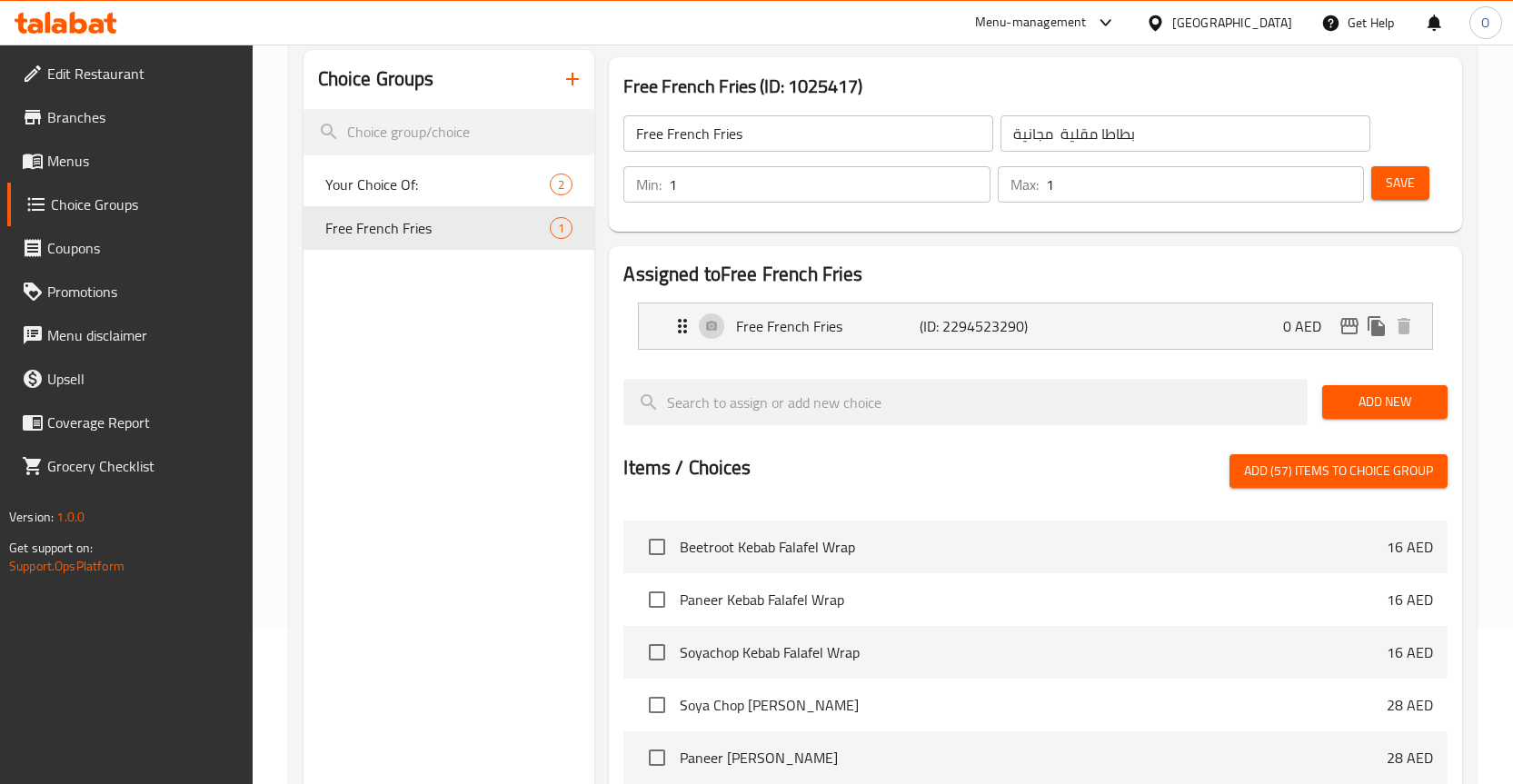
scroll to position [182, 0]
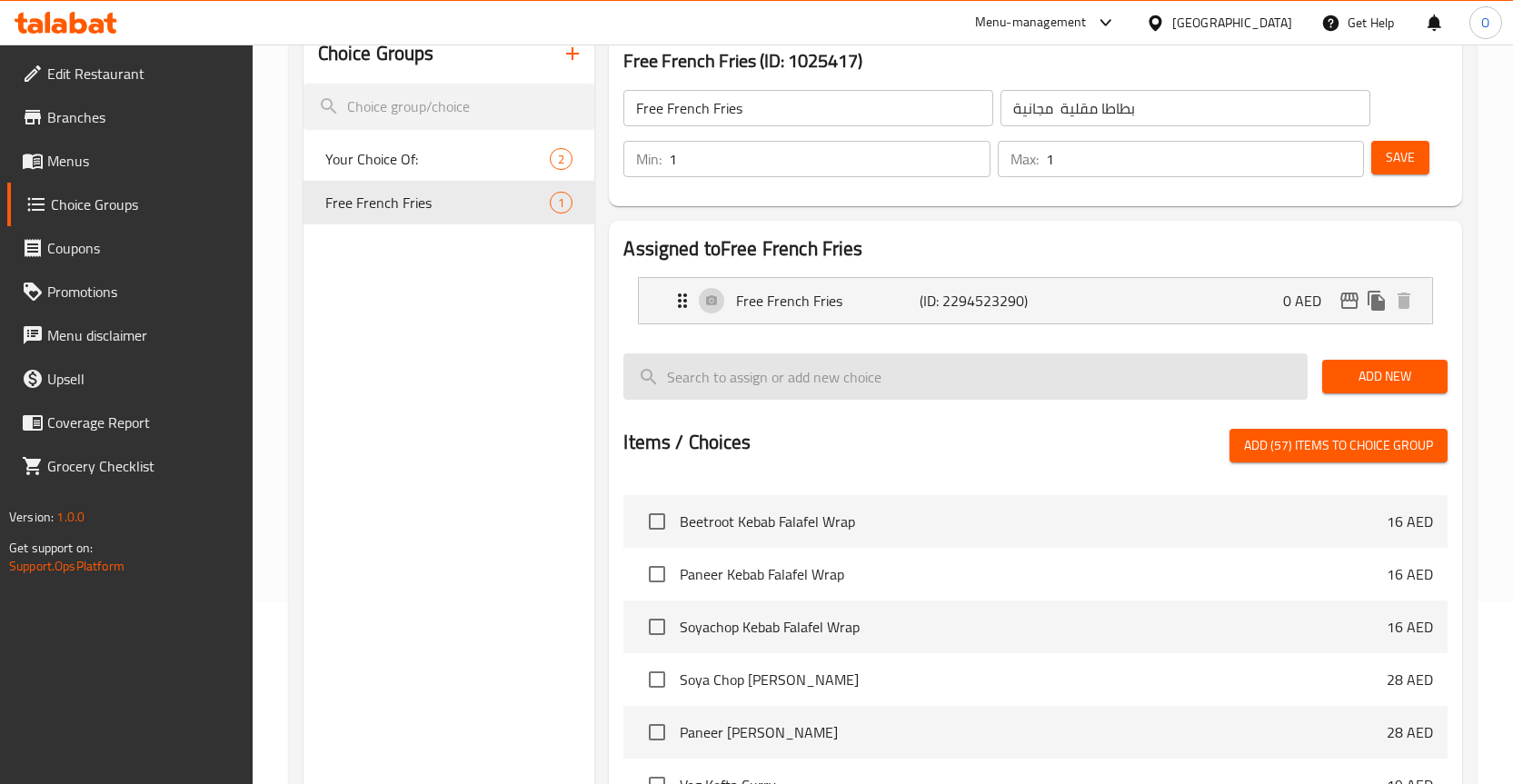
click at [752, 391] on input "search" at bounding box center [966, 376] width 684 height 47
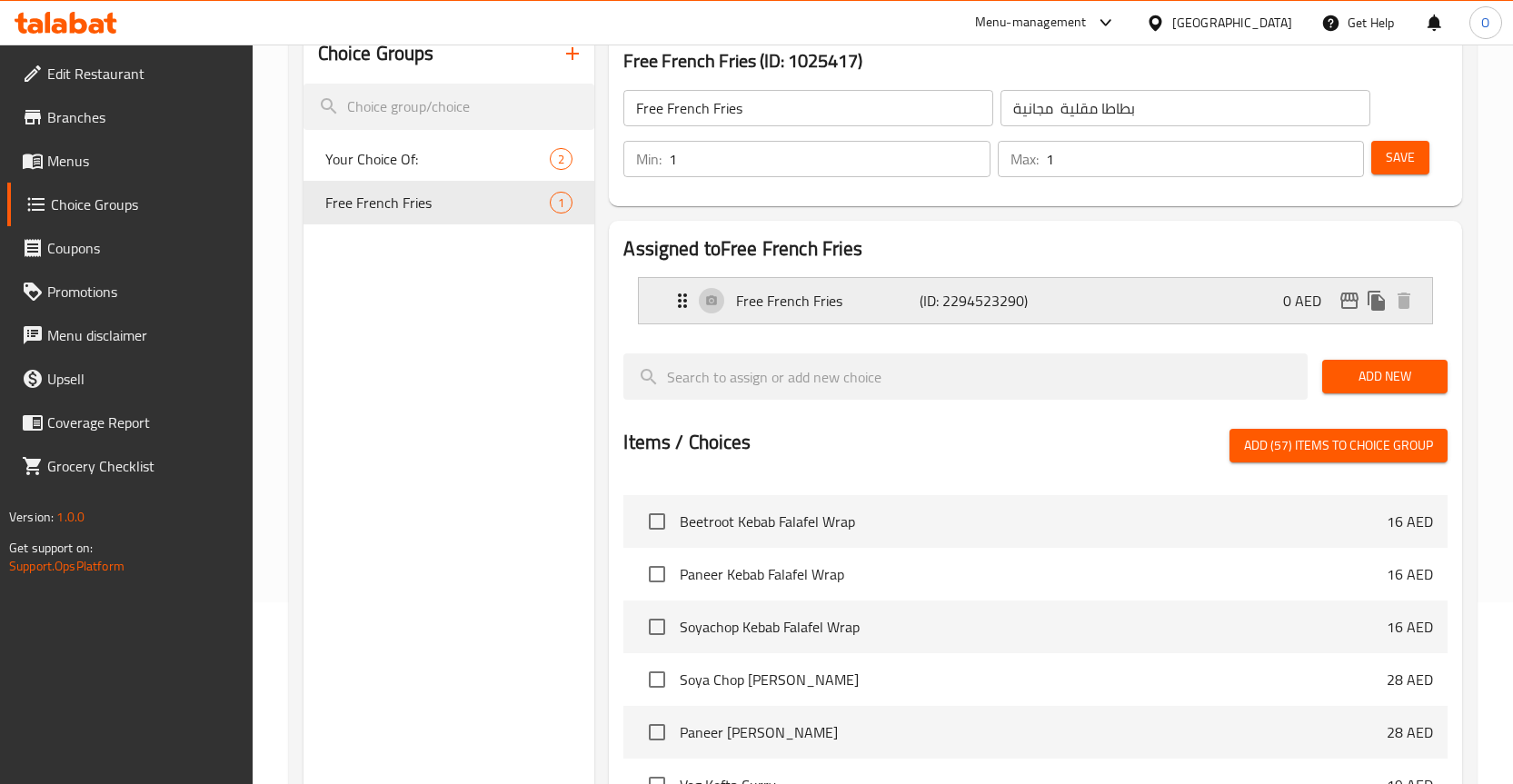
click at [910, 307] on p "Free French Fries" at bounding box center [827, 300] width 183 height 22
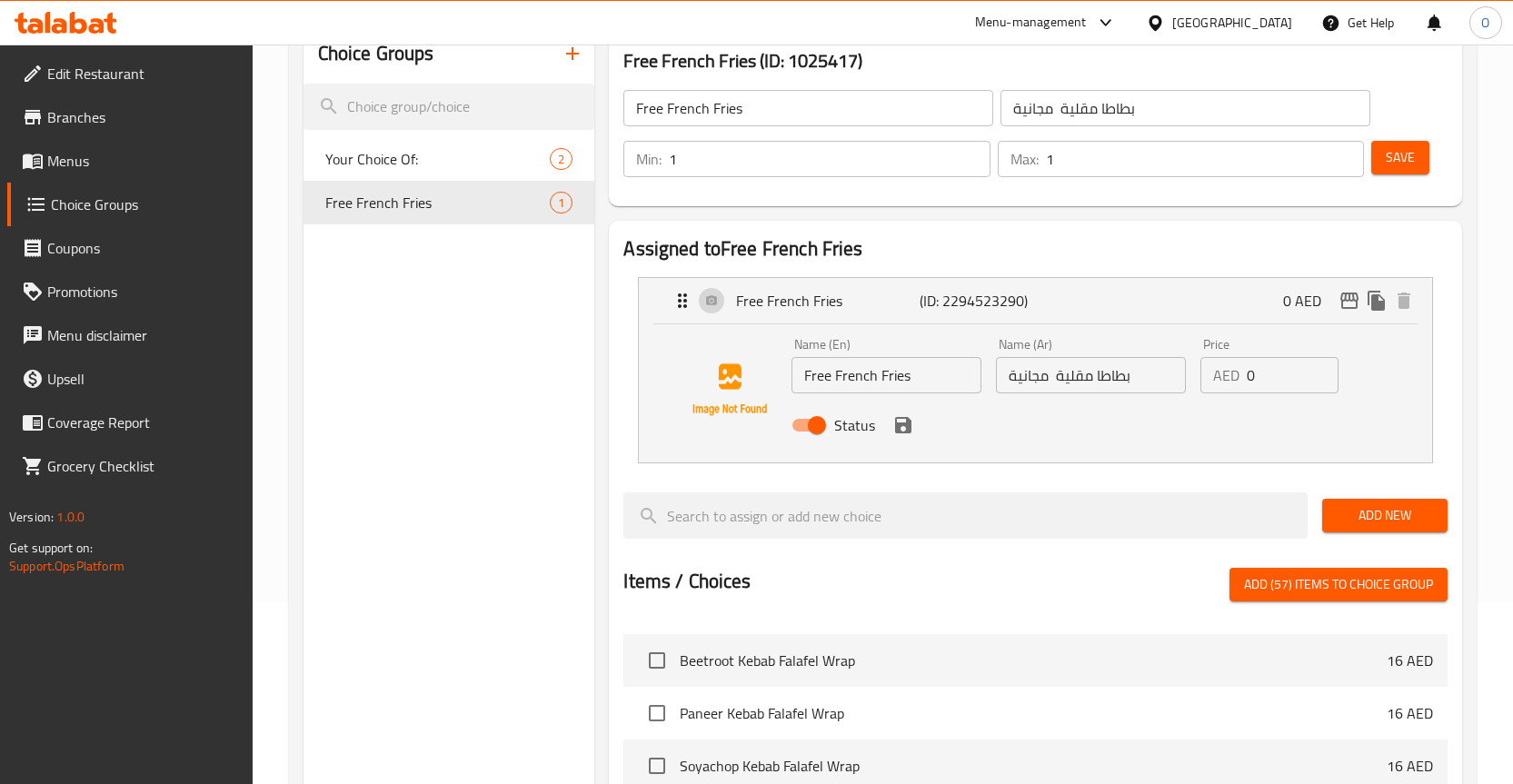
click at [105, 208] on span "Choice Groups" at bounding box center [144, 204] width 187 height 22
click at [73, 158] on span "Menus" at bounding box center [143, 161] width 191 height 22
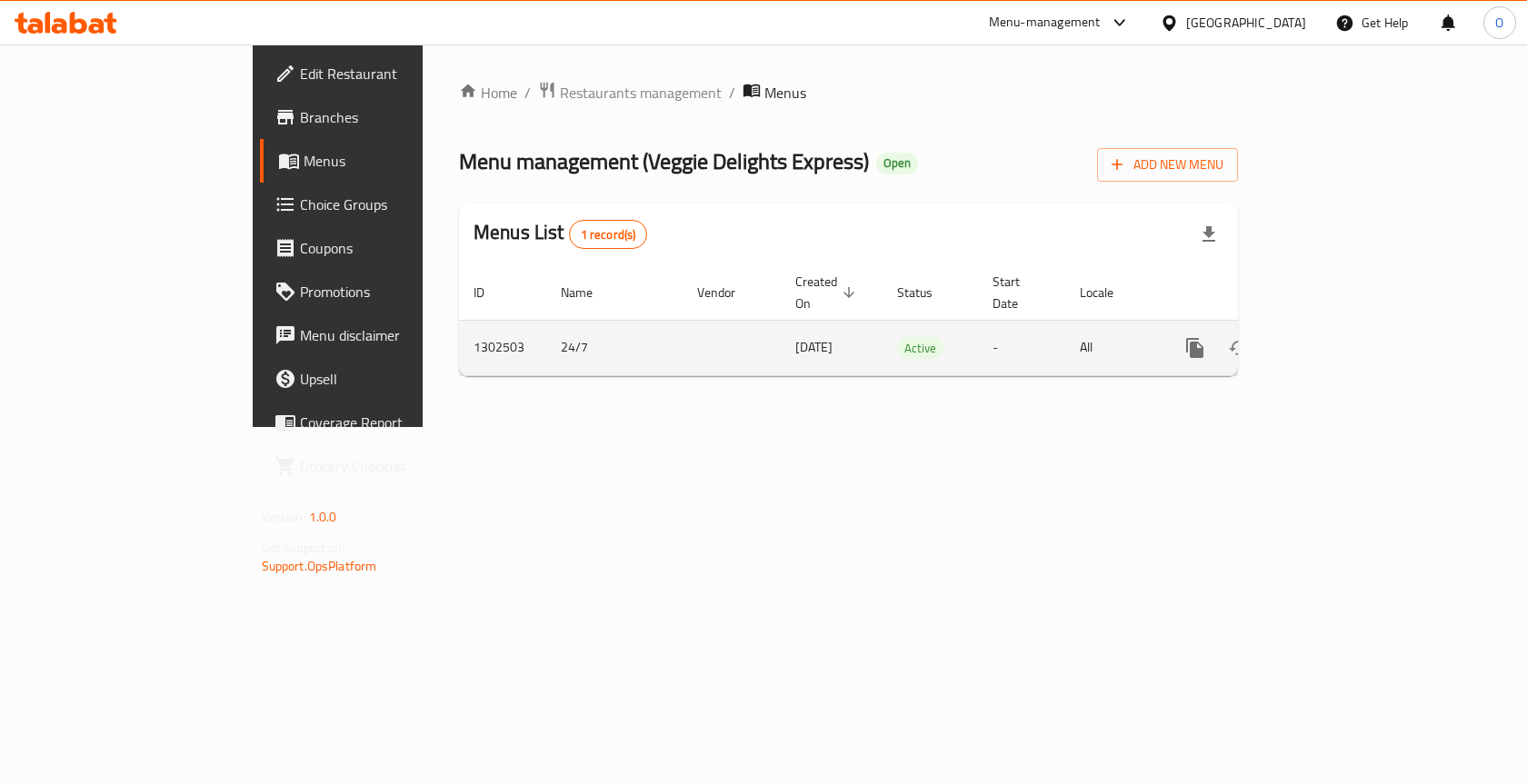
click at [1348, 326] on link "enhanced table" at bounding box center [1326, 348] width 44 height 44
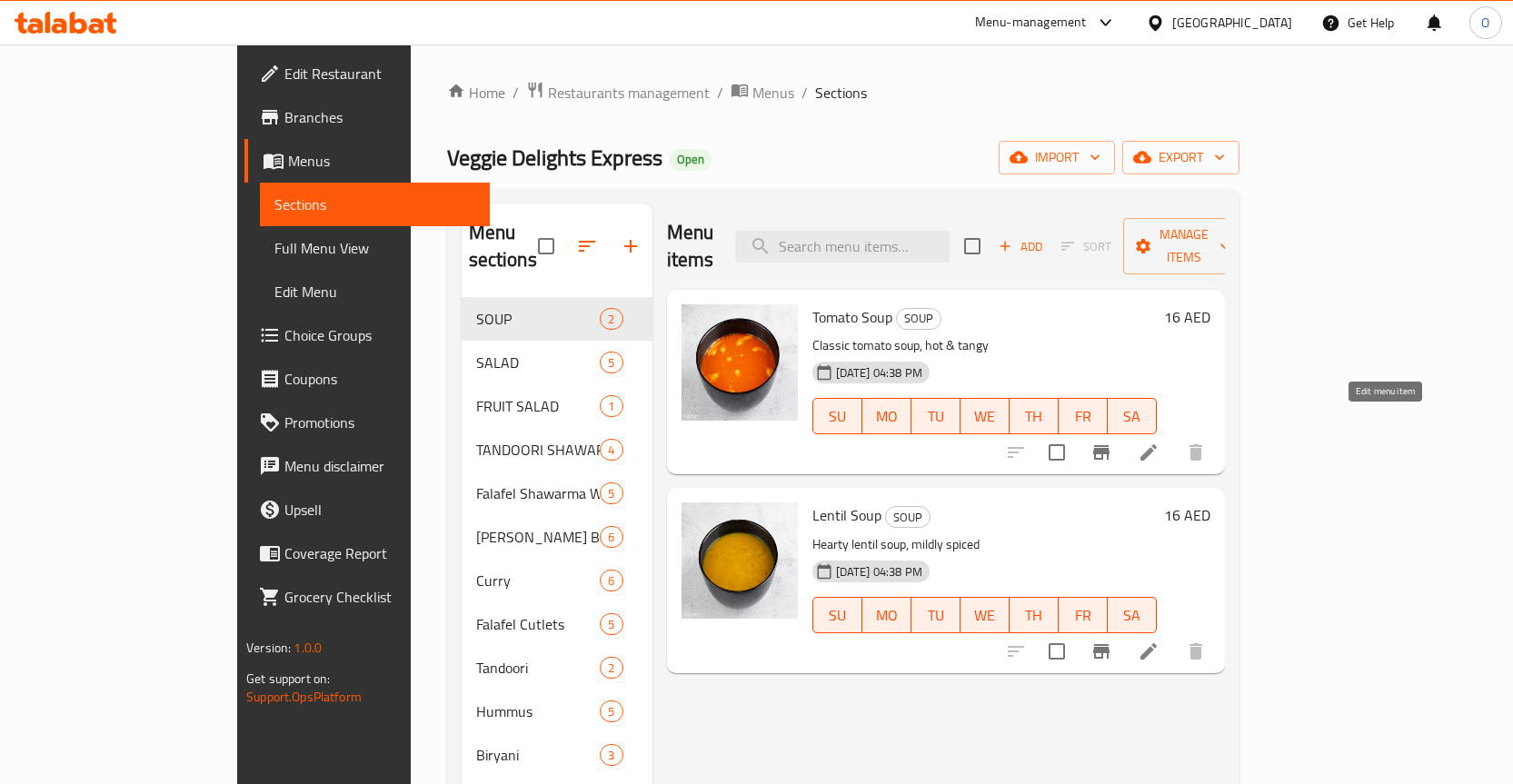
click at [1159, 442] on icon at bounding box center [1148, 452] width 22 height 22
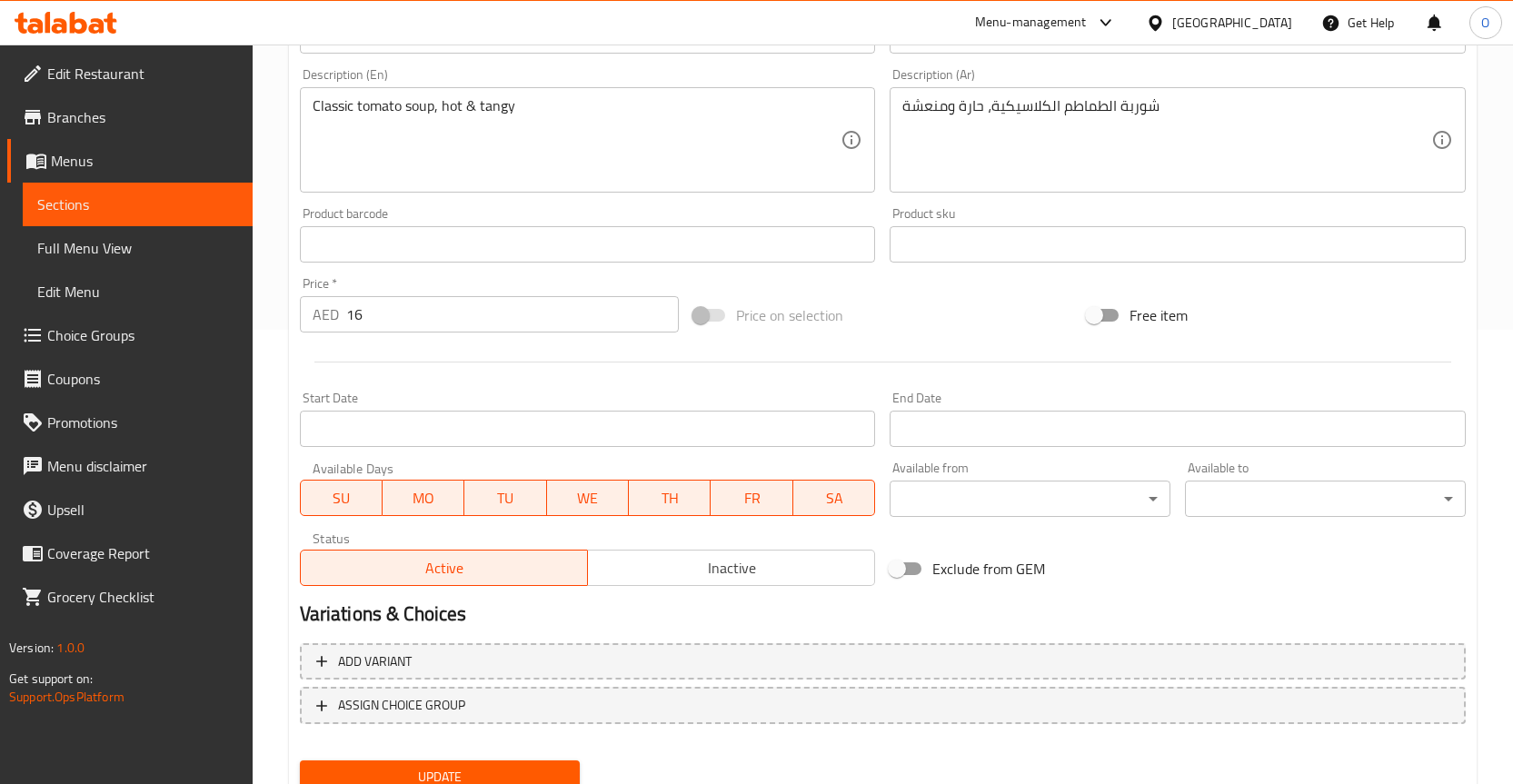
scroll to position [526, 0]
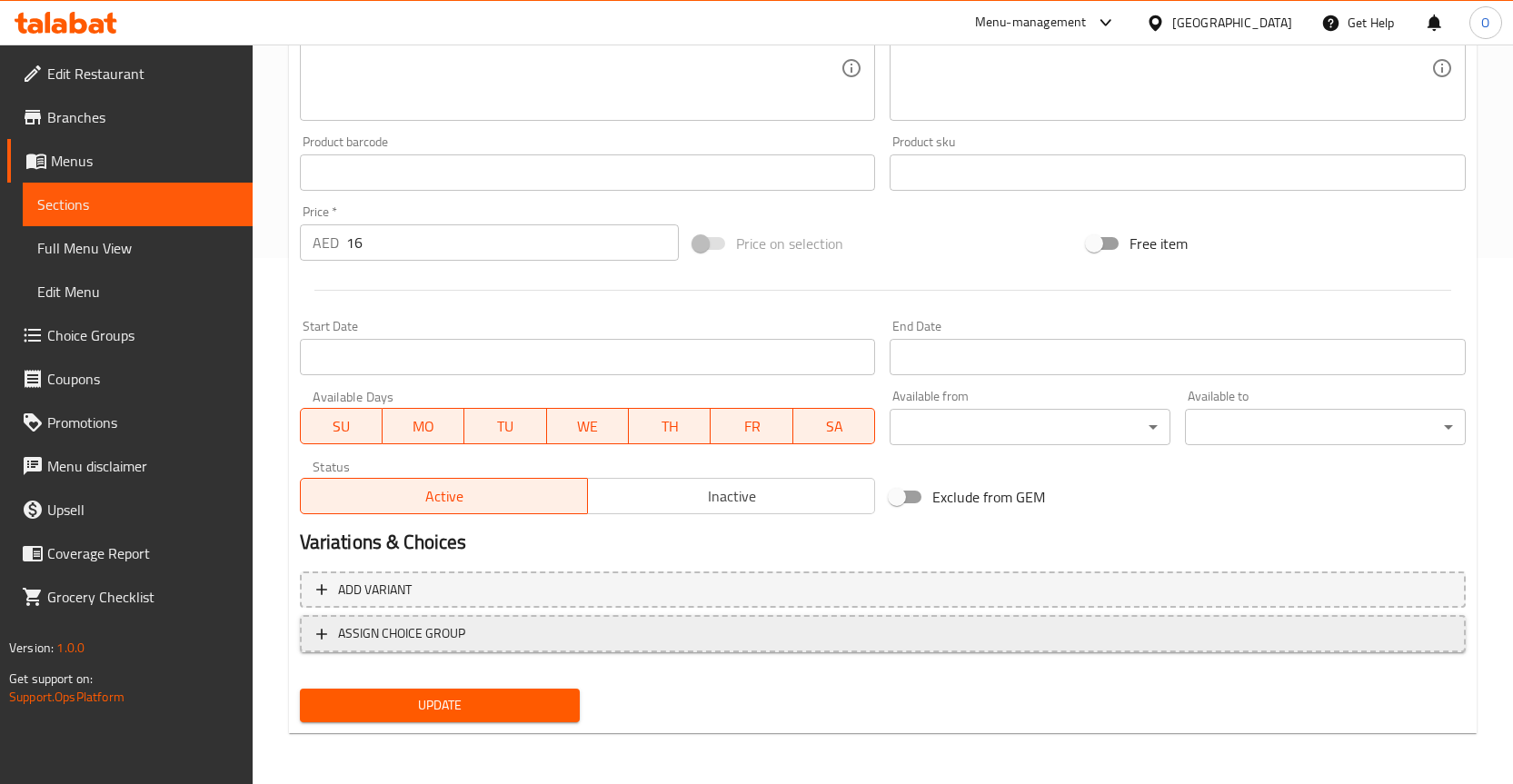
click at [451, 637] on span "ASSIGN CHOICE GROUP" at bounding box center [402, 634] width 127 height 23
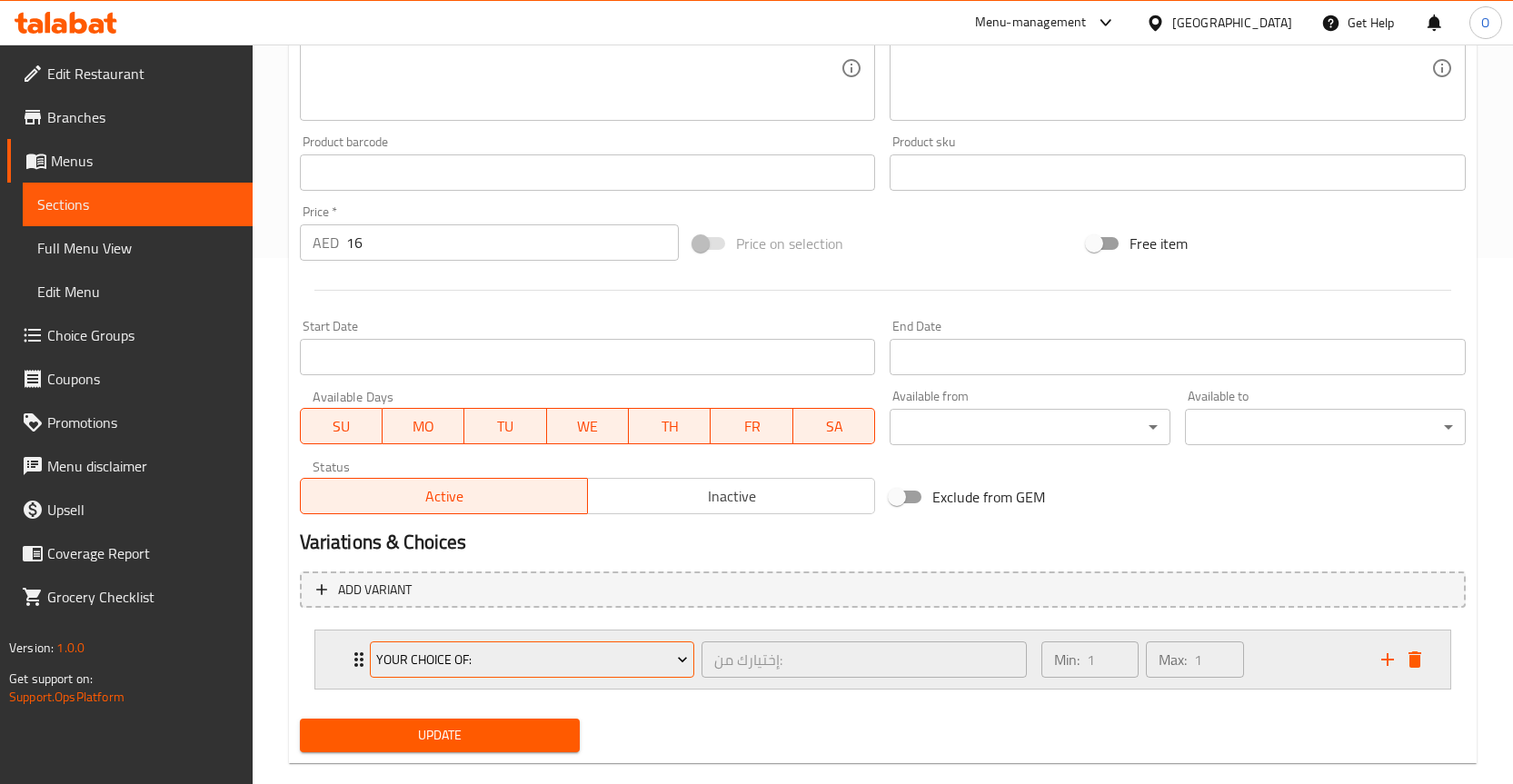
click at [646, 665] on span "Your Choice Of:" at bounding box center [532, 660] width 312 height 23
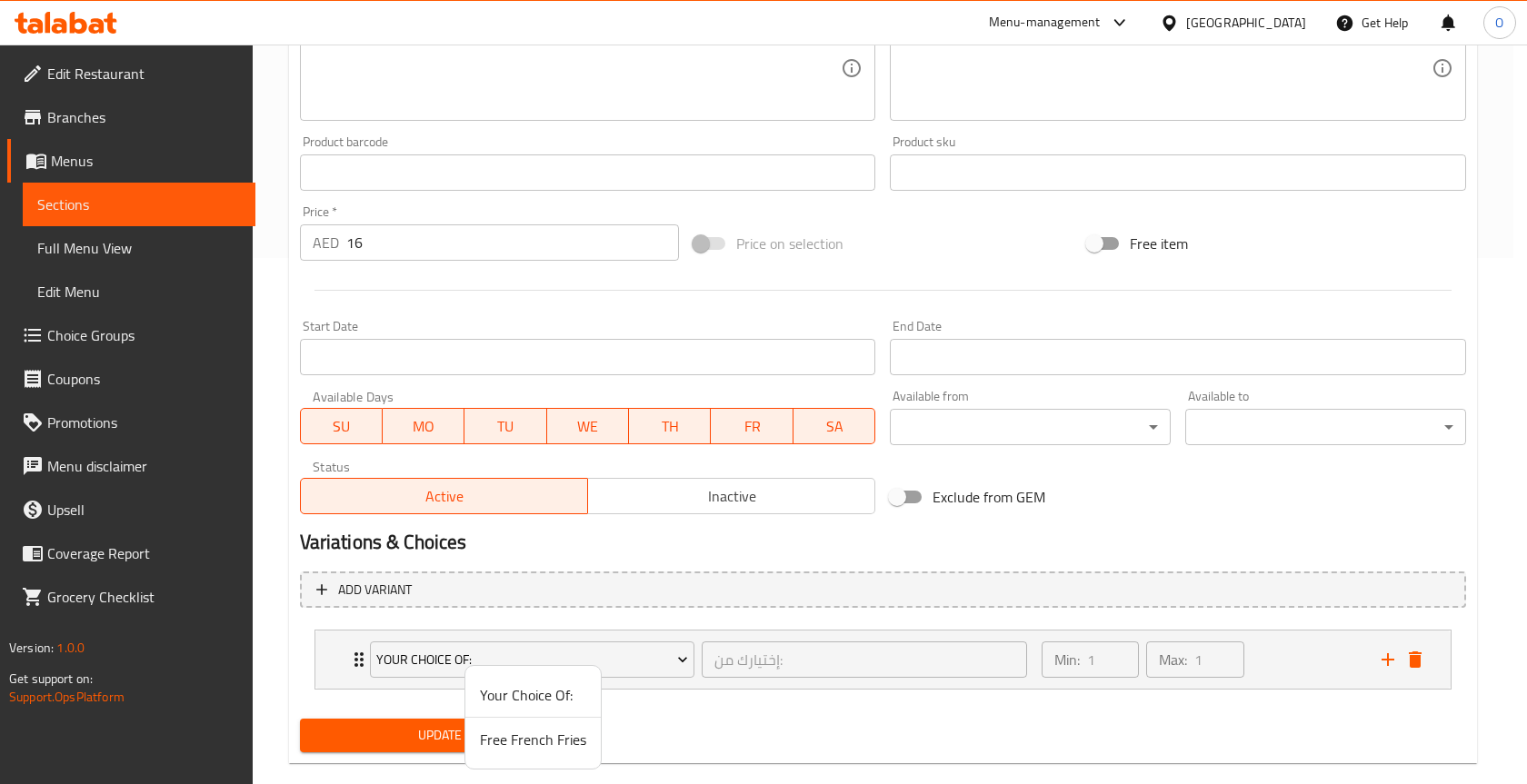
click at [561, 743] on span "Free French Fries" at bounding box center [533, 739] width 106 height 22
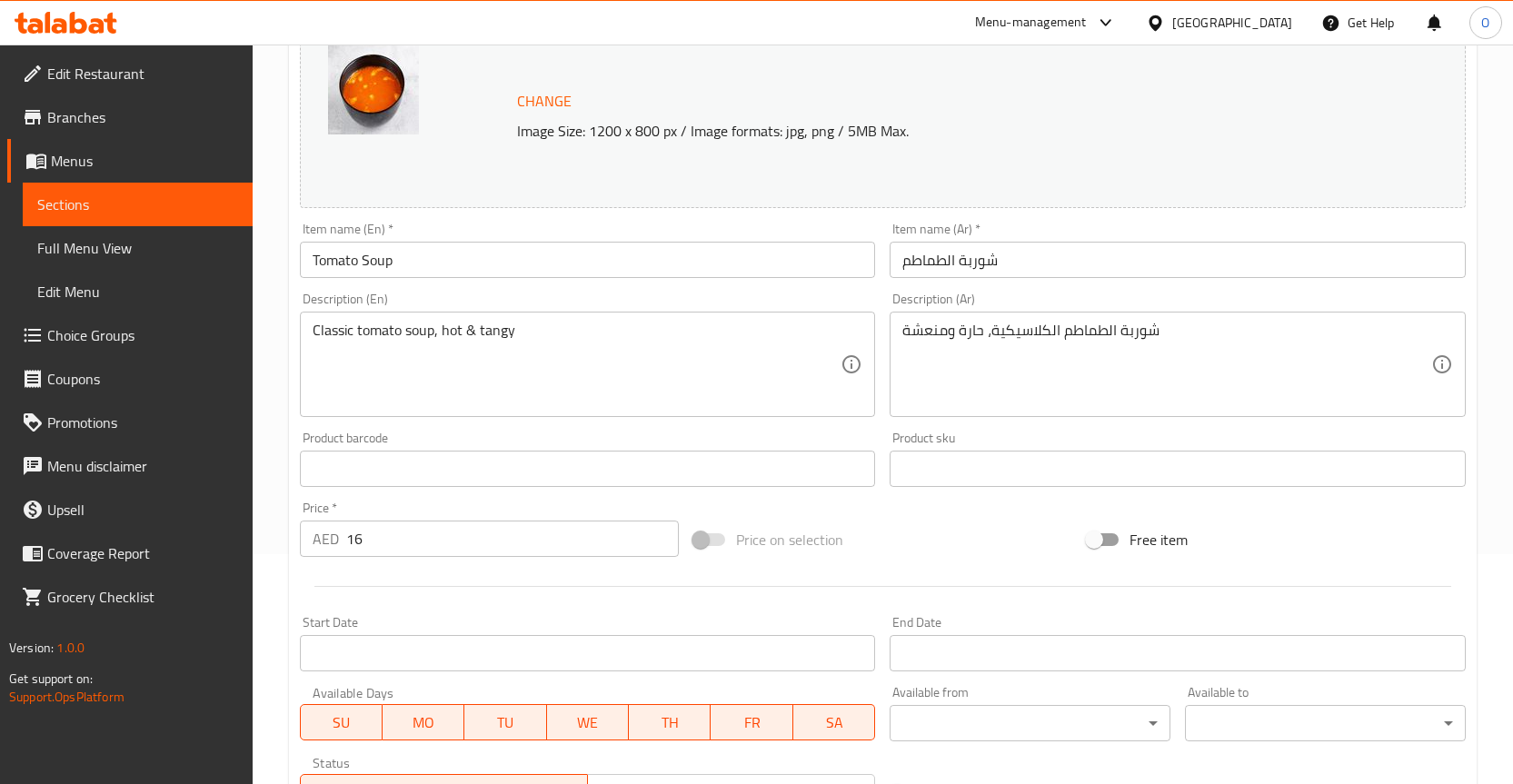
scroll to position [0, 0]
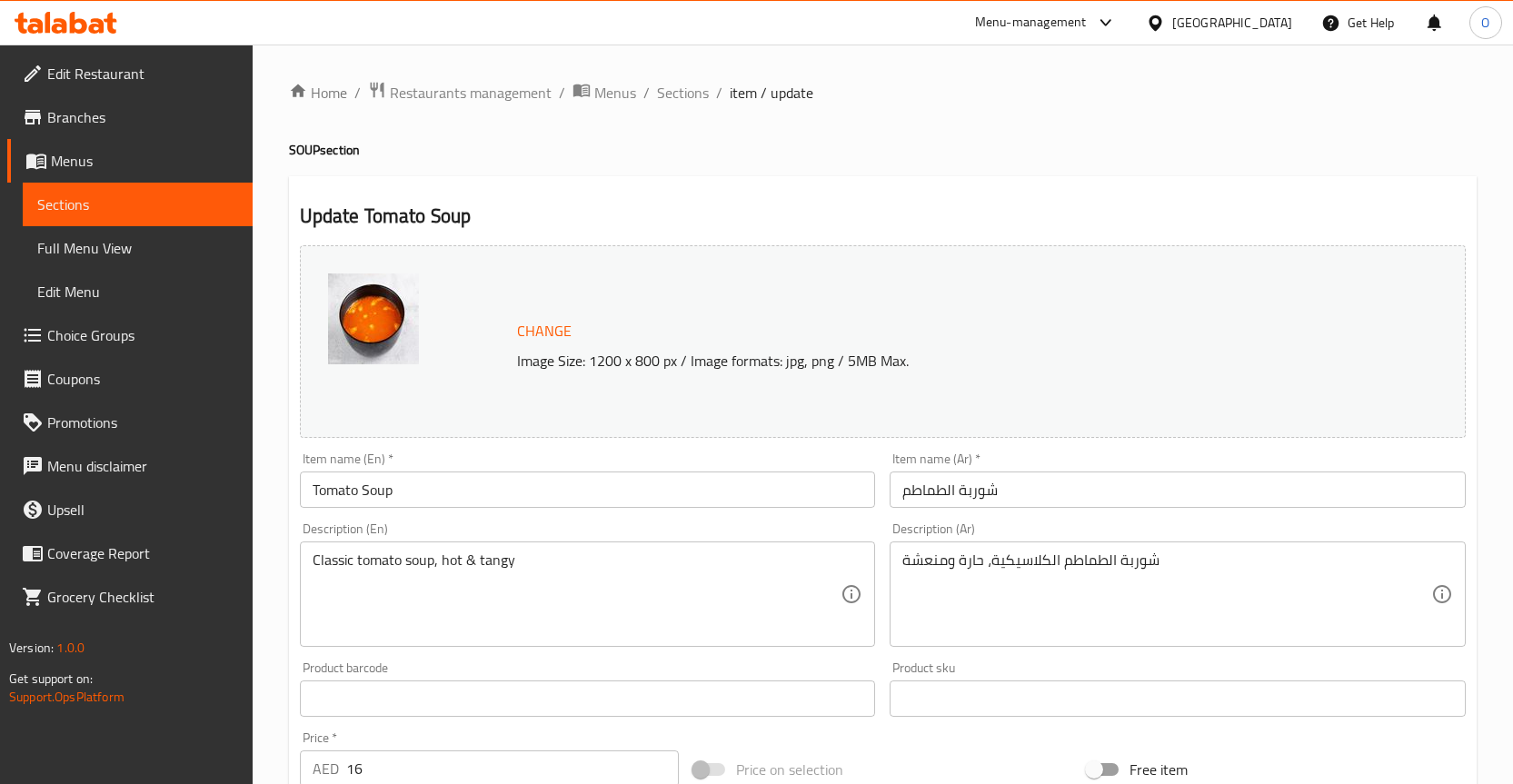
click at [1046, 20] on div "Menu-management" at bounding box center [1031, 22] width 112 height 22
click at [990, 201] on div "Vendor Portal Radmin" at bounding box center [923, 201] width 150 height 42
